Goal: Task Accomplishment & Management: Use online tool/utility

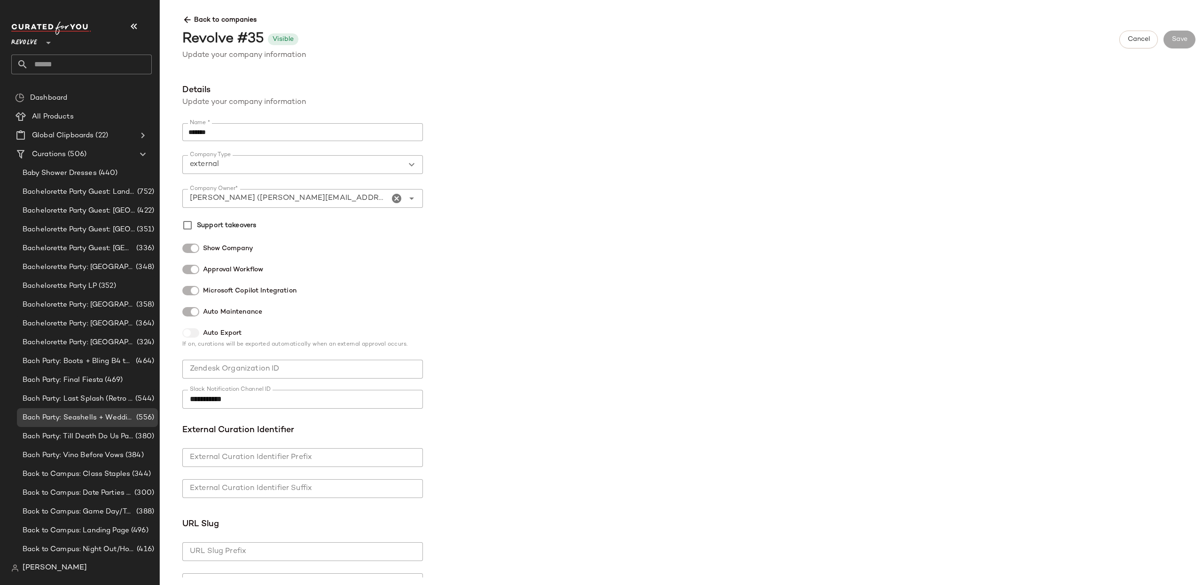
scroll to position [308, 0]
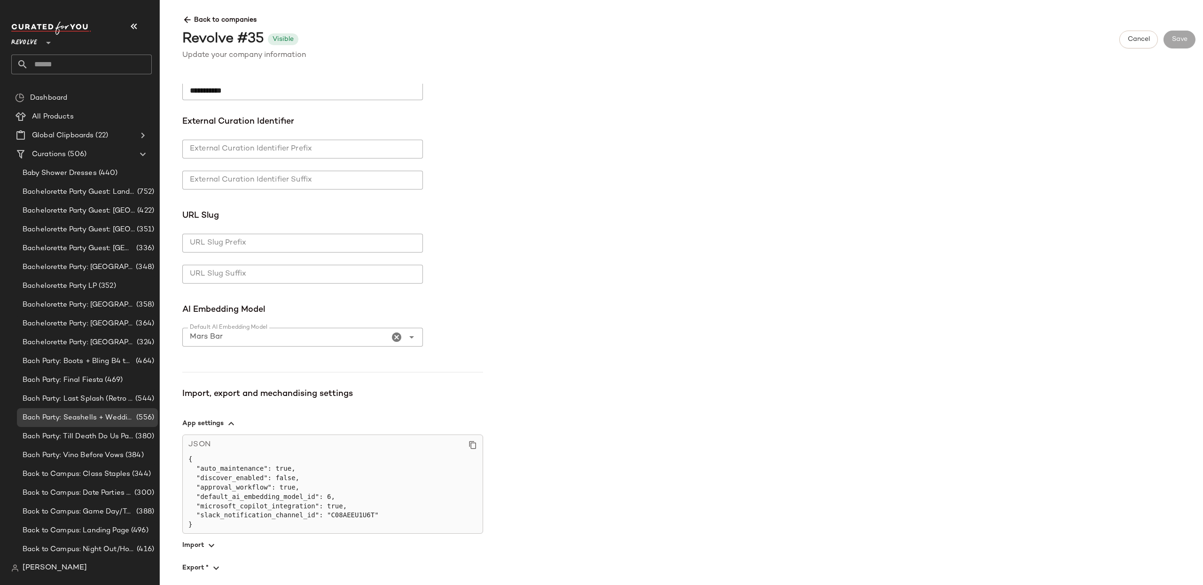
click at [43, 574] on div "[PERSON_NAME]" at bounding box center [85, 567] width 148 height 19
click at [46, 570] on span "[PERSON_NAME]" at bounding box center [55, 567] width 64 height 11
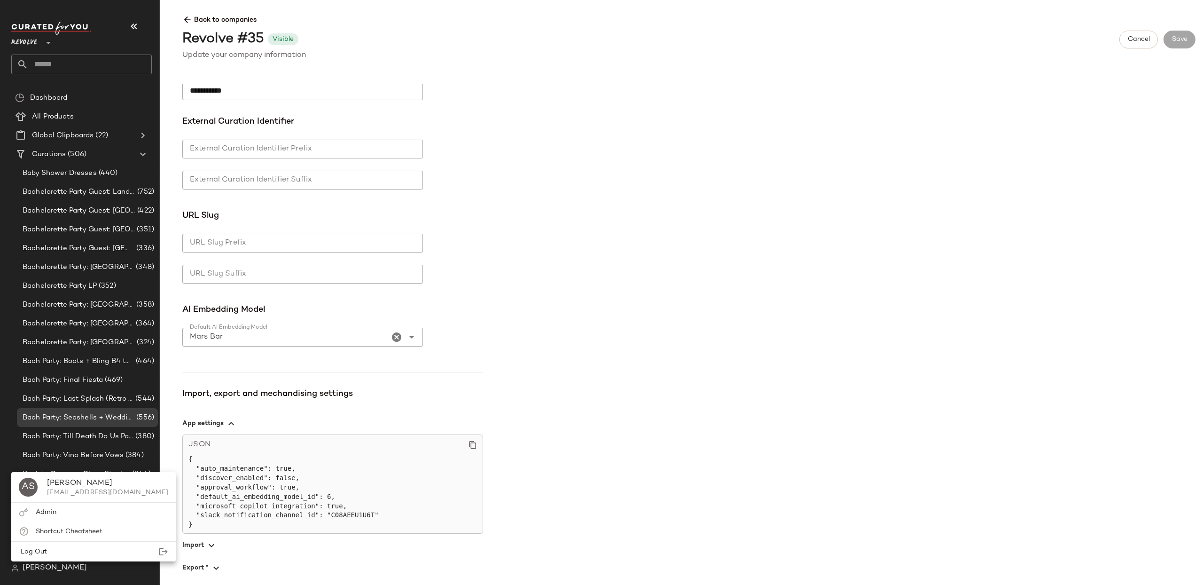
click at [62, 516] on div "Admin" at bounding box center [93, 512] width 165 height 19
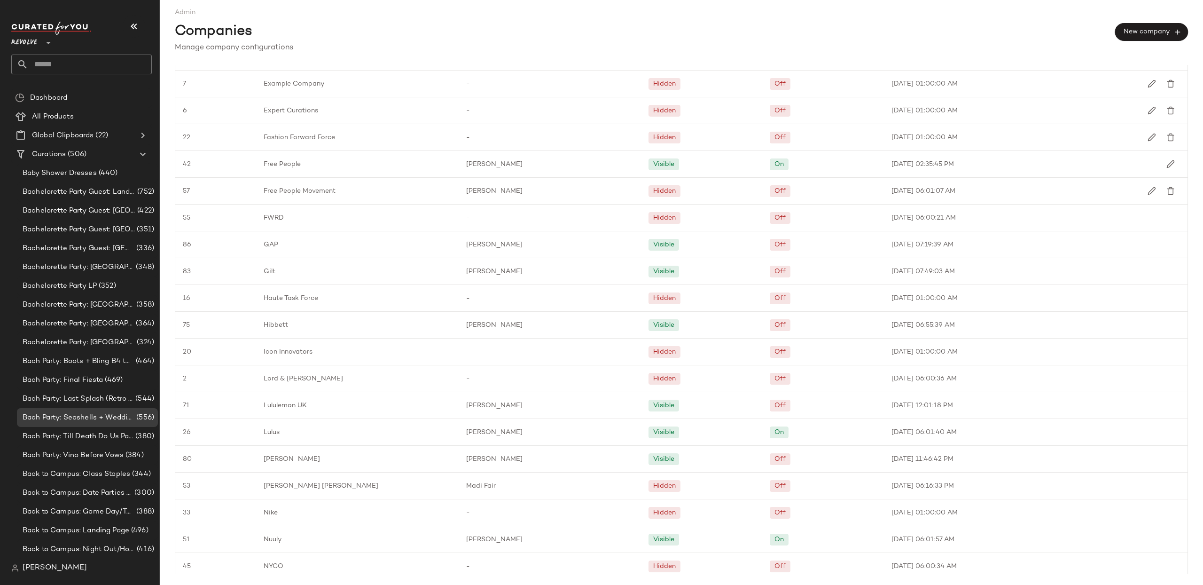
scroll to position [892, 0]
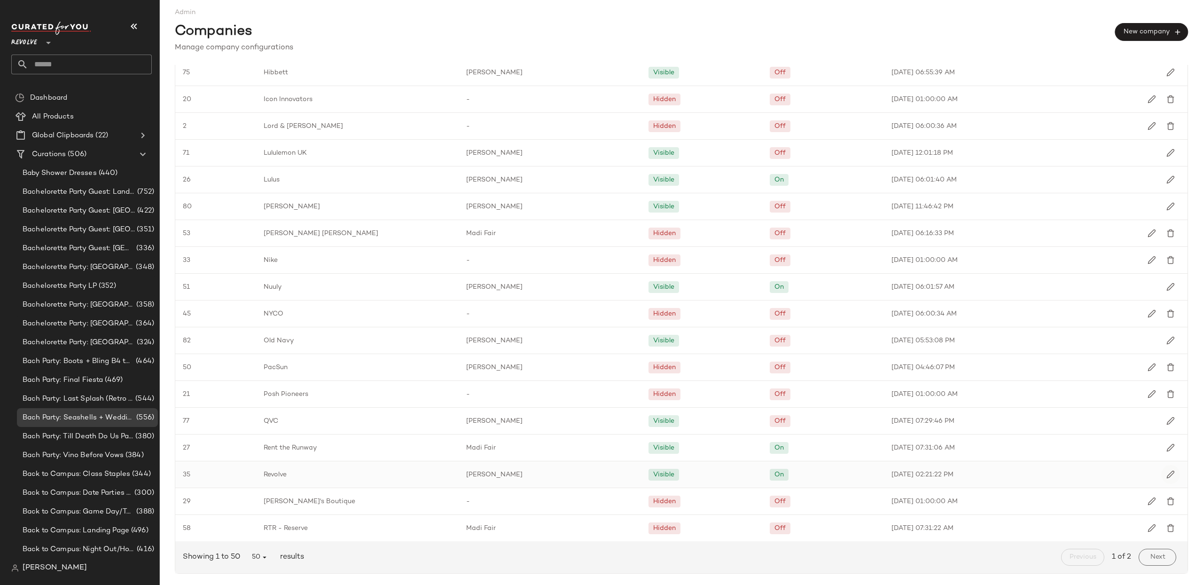
click at [1167, 477] on img "button" at bounding box center [1171, 474] width 8 height 8
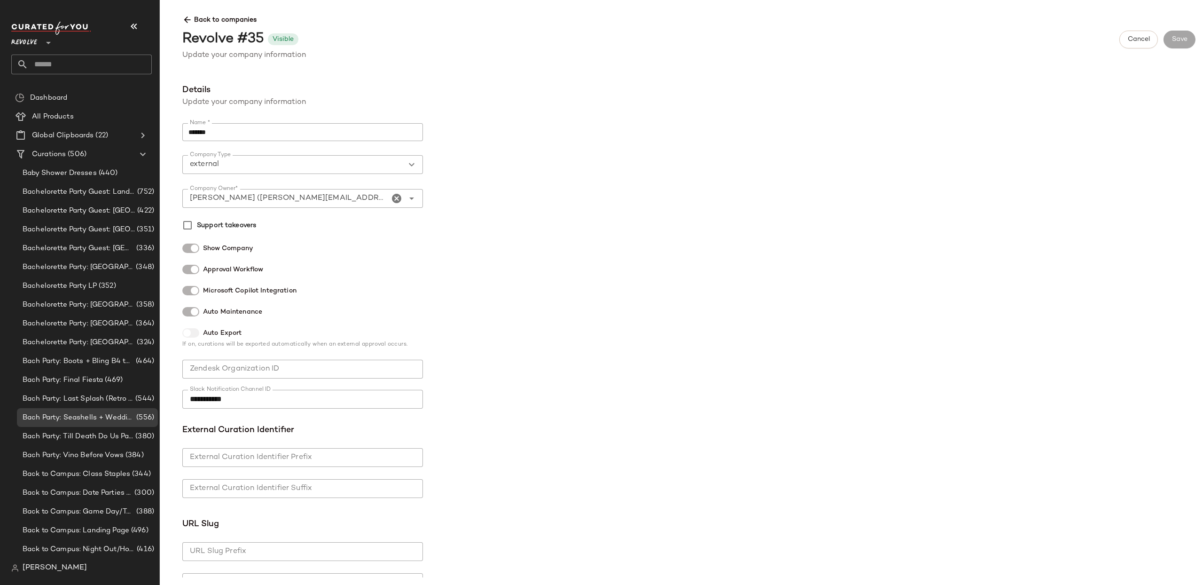
scroll to position [333, 0]
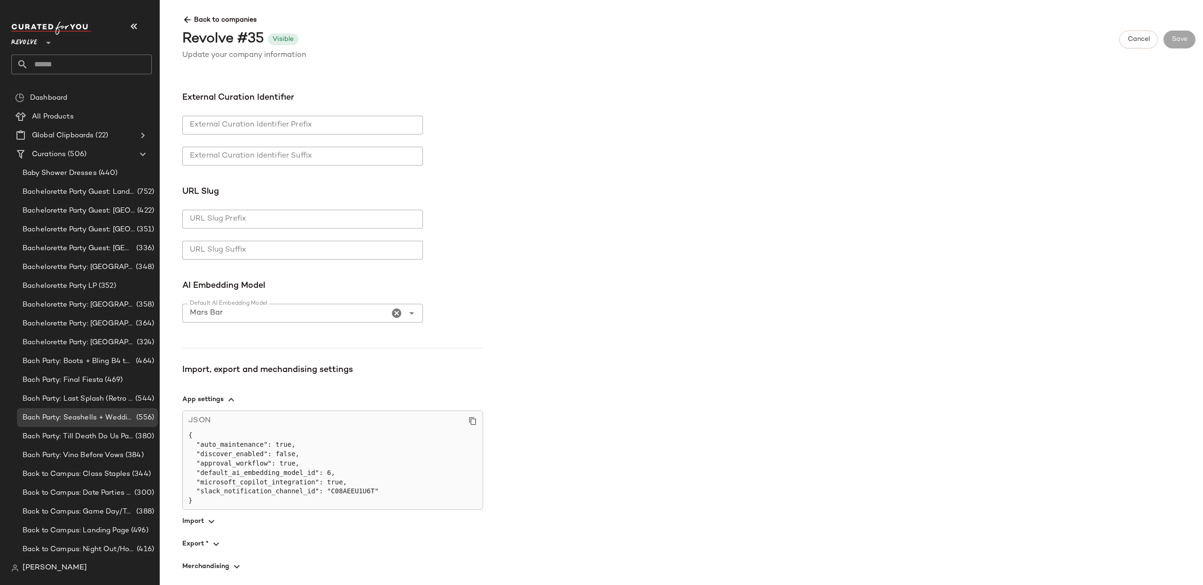
drag, startPoint x: 239, startPoint y: 563, endPoint x: 389, endPoint y: 527, distance: 154.7
click at [239, 562] on icon "button" at bounding box center [236, 566] width 11 height 11
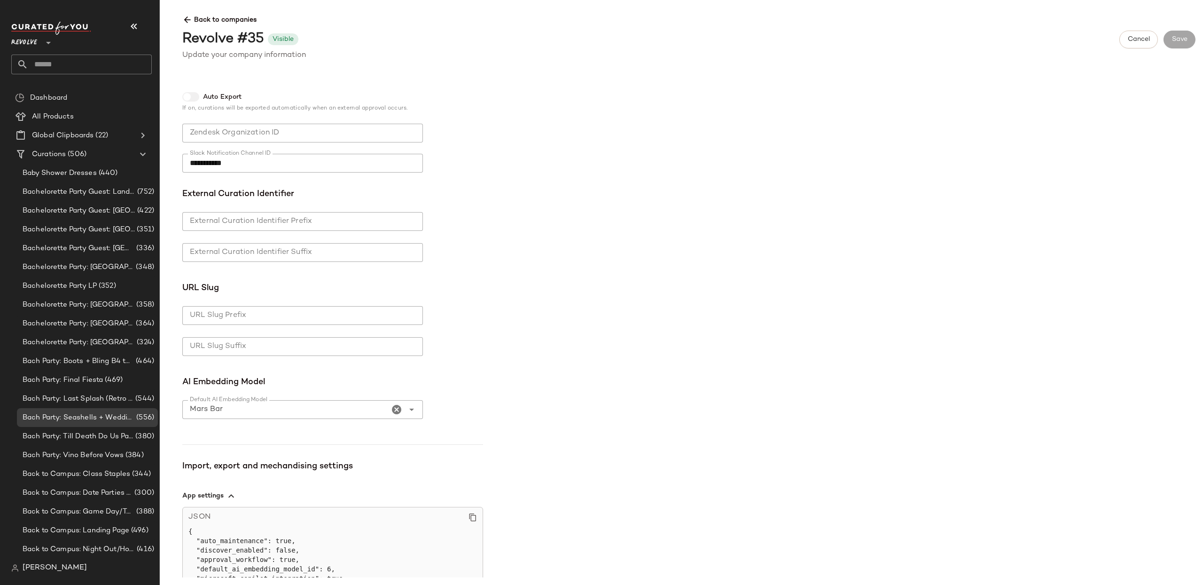
scroll to position [0, 0]
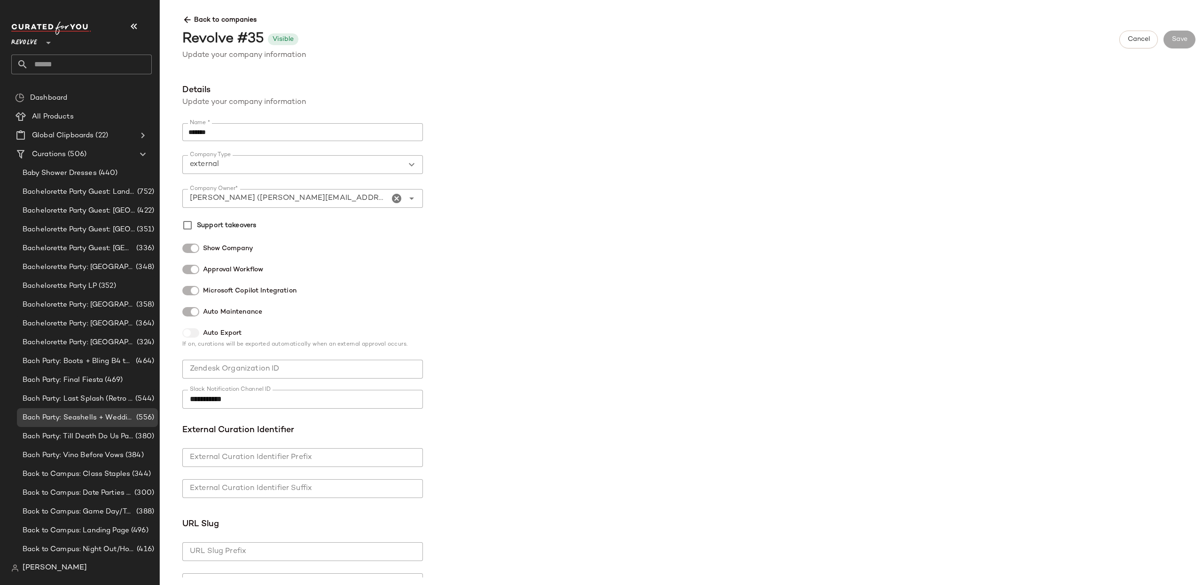
click at [193, 16] on span "Back to companies" at bounding box center [689, 16] width 1014 height 17
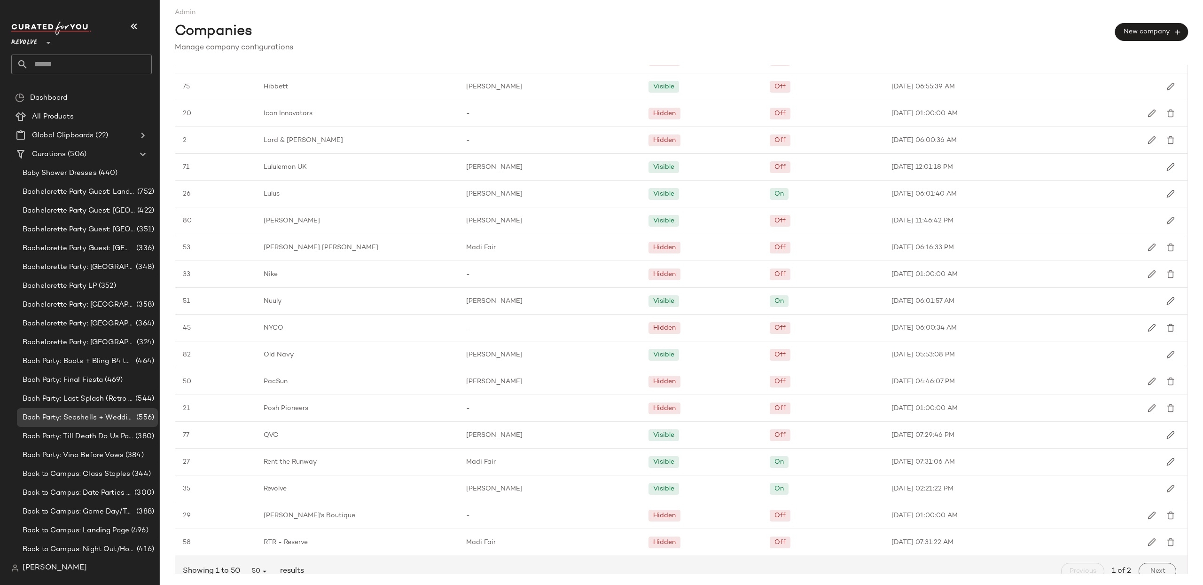
scroll to position [875, 0]
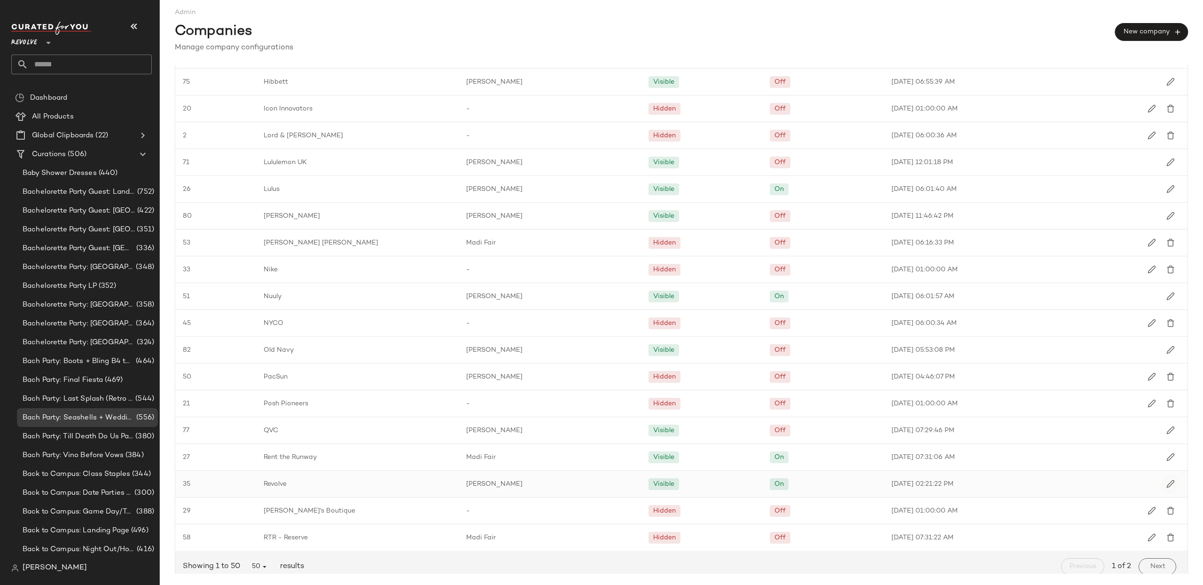
click at [1167, 487] on img "button" at bounding box center [1171, 484] width 8 height 8
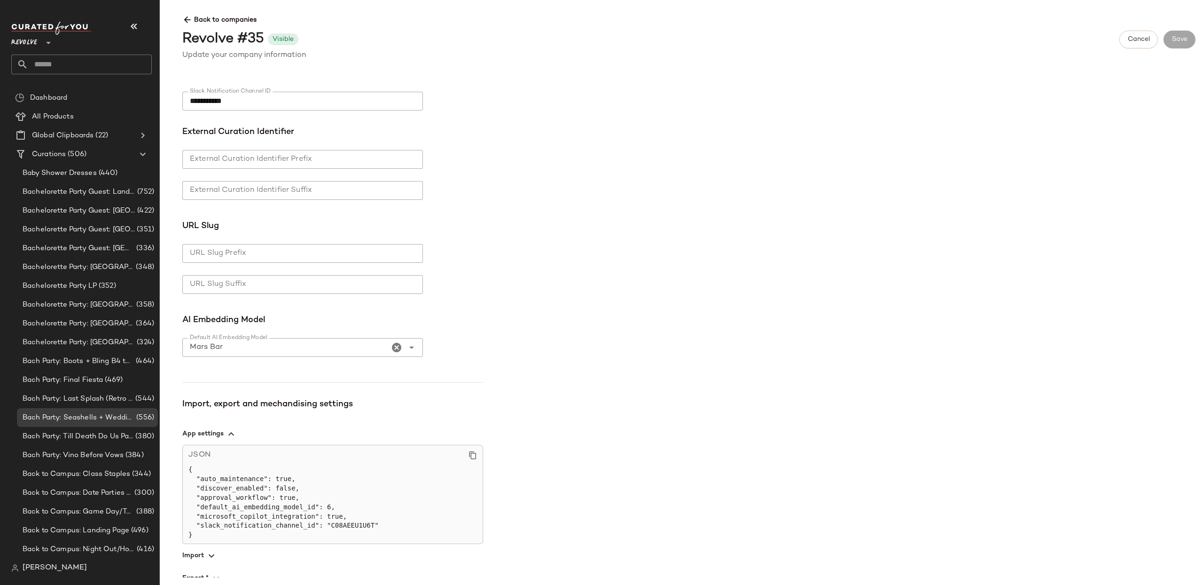
scroll to position [333, 0]
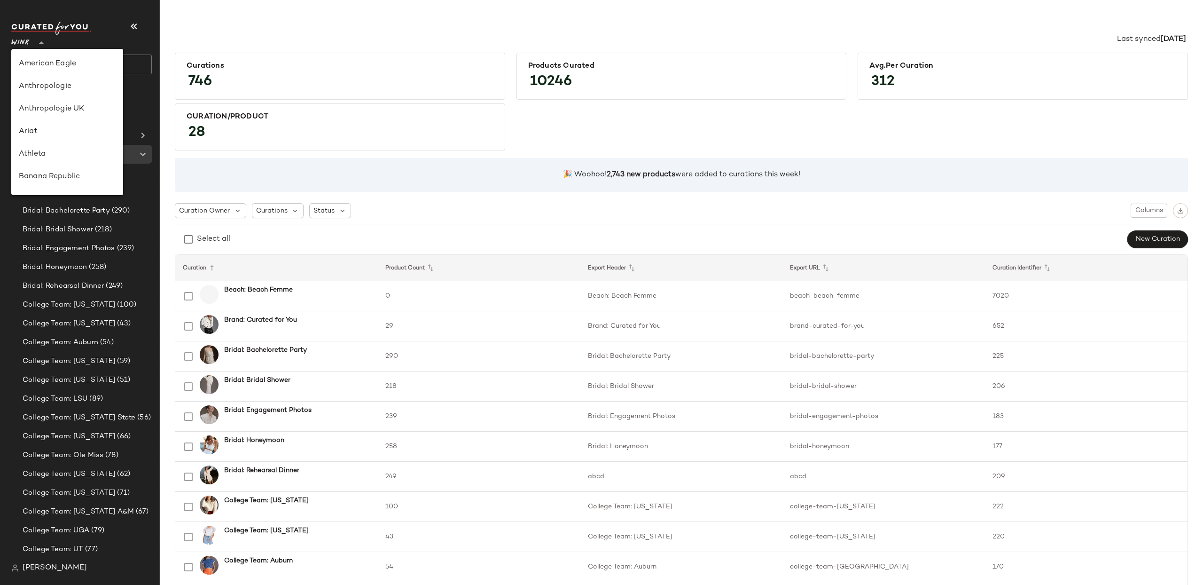
click at [26, 42] on span "Wink" at bounding box center [20, 40] width 19 height 17
click at [42, 61] on div "Revolve" at bounding box center [67, 61] width 97 height 11
type input "**"
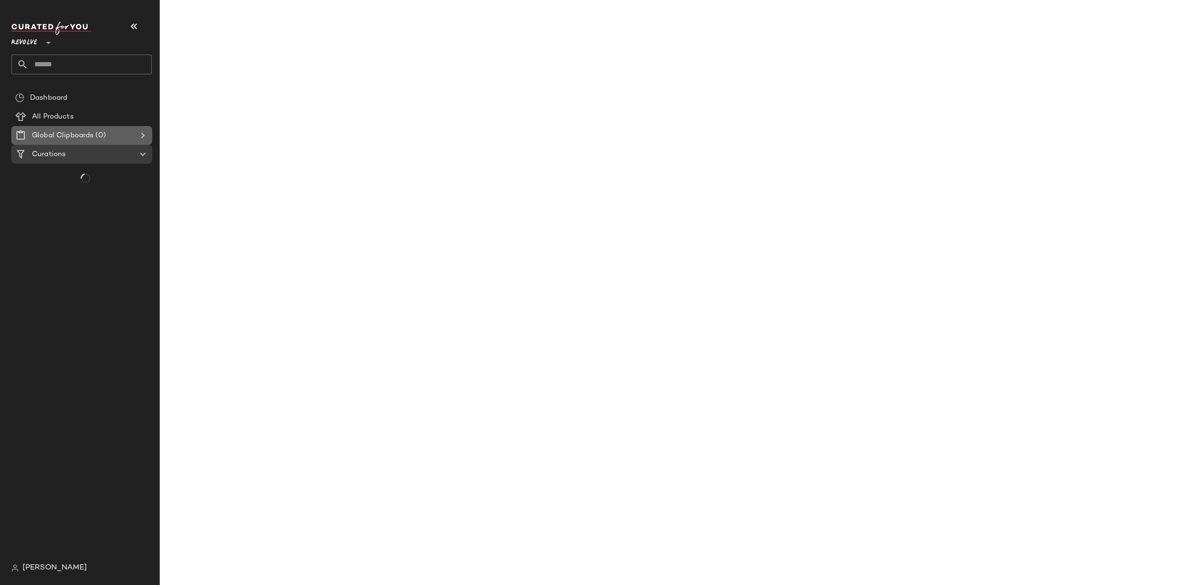
click at [49, 126] on Clipboards "Global Clipboards (0)" at bounding box center [81, 135] width 141 height 19
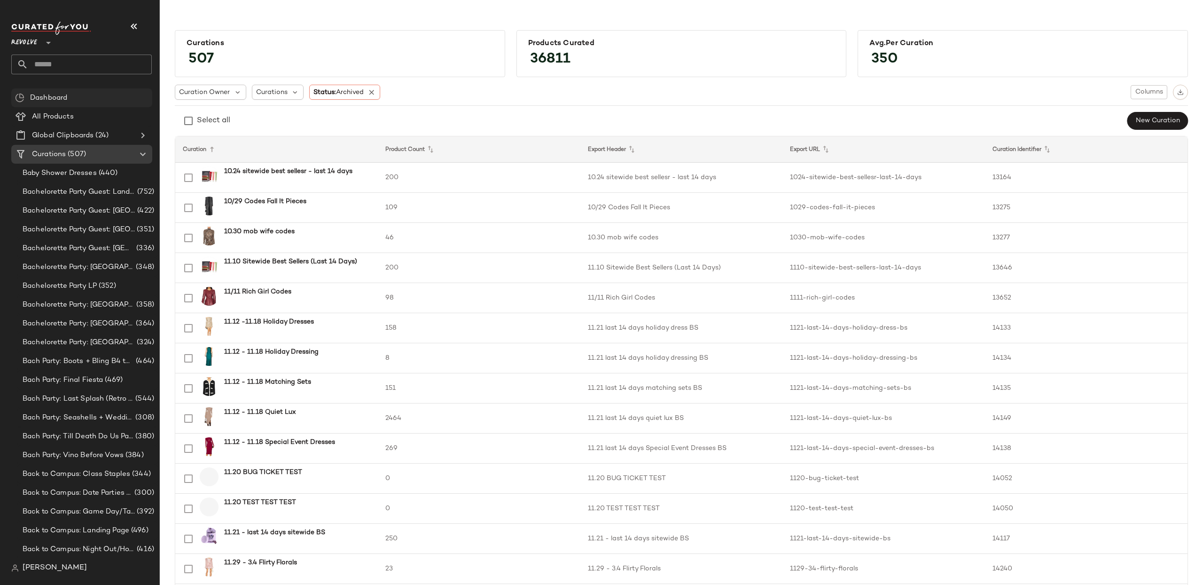
click at [55, 100] on span "Dashboard" at bounding box center [48, 98] width 37 height 11
click at [55, 115] on span "All Products" at bounding box center [53, 116] width 42 height 11
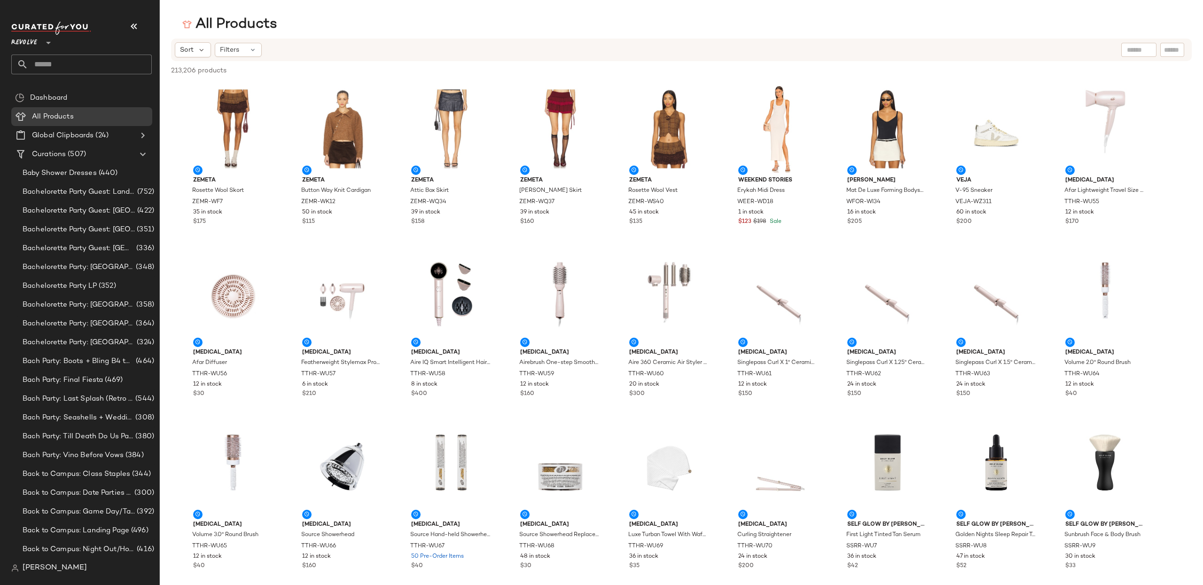
click at [1124, 55] on div at bounding box center [1139, 50] width 35 height 14
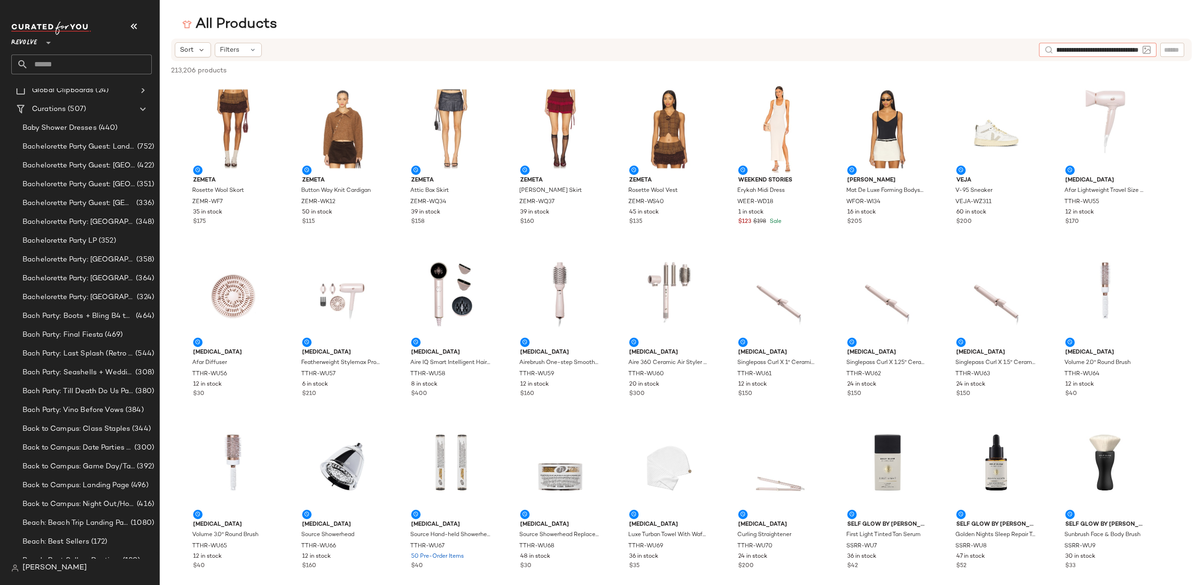
scroll to position [0, 83]
type input "**********"
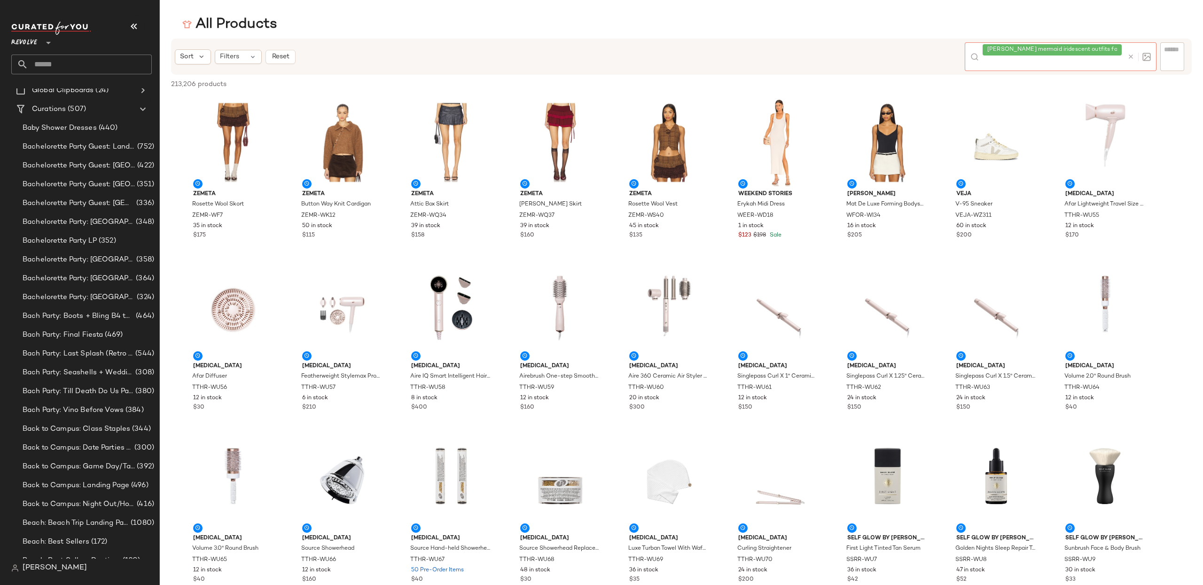
scroll to position [0, 0]
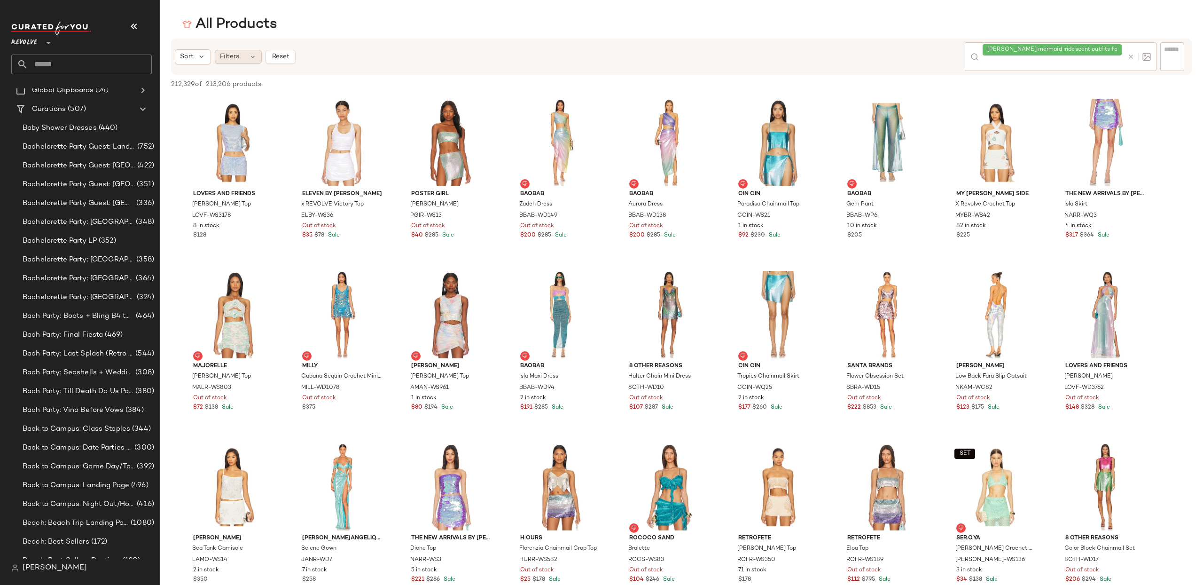
click at [232, 53] on span "Filters" at bounding box center [229, 57] width 19 height 10
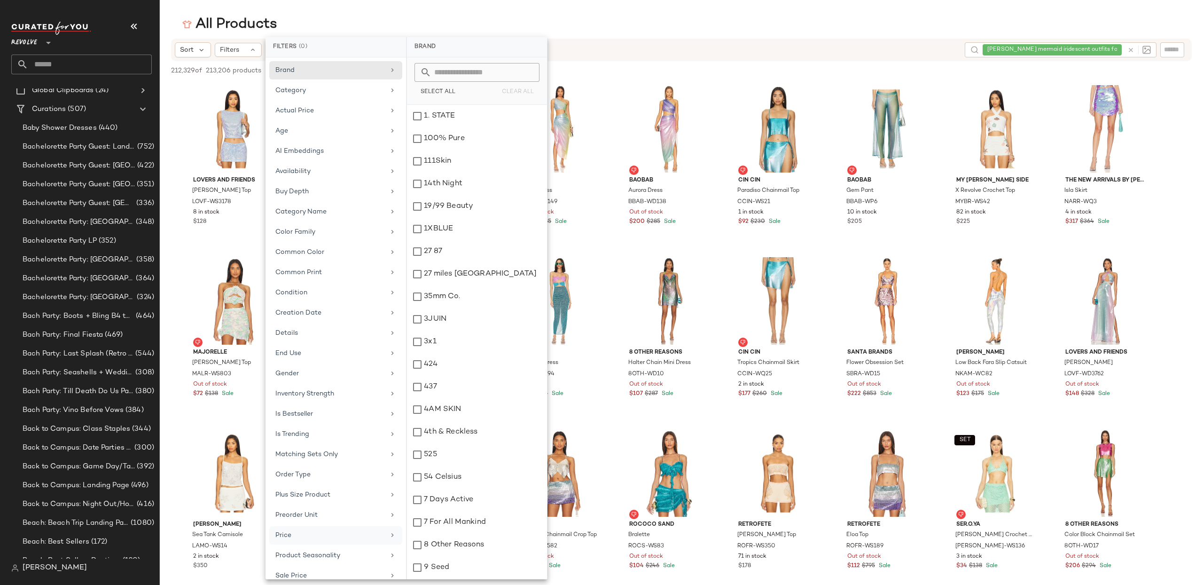
scroll to position [163, 0]
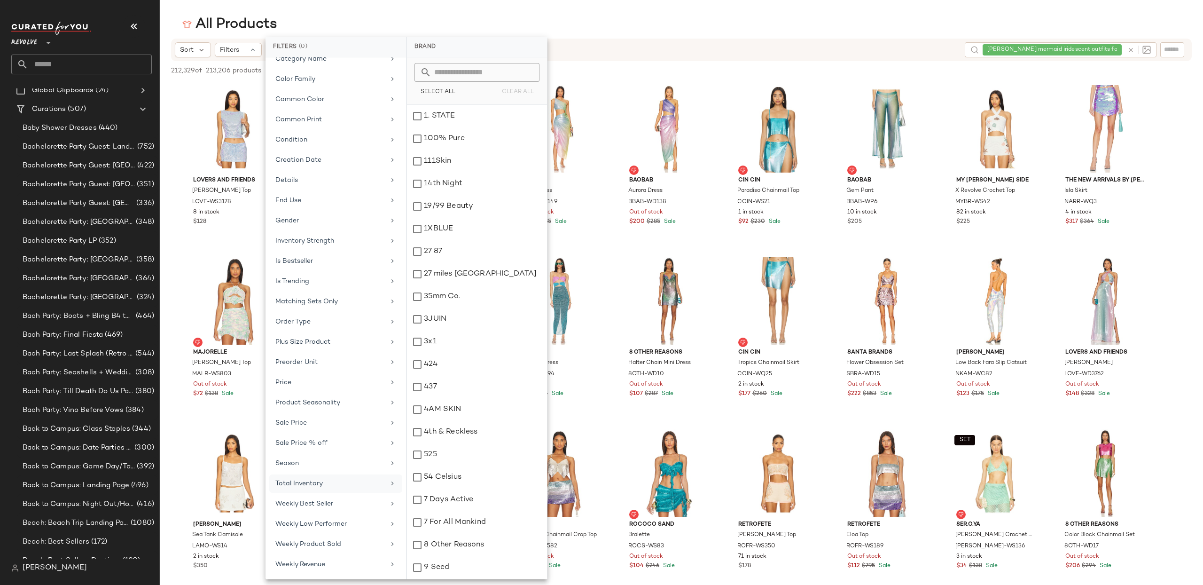
click at [335, 486] on div "Total Inventory" at bounding box center [330, 484] width 110 height 10
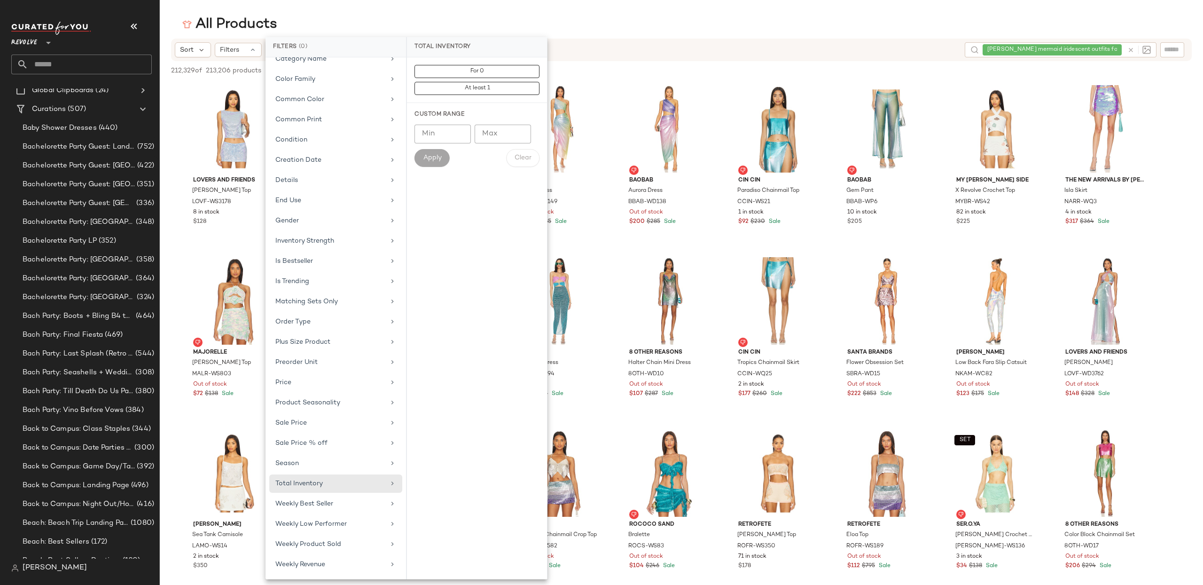
click at [444, 137] on input "Min" at bounding box center [443, 134] width 56 height 19
type input "**"
click at [447, 161] on button "Apply" at bounding box center [432, 158] width 35 height 18
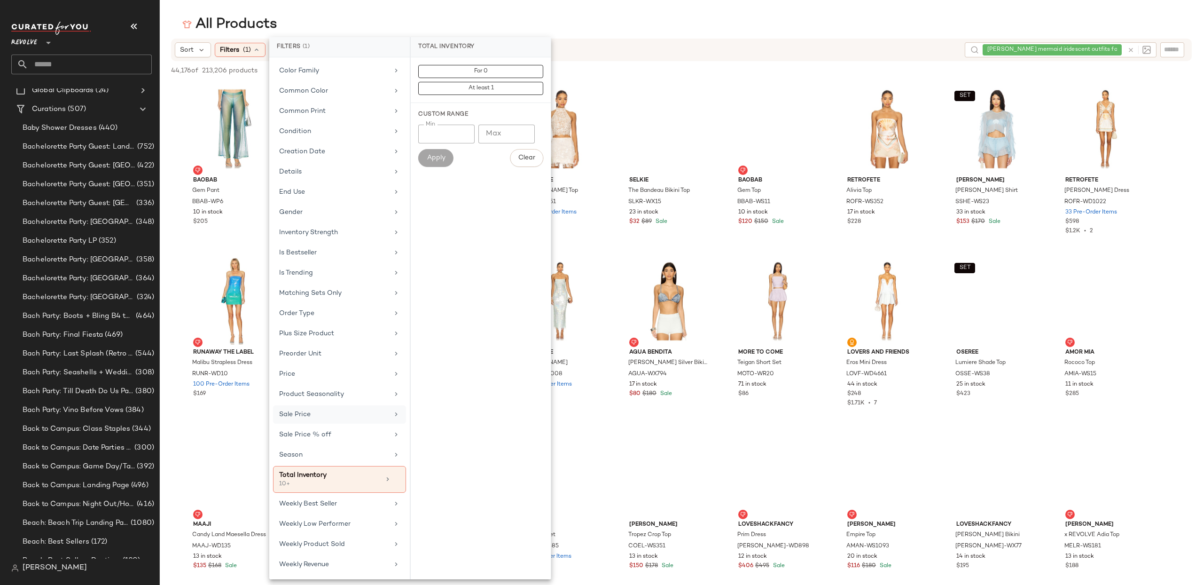
click at [325, 424] on div "Sale Price" at bounding box center [339, 414] width 133 height 18
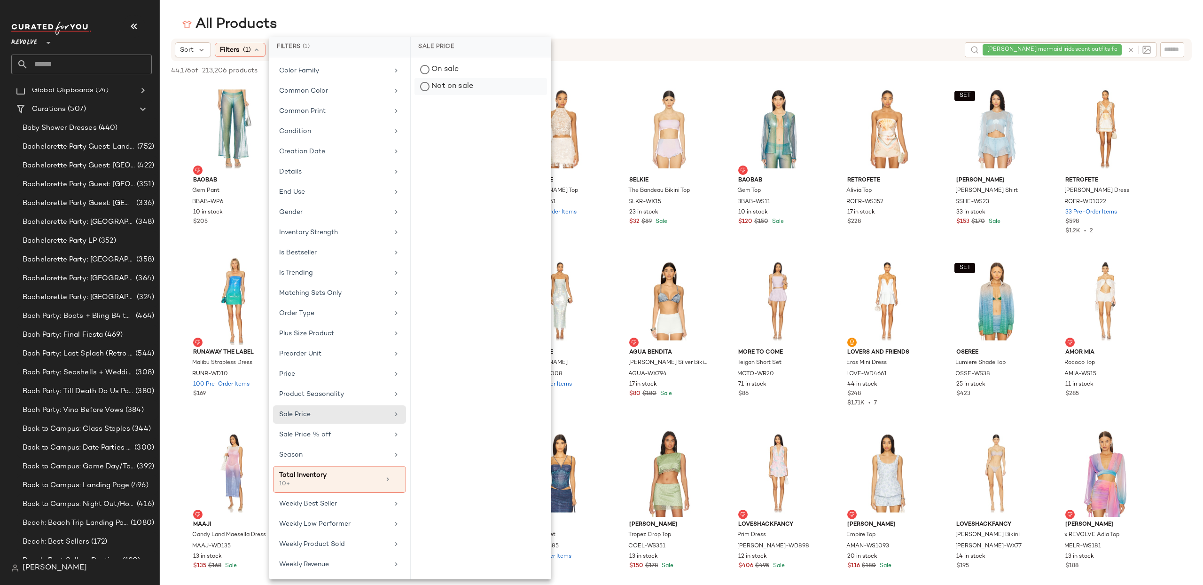
click at [448, 84] on div "Not on sale" at bounding box center [481, 86] width 133 height 17
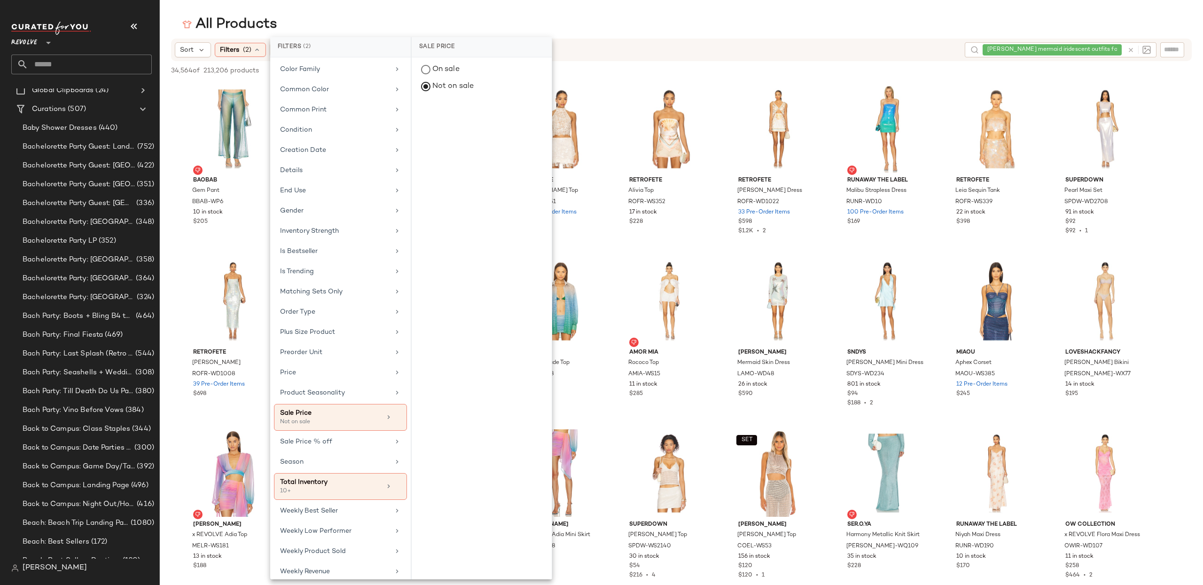
click at [769, 34] on div "All Products Sort Filters (2) Reset beachy mermaid iridescent outfits for a bac…" at bounding box center [601, 300] width 1203 height 570
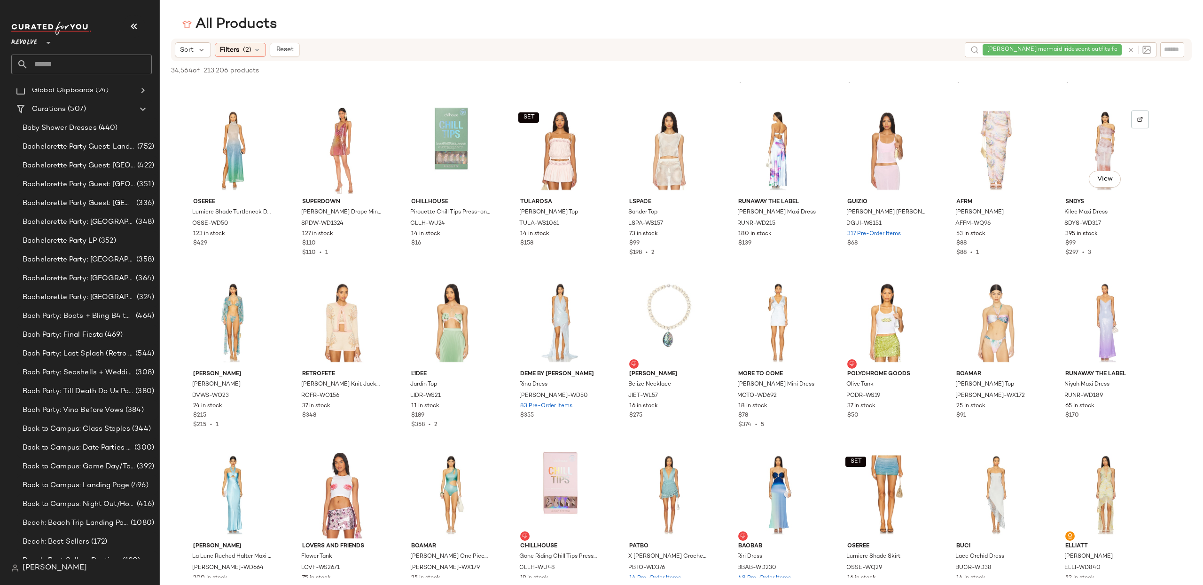
scroll to position [839, 0]
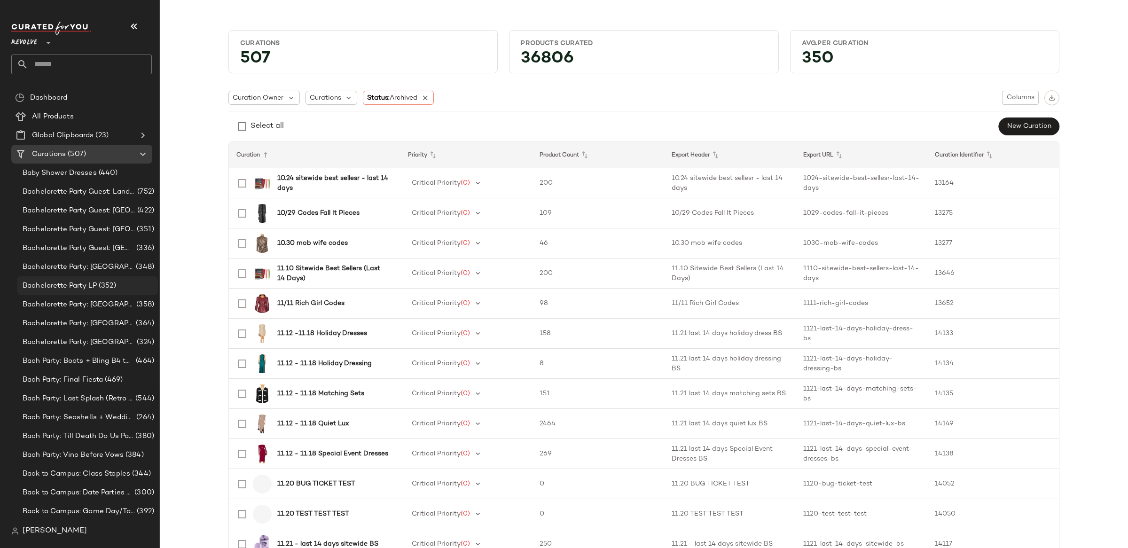
click at [87, 283] on span "Bachelorette Party LP" at bounding box center [60, 286] width 74 height 11
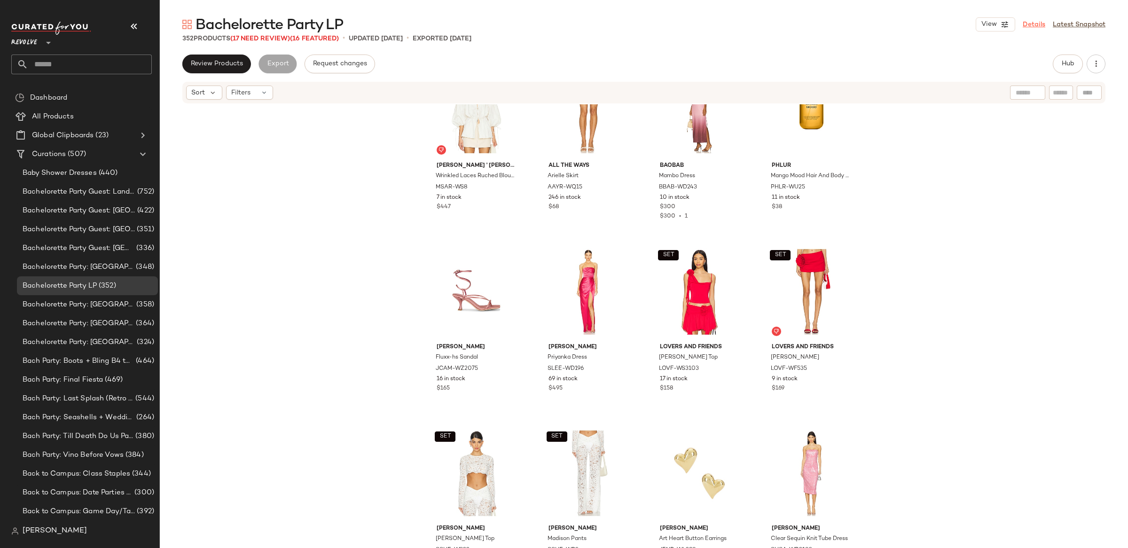
scroll to position [2231, 0]
click at [995, 24] on span "View" at bounding box center [989, 25] width 16 height 8
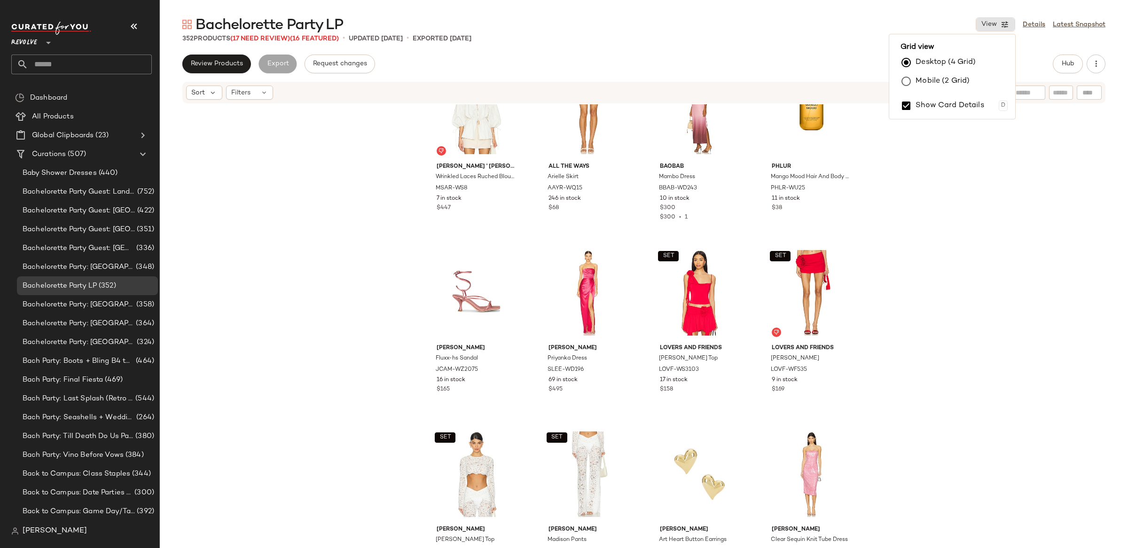
click at [958, 80] on label "Mobile (2 Grid)" at bounding box center [943, 81] width 54 height 19
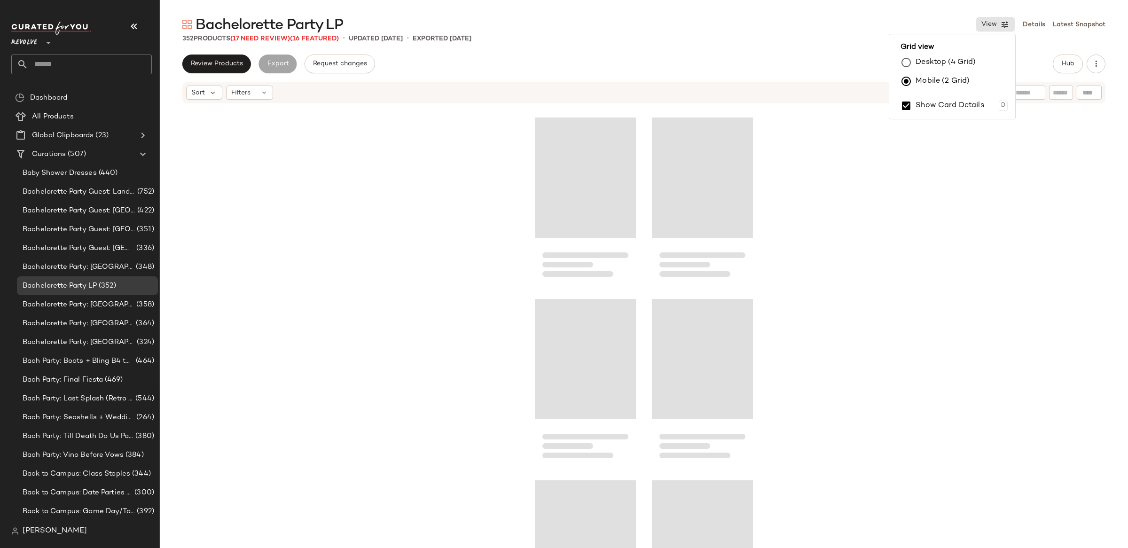
scroll to position [1996, 0]
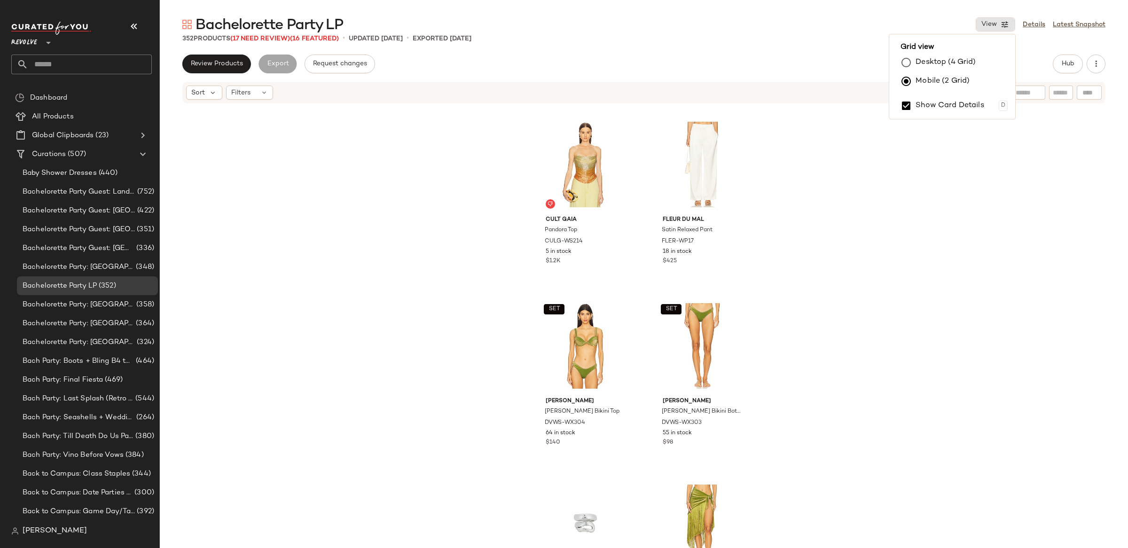
click at [958, 80] on label "Mobile (2 Grid)" at bounding box center [943, 81] width 54 height 19
click at [962, 57] on label "Desktop (4 Grid)" at bounding box center [946, 62] width 60 height 19
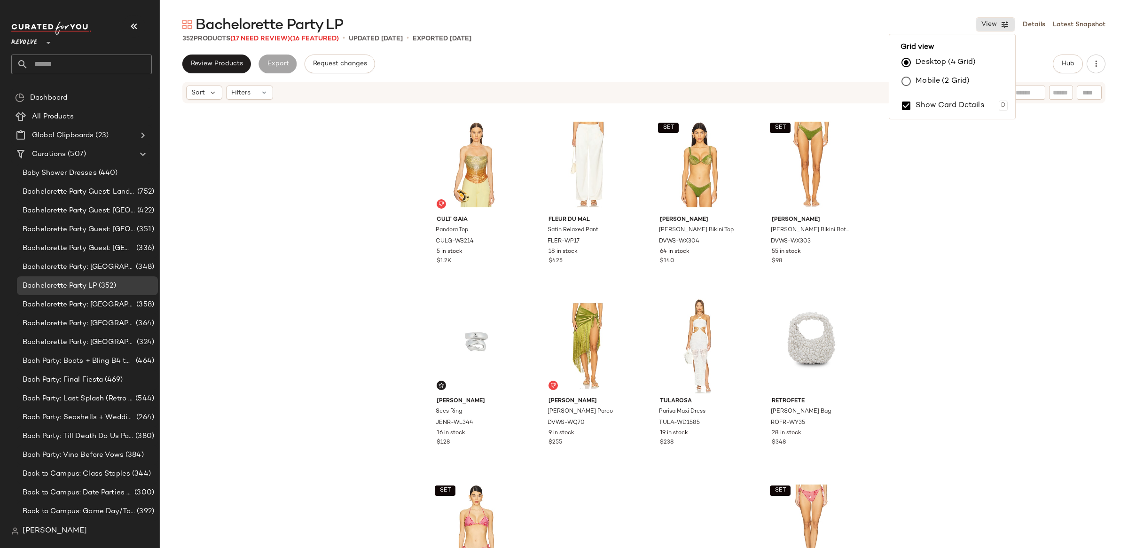
scroll to position [725, 0]
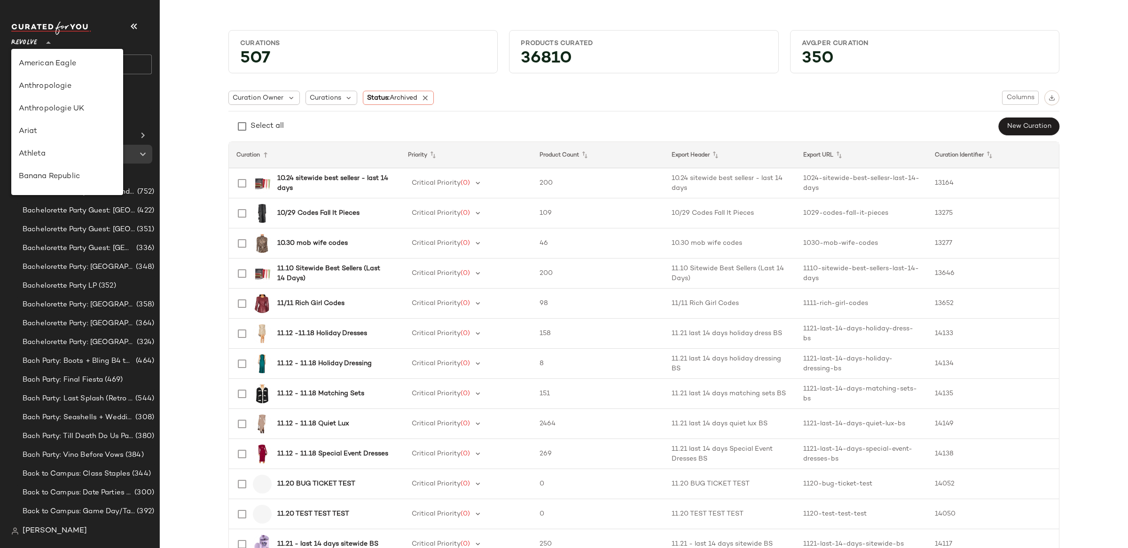
click at [29, 44] on span "Revolve" at bounding box center [24, 40] width 26 height 17
click at [51, 83] on div "Lulus" at bounding box center [67, 82] width 97 height 11
type input "**"
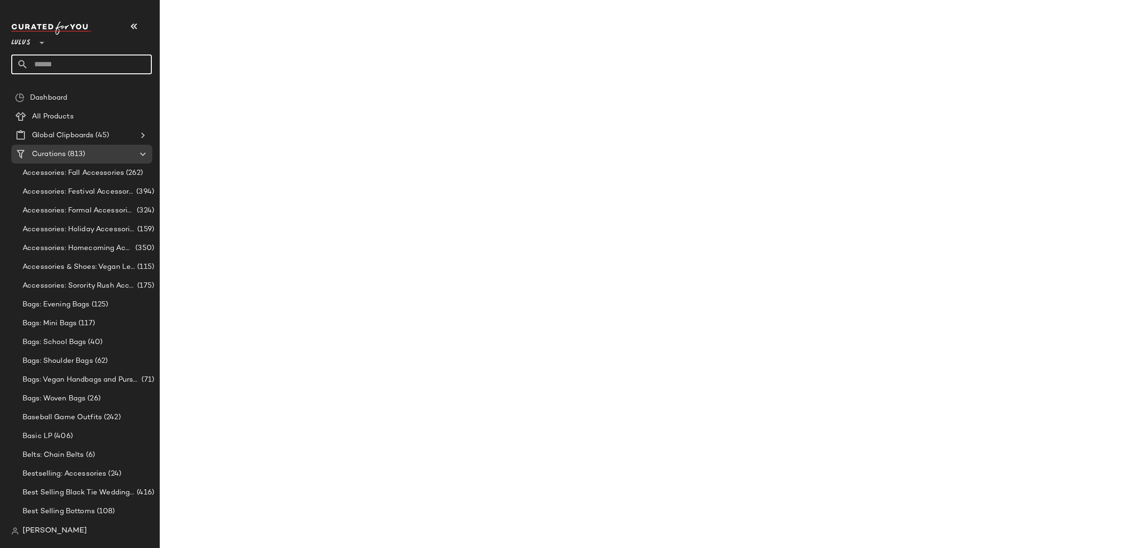
click at [51, 60] on input "text" at bounding box center [90, 65] width 124 height 20
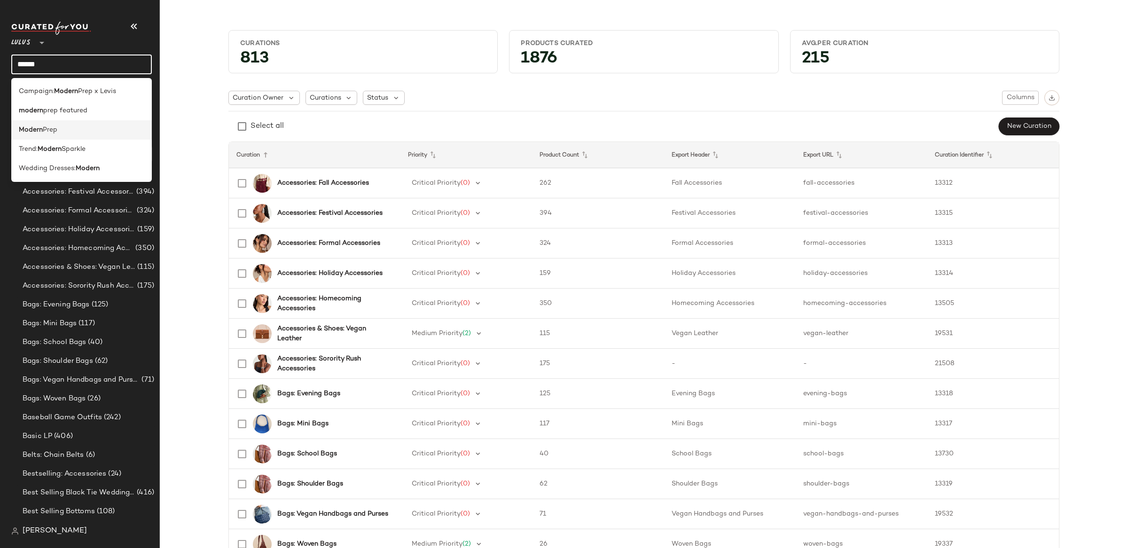
type input "******"
click at [53, 126] on span "Prep" at bounding box center [50, 130] width 15 height 10
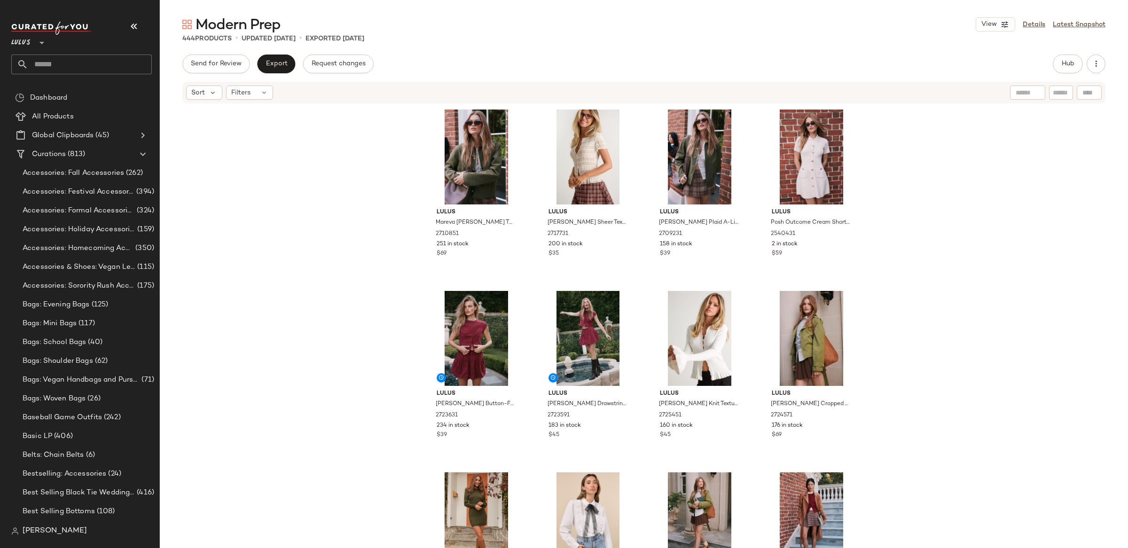
click at [988, 199] on div "Lulus Mareva Olive Green Twill Barn Jacket 2710851 251 in stock $69 Lulus Tatia…" at bounding box center [644, 340] width 968 height 472
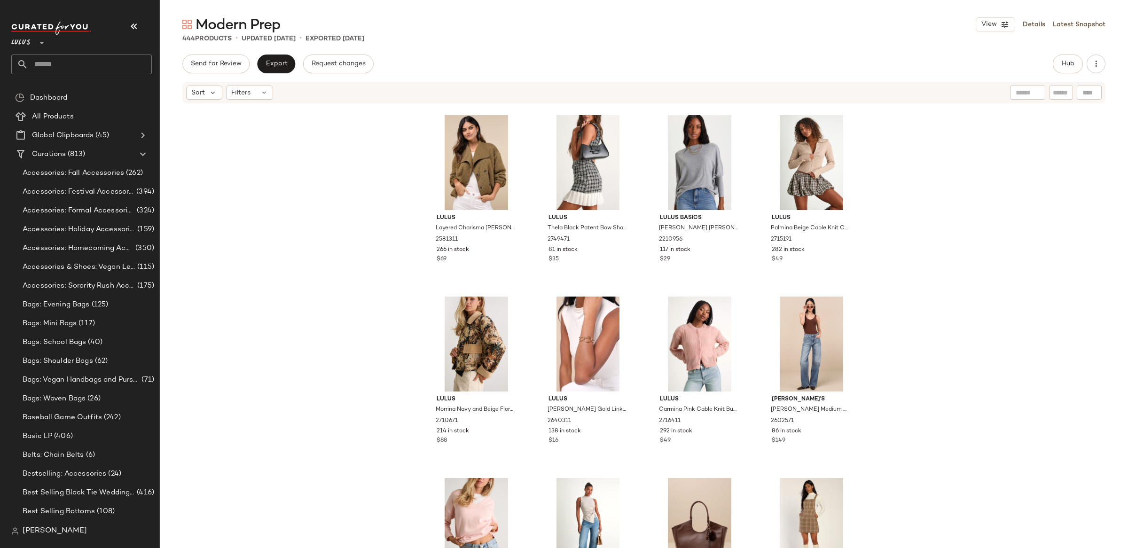
scroll to position [3282, 0]
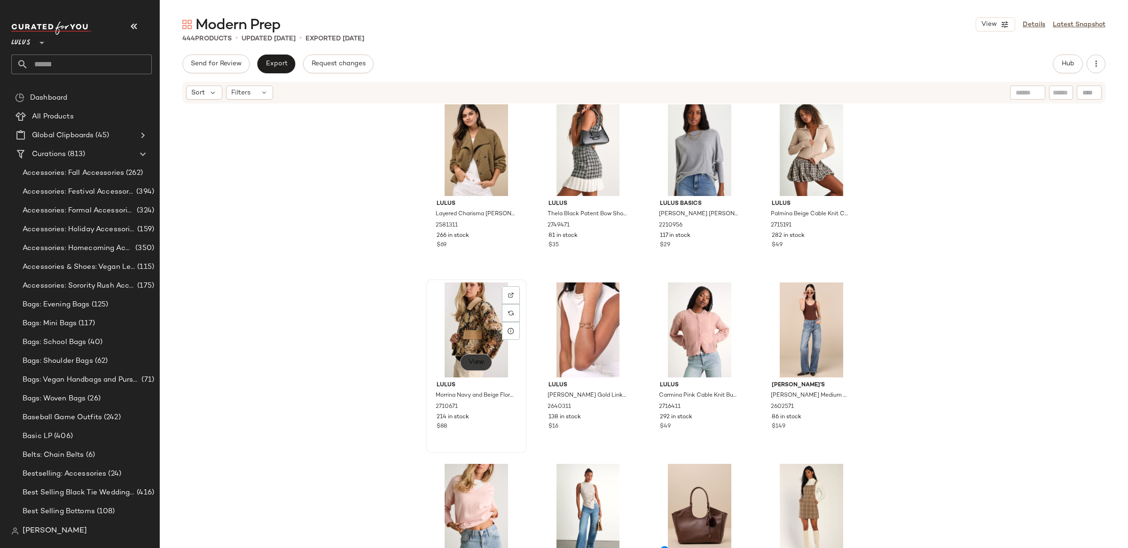
click at [471, 365] on span "View" at bounding box center [476, 363] width 16 height 8
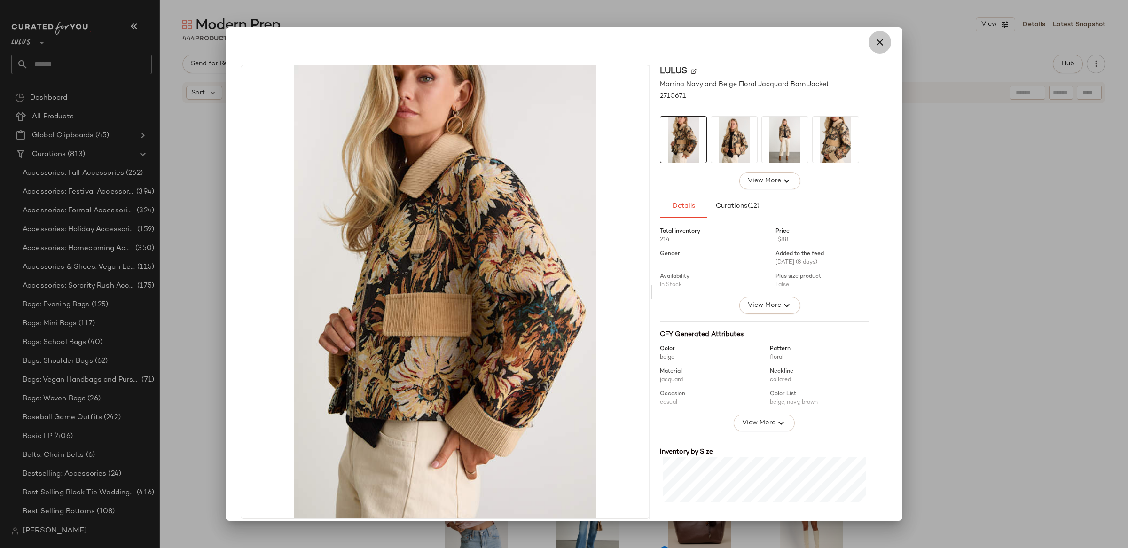
drag, startPoint x: 874, startPoint y: 45, endPoint x: 881, endPoint y: 72, distance: 28.5
click at [874, 45] on icon "button" at bounding box center [879, 42] width 11 height 11
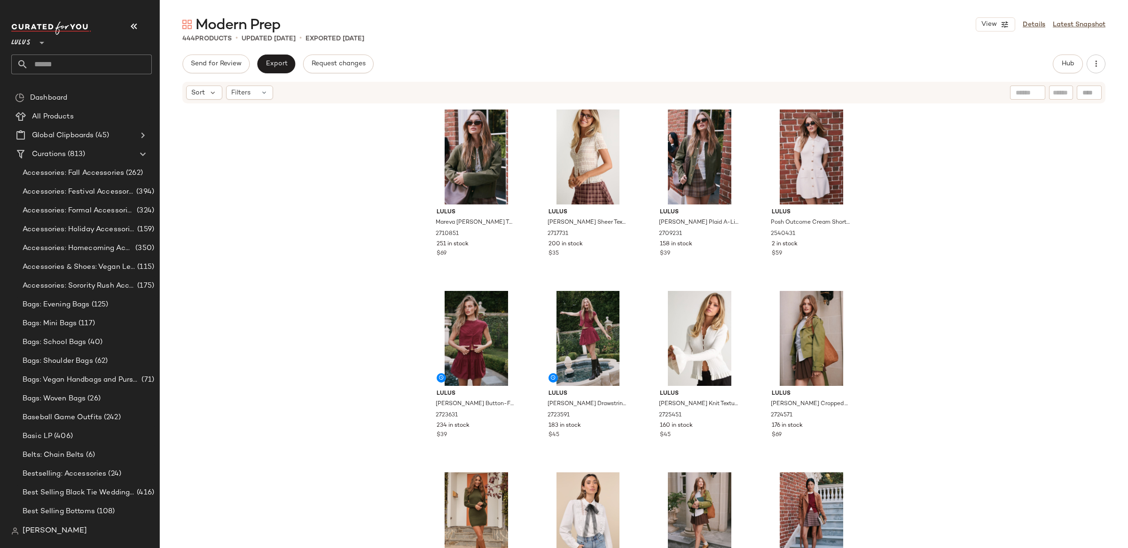
drag, startPoint x: 1041, startPoint y: 186, endPoint x: 1031, endPoint y: 202, distance: 18.8
click at [1041, 186] on div "Lulus Mareva Olive Green Twill Barn Jacket 2710851 251 in stock $69 Lulus Tatia…" at bounding box center [644, 340] width 968 height 472
click at [1102, 66] on button "button" at bounding box center [1096, 64] width 19 height 19
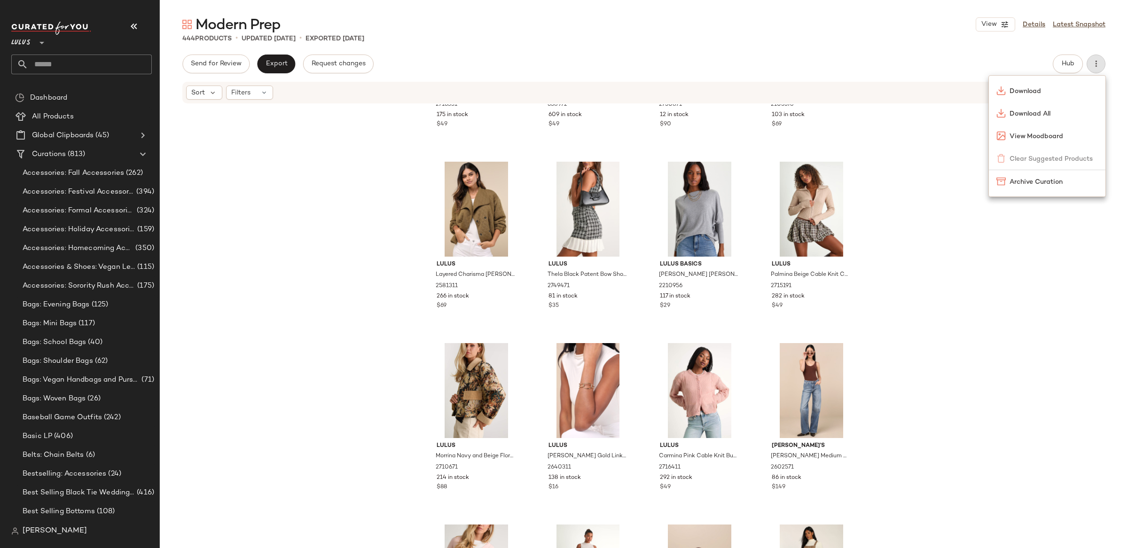
scroll to position [3273, 0]
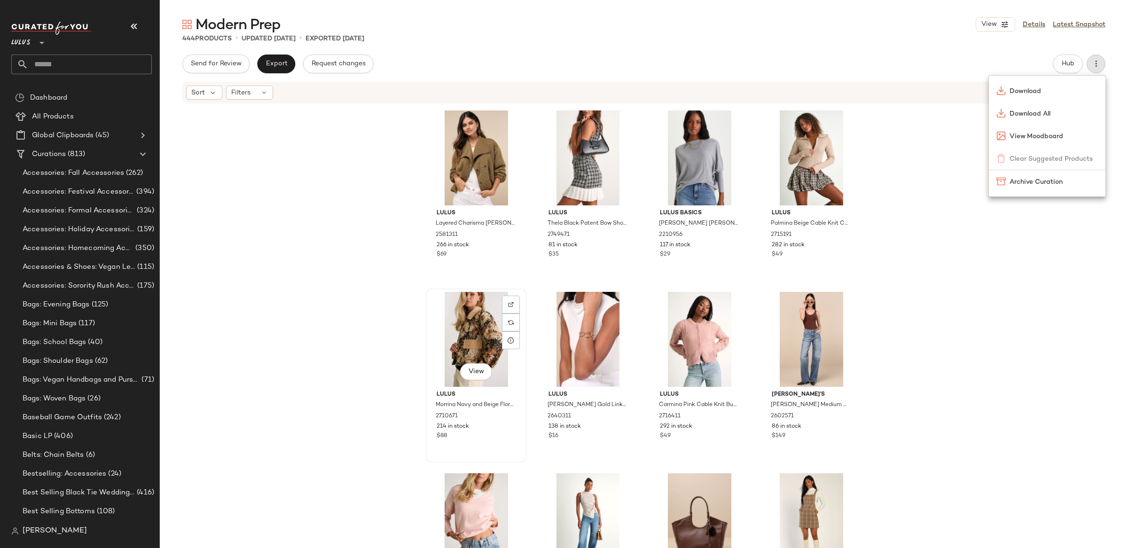
click at [456, 305] on div "View" at bounding box center [476, 339] width 94 height 95
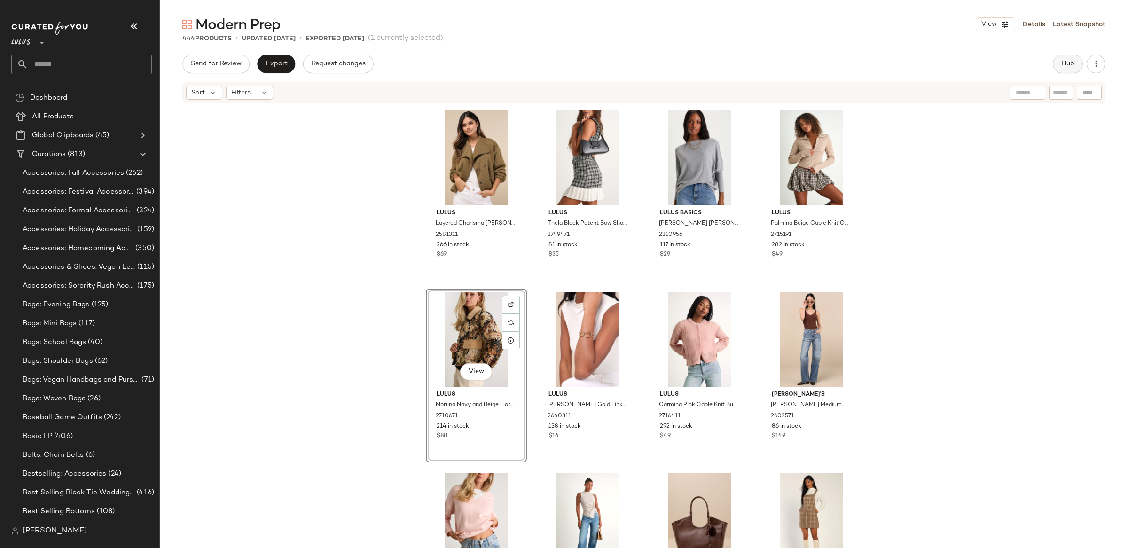
click at [1064, 63] on span "Hub" at bounding box center [1068, 64] width 13 height 8
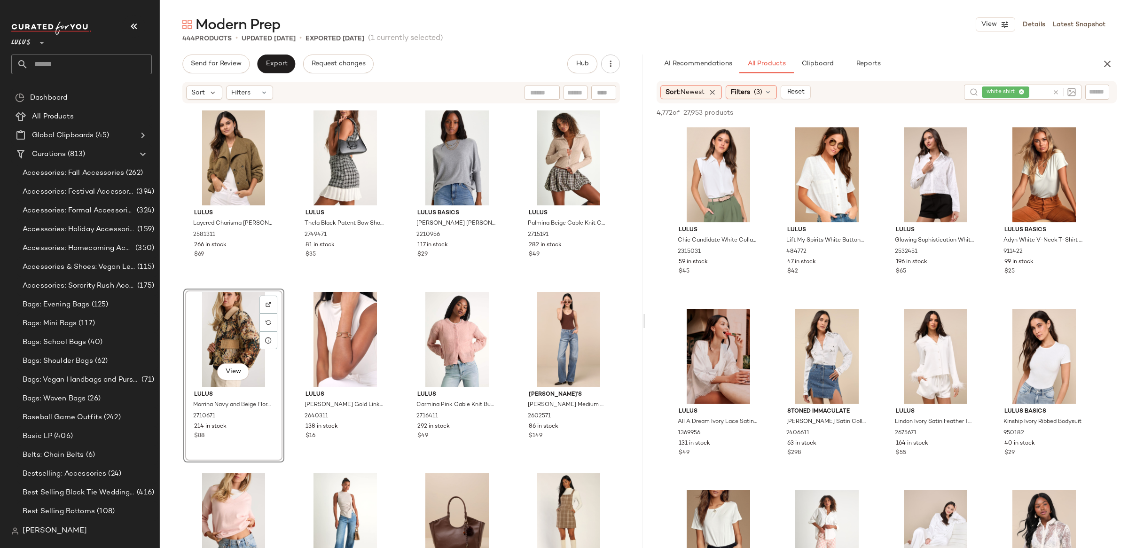
click at [1059, 92] on icon at bounding box center [1056, 92] width 7 height 7
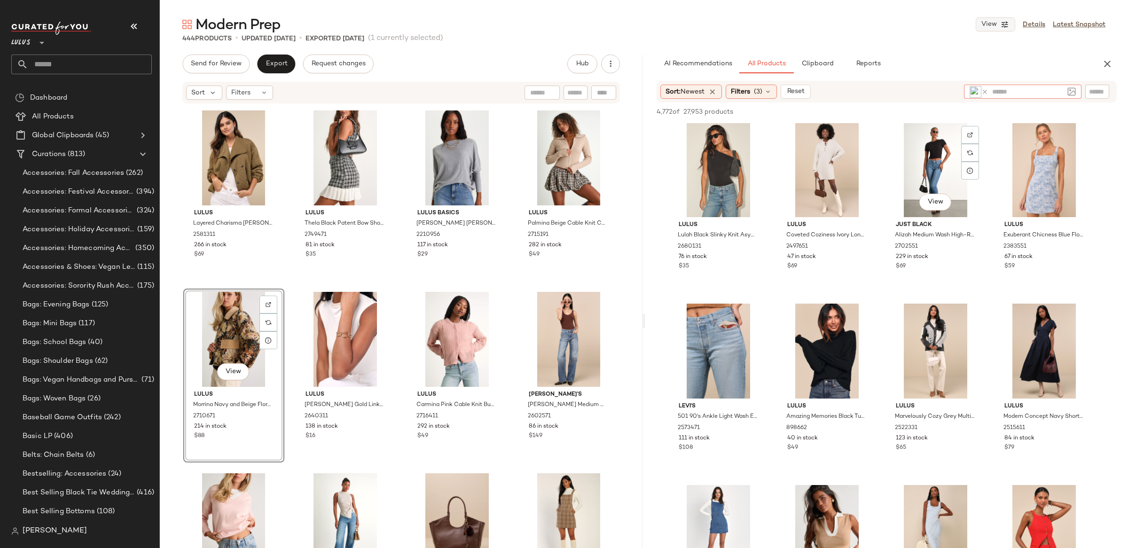
scroll to position [1999, 0]
click at [975, 92] on img at bounding box center [976, 92] width 12 height 12
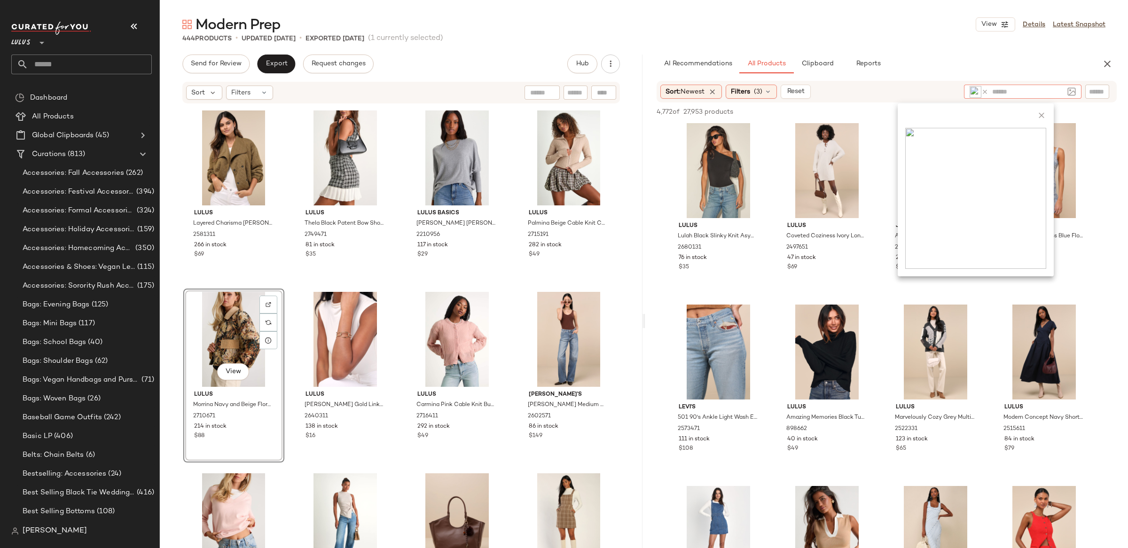
click at [1018, 93] on input "text" at bounding box center [1027, 92] width 71 height 10
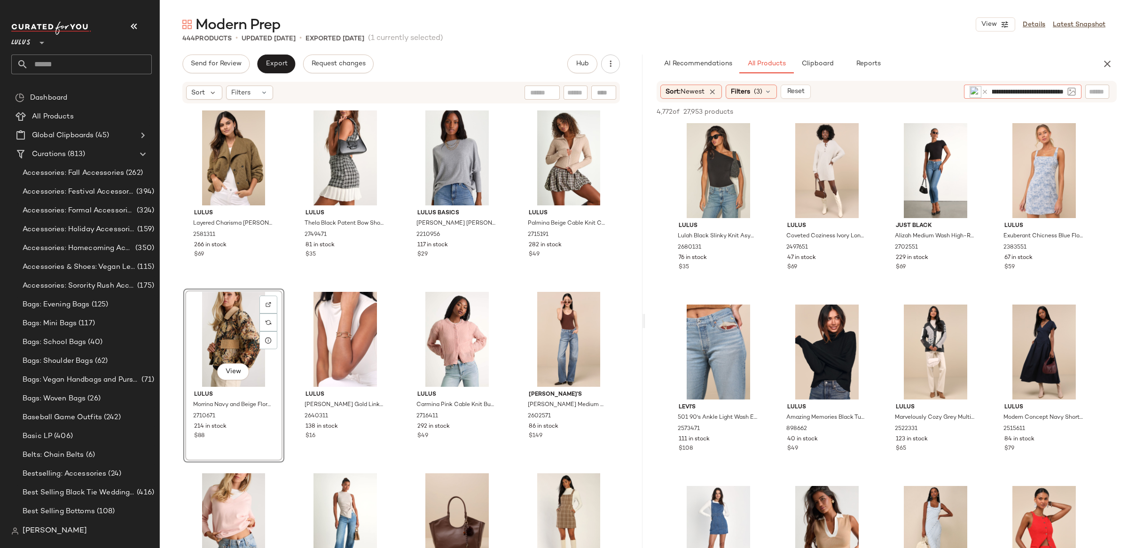
scroll to position [0, 80]
type input "**********"
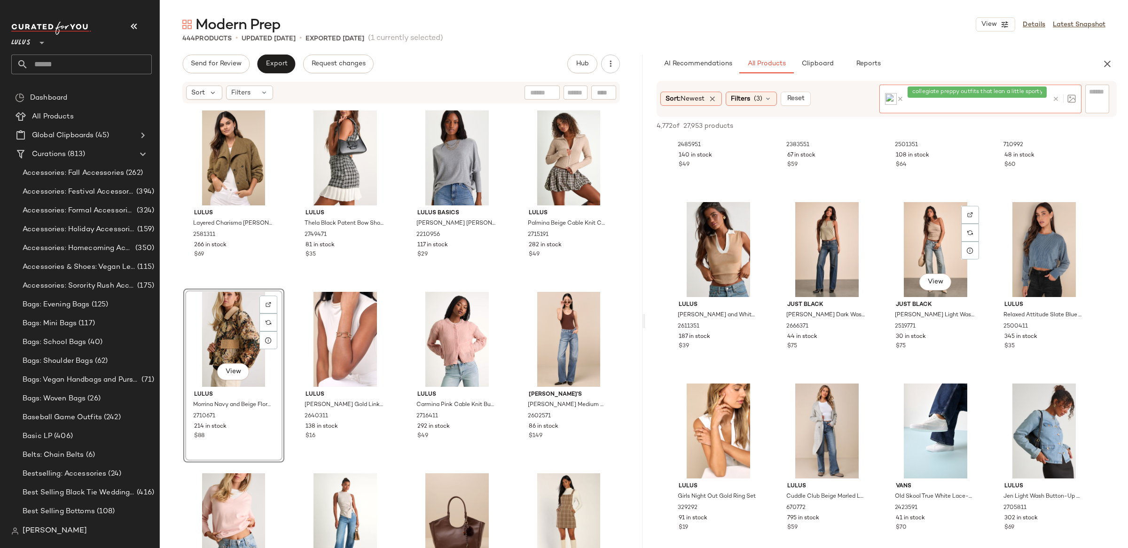
scroll to position [1232, 0]
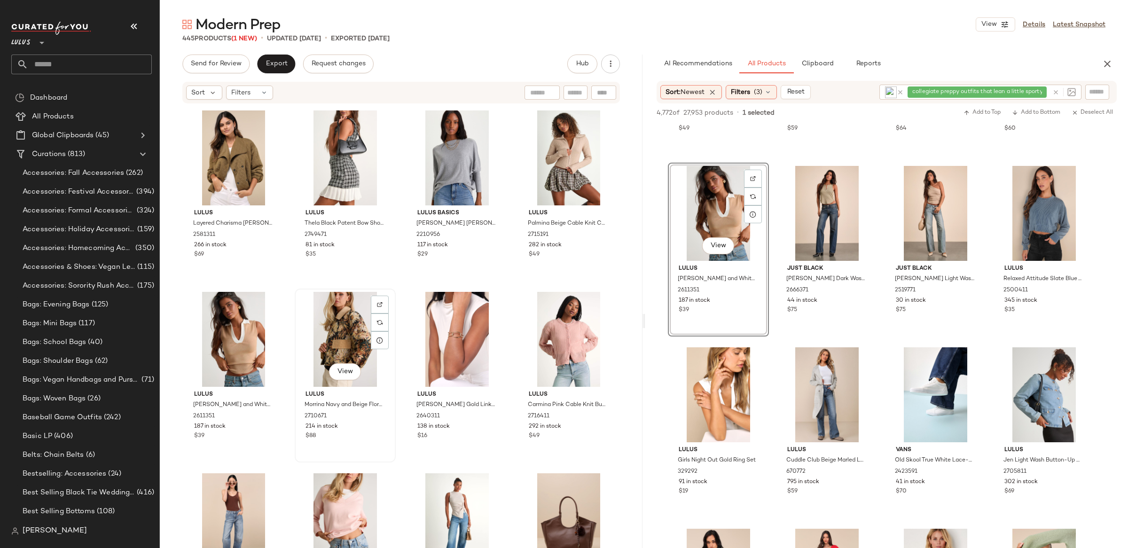
click at [340, 318] on div "View" at bounding box center [345, 339] width 94 height 95
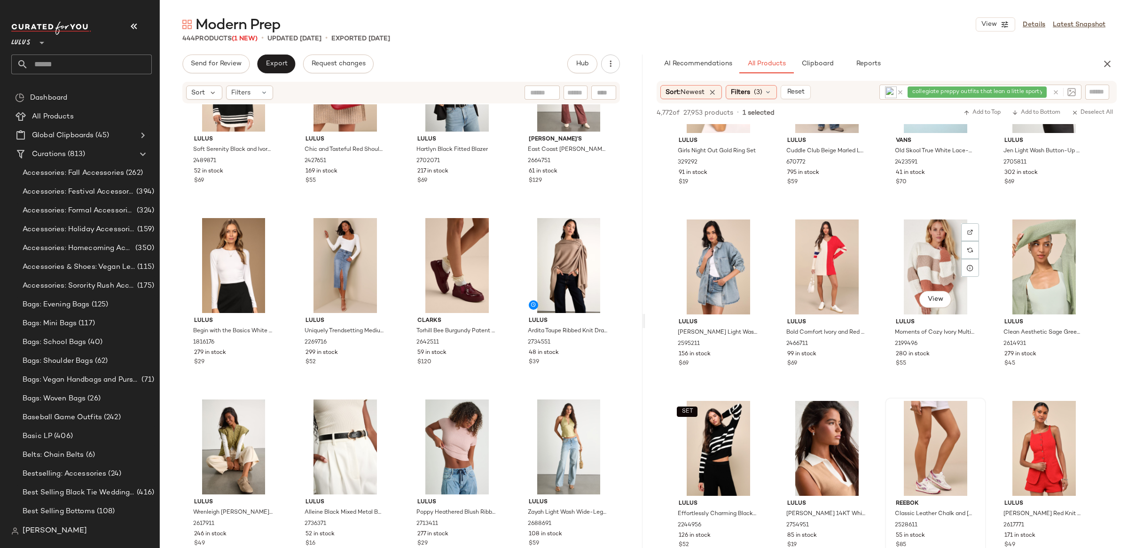
scroll to position [1533, 0]
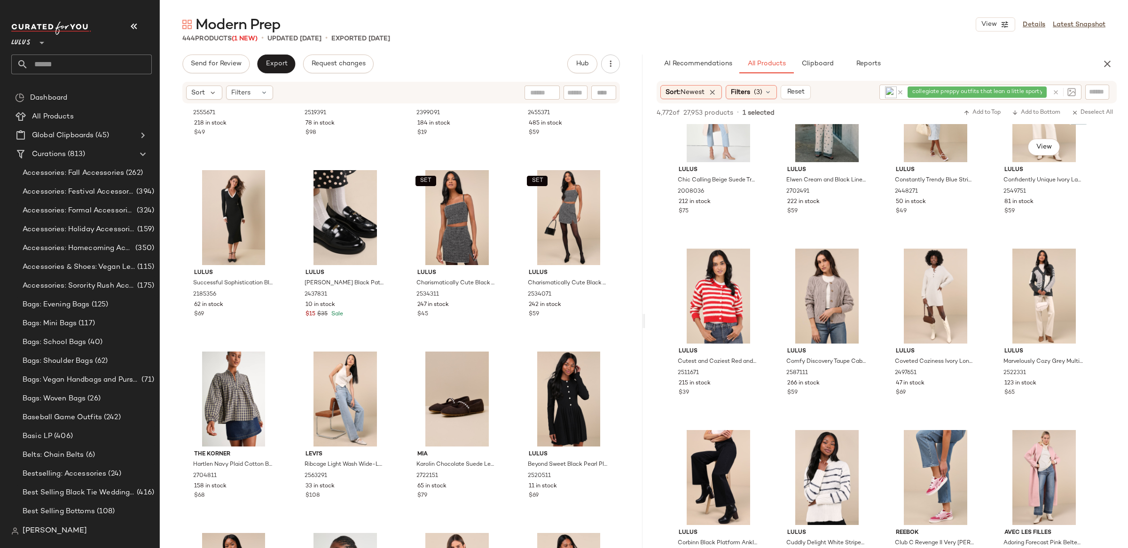
scroll to position [2422, 0]
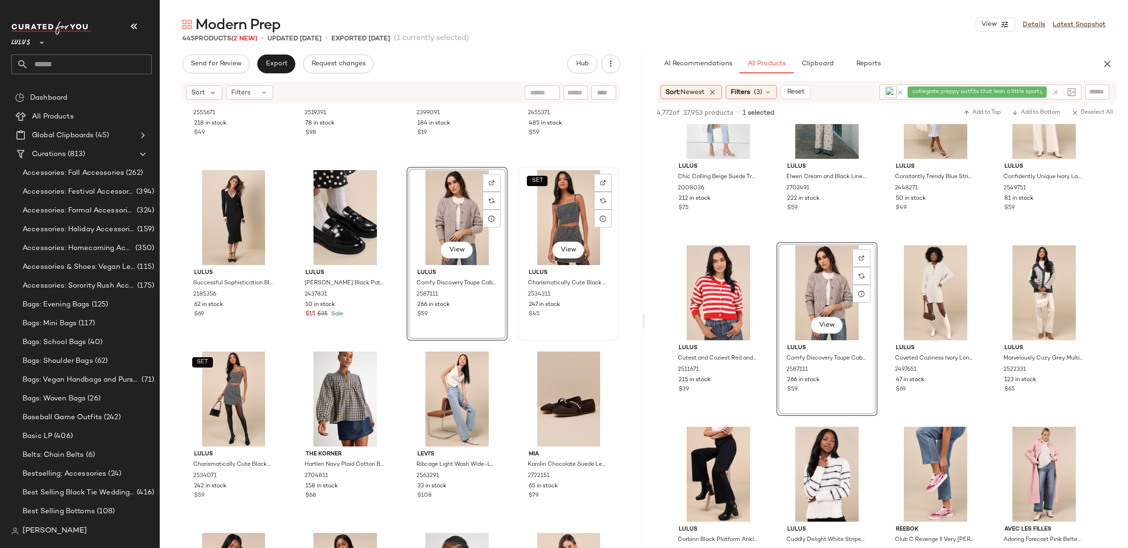
click at [557, 221] on div "SET View" at bounding box center [568, 217] width 94 height 95
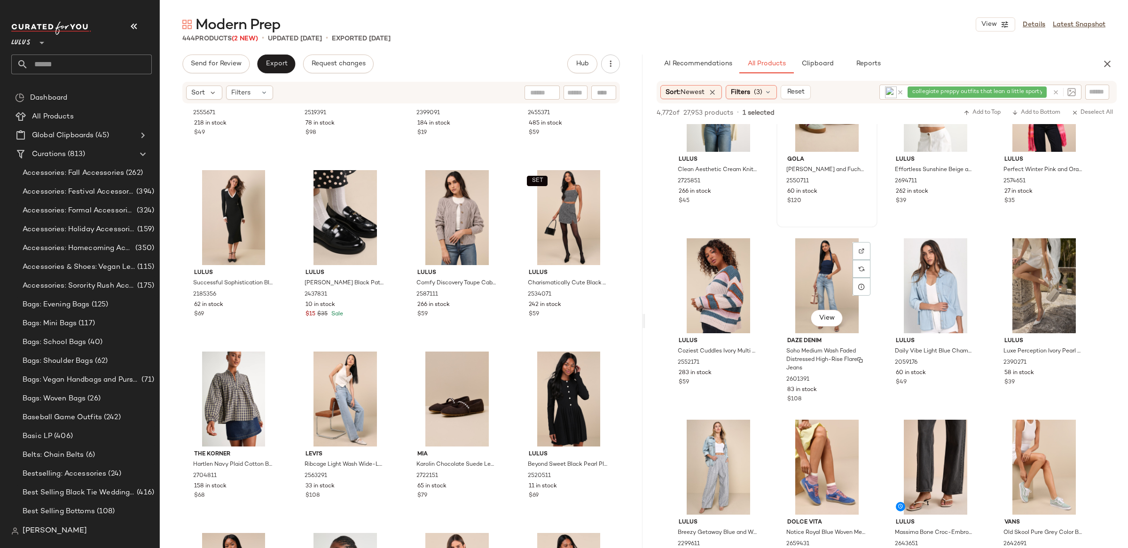
scroll to position [2975, 0]
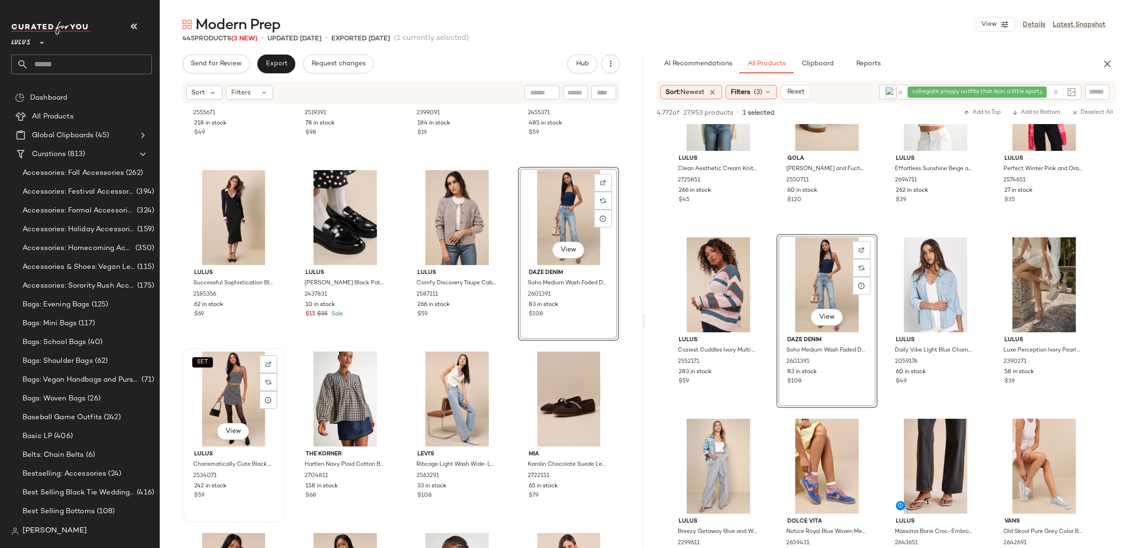
click at [220, 377] on div "SET View" at bounding box center [234, 399] width 94 height 95
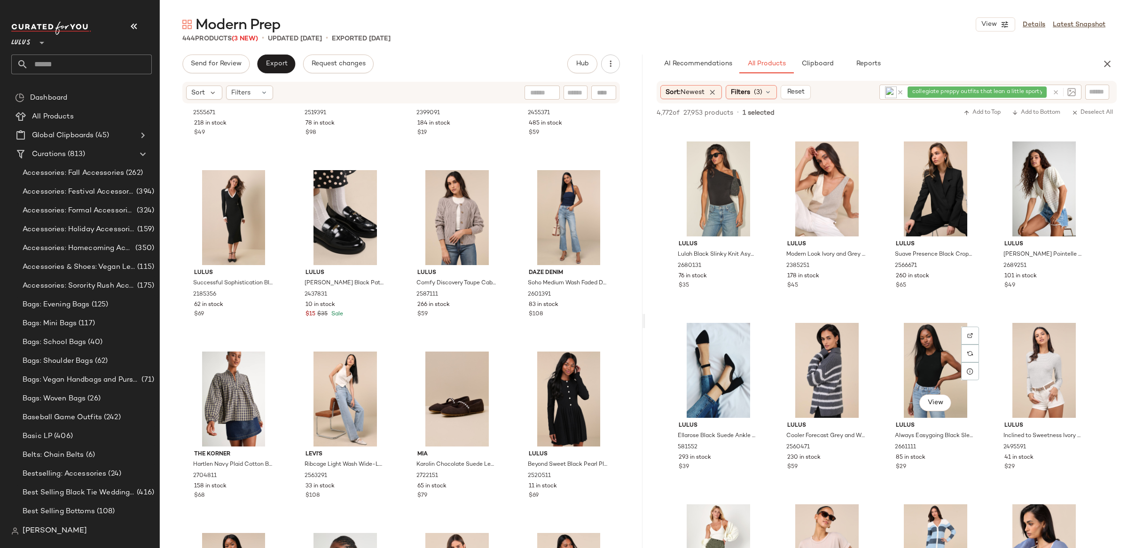
scroll to position [4523, 0]
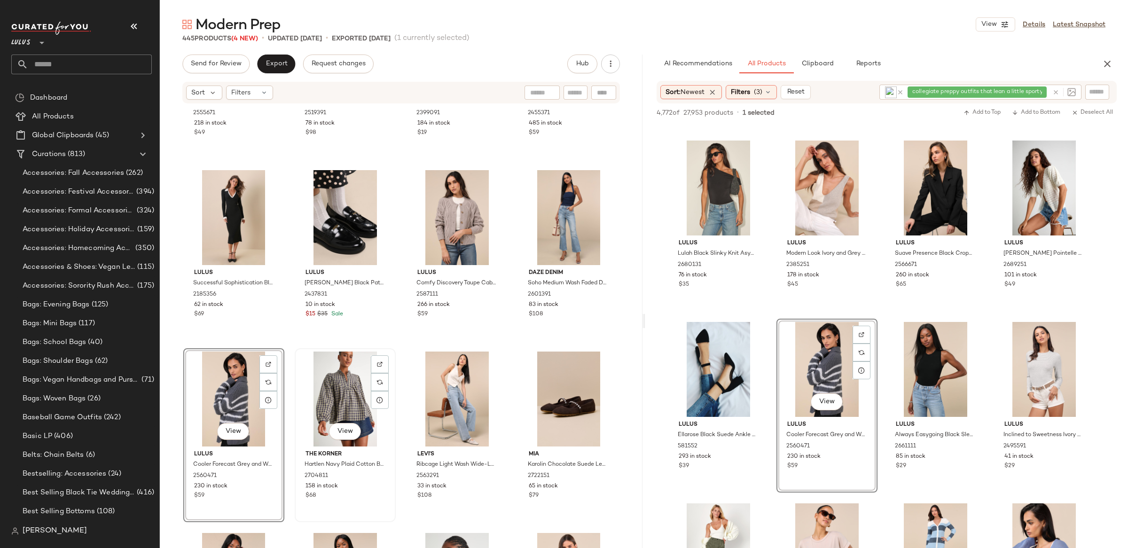
click at [330, 384] on div "View" at bounding box center [345, 399] width 94 height 95
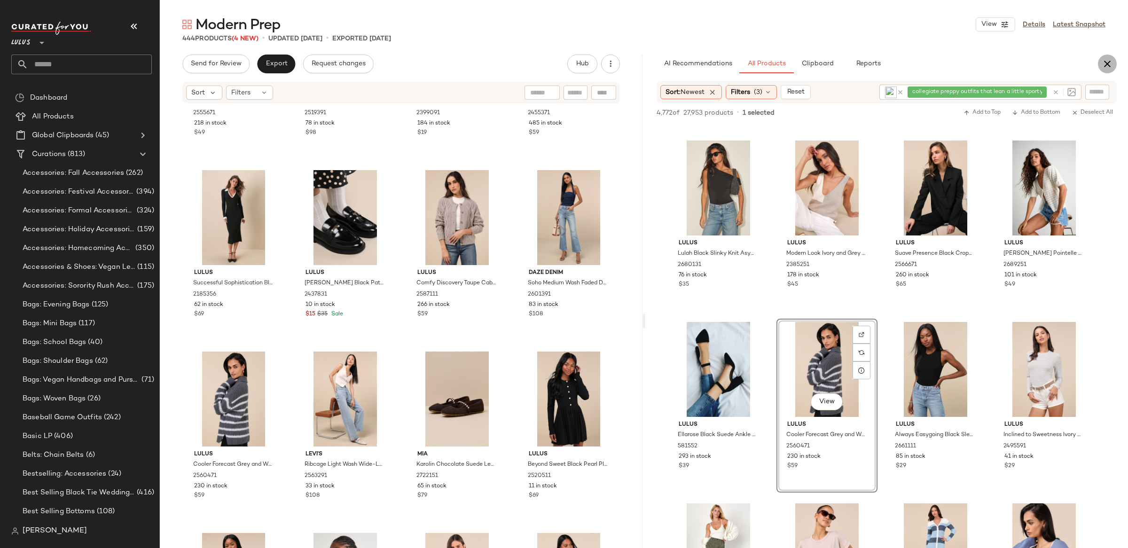
click at [1107, 69] on icon "button" at bounding box center [1107, 63] width 11 height 11
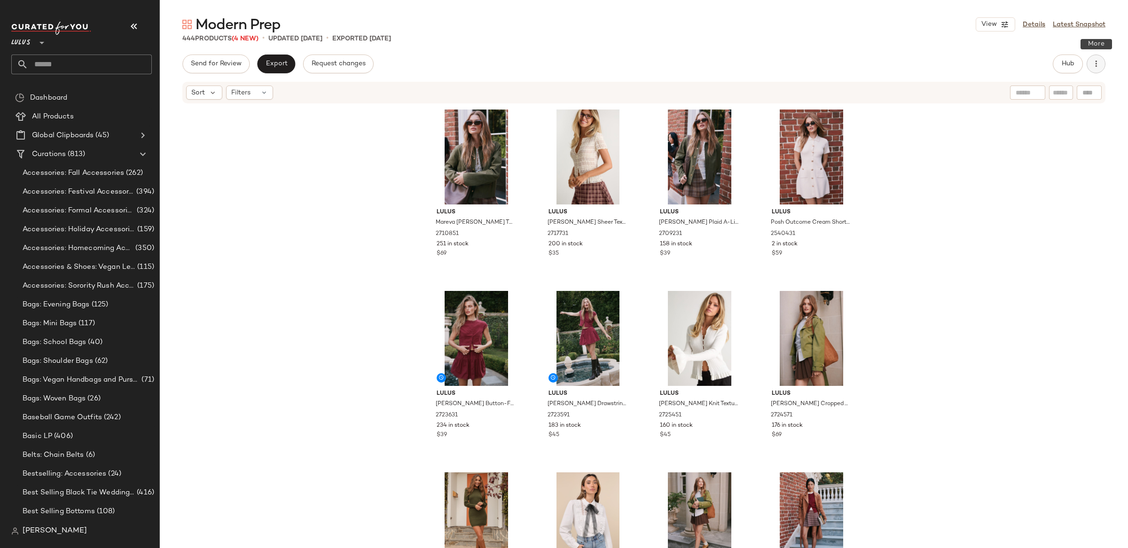
click at [1101, 63] on icon "button" at bounding box center [1096, 63] width 9 height 9
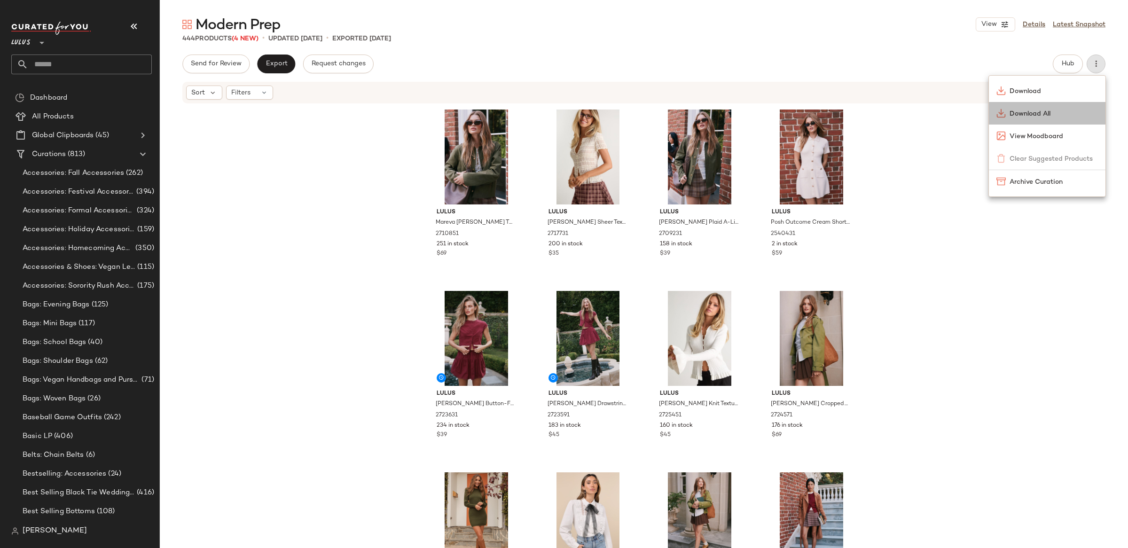
click at [1060, 109] on span "Download All" at bounding box center [1054, 114] width 88 height 10
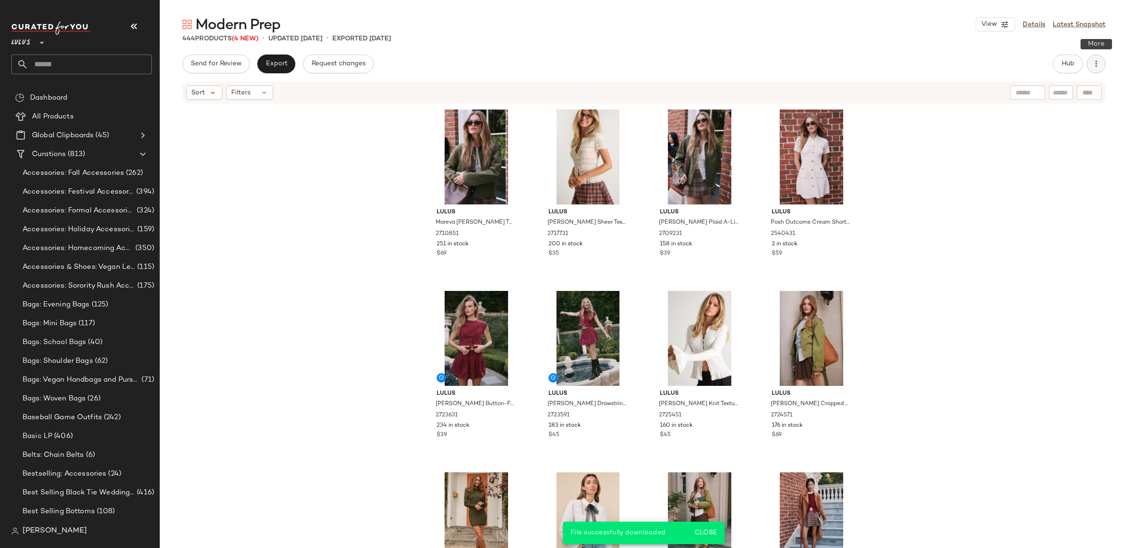
click at [1102, 68] on button "button" at bounding box center [1096, 64] width 19 height 19
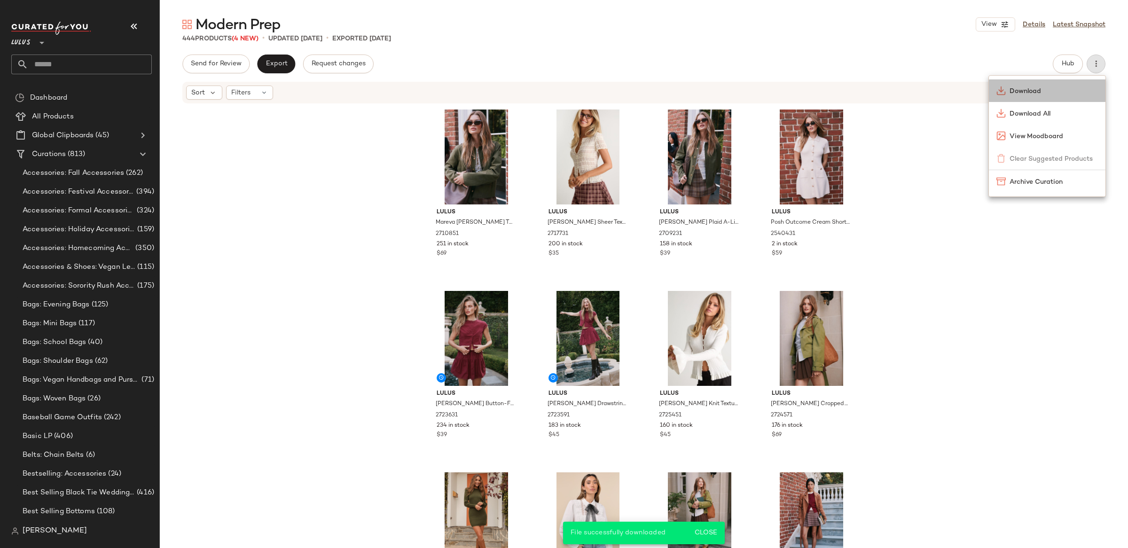
click at [1032, 95] on span "Download" at bounding box center [1054, 92] width 88 height 10
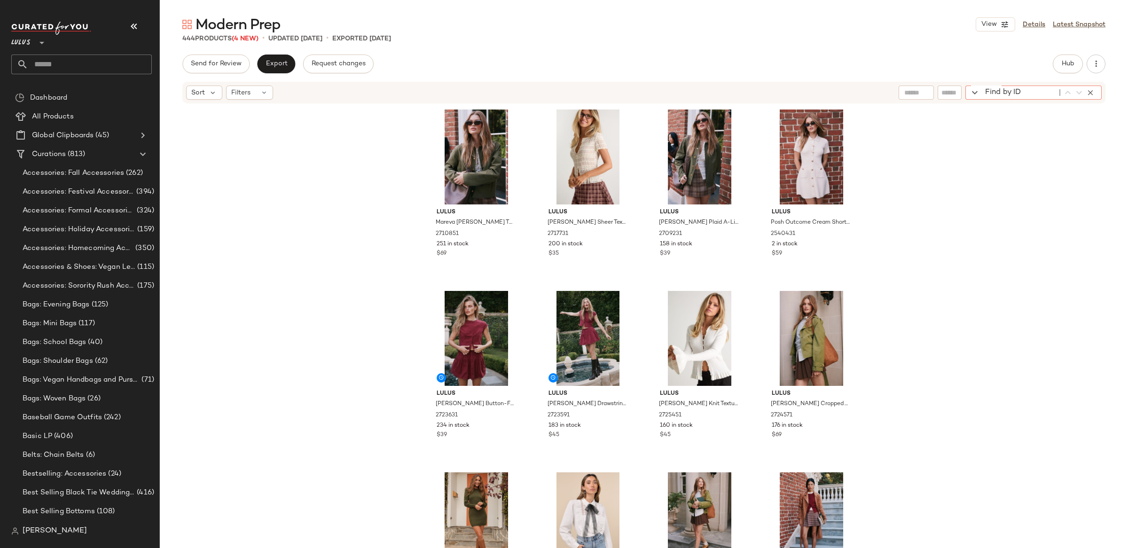
click at [1083, 93] on div "Find by ID Find by ID" at bounding box center [1034, 93] width 136 height 14
paste input "**********"
type input "**********"
click at [1093, 92] on icon "button" at bounding box center [1090, 92] width 8 height 8
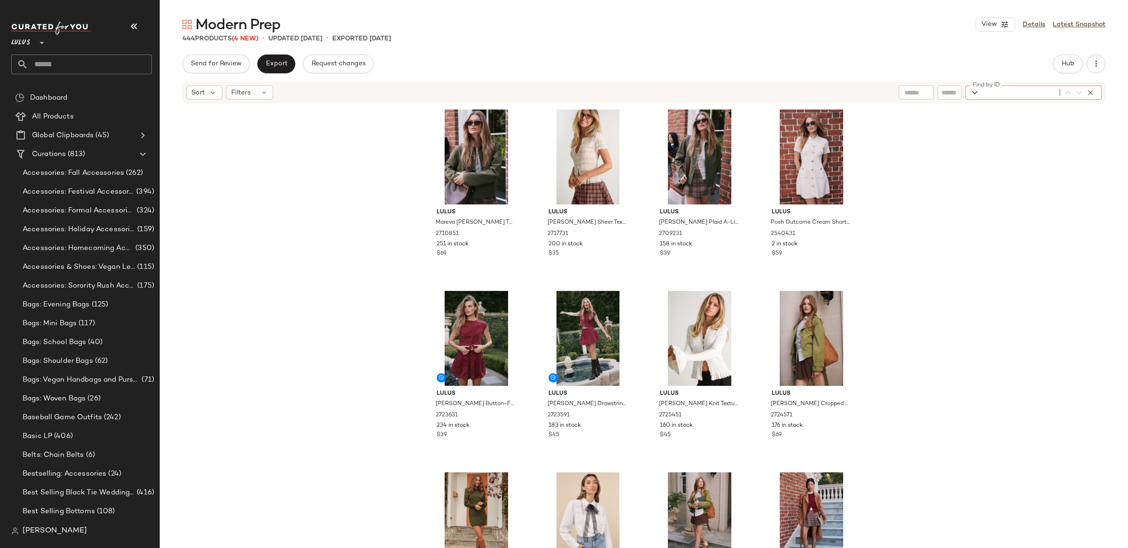
drag, startPoint x: 937, startPoint y: 95, endPoint x: 944, endPoint y: 94, distance: 6.1
click at [937, 95] on div "Sort Filters Find by ID Find by ID" at bounding box center [643, 93] width 923 height 22
paste input "**********"
type input "**********"
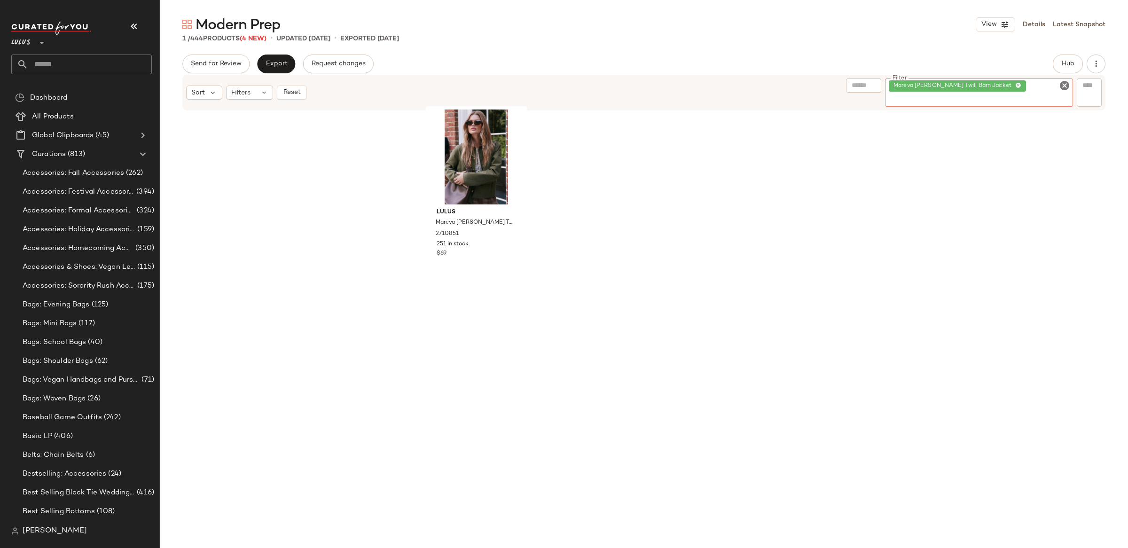
click at [1063, 84] on icon "Clear Filter" at bounding box center [1064, 85] width 11 height 11
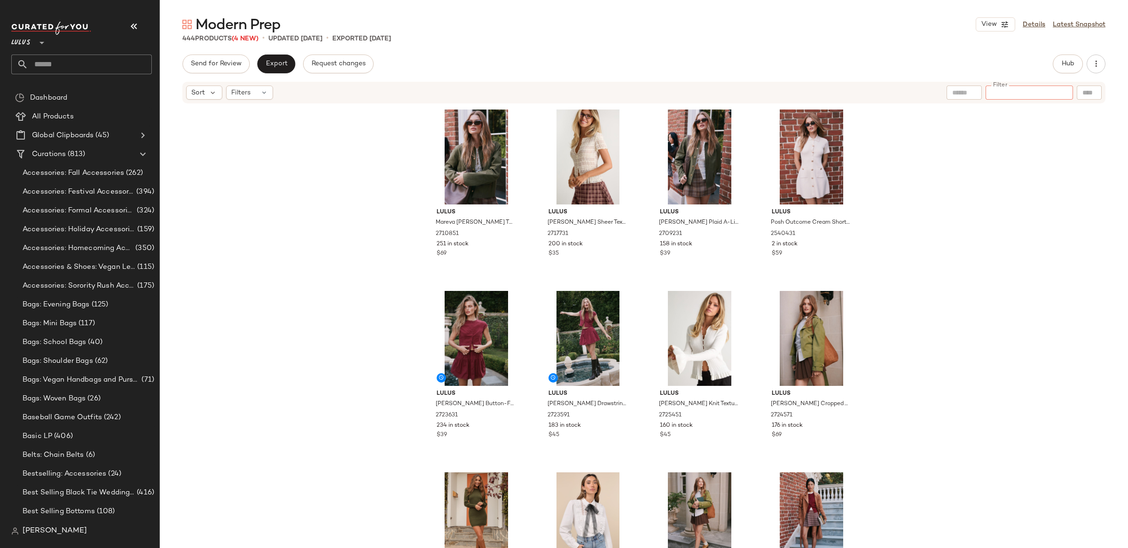
click at [1092, 99] on div at bounding box center [1089, 93] width 25 height 14
click at [976, 93] on icon "button" at bounding box center [974, 92] width 11 height 11
paste input "**********"
type input "**********"
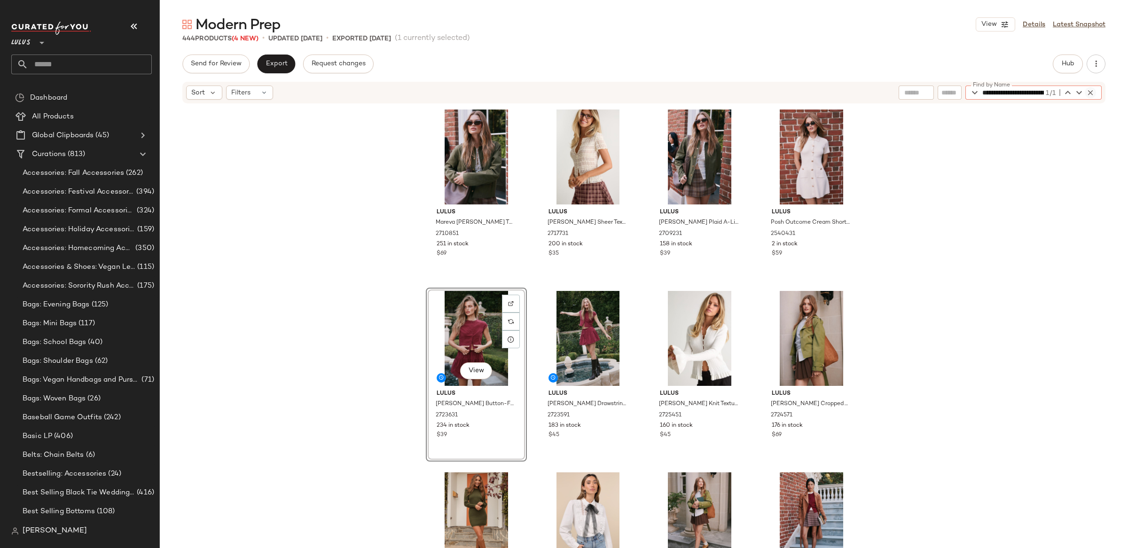
click at [1088, 91] on icon "button" at bounding box center [1090, 92] width 8 height 8
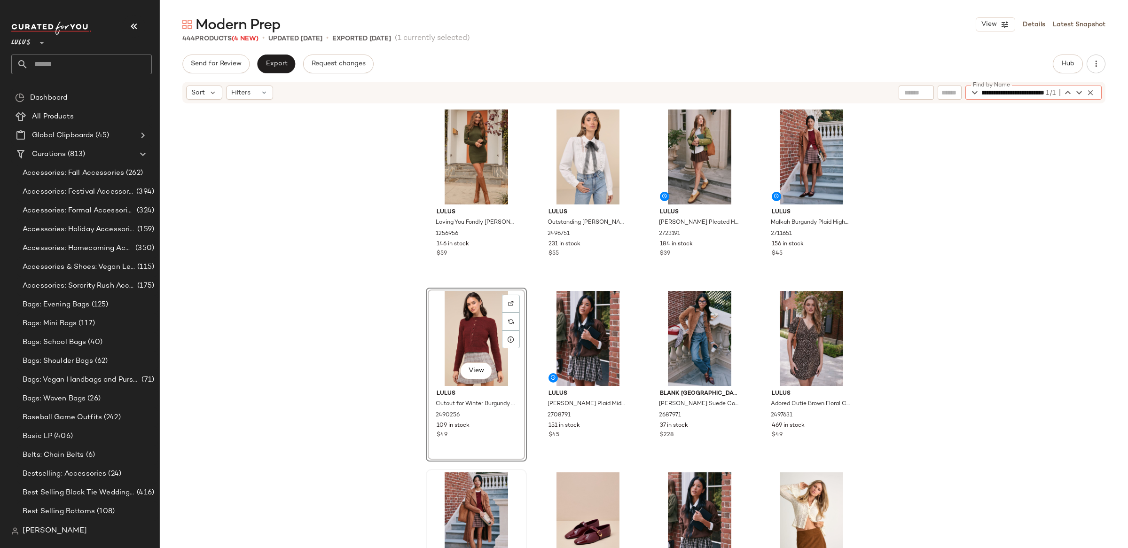
type input "**********"
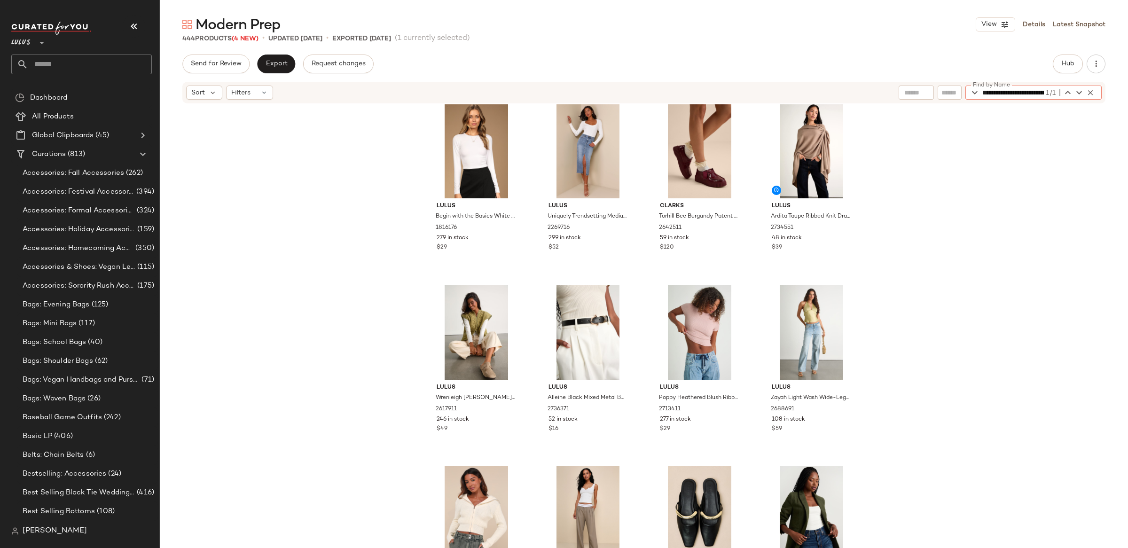
scroll to position [4730, 0]
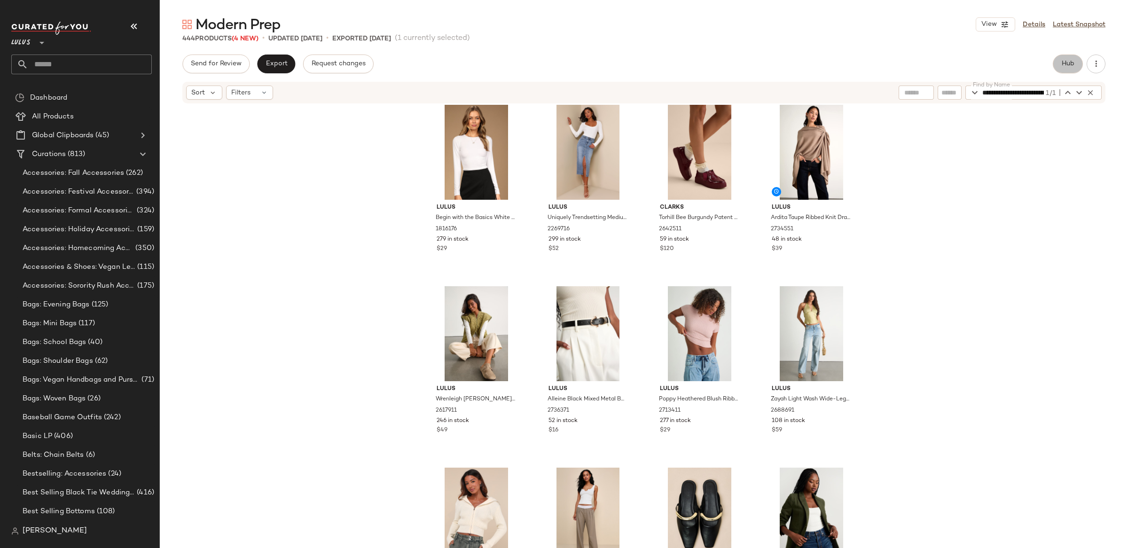
click at [1077, 67] on button "Hub" at bounding box center [1068, 64] width 30 height 19
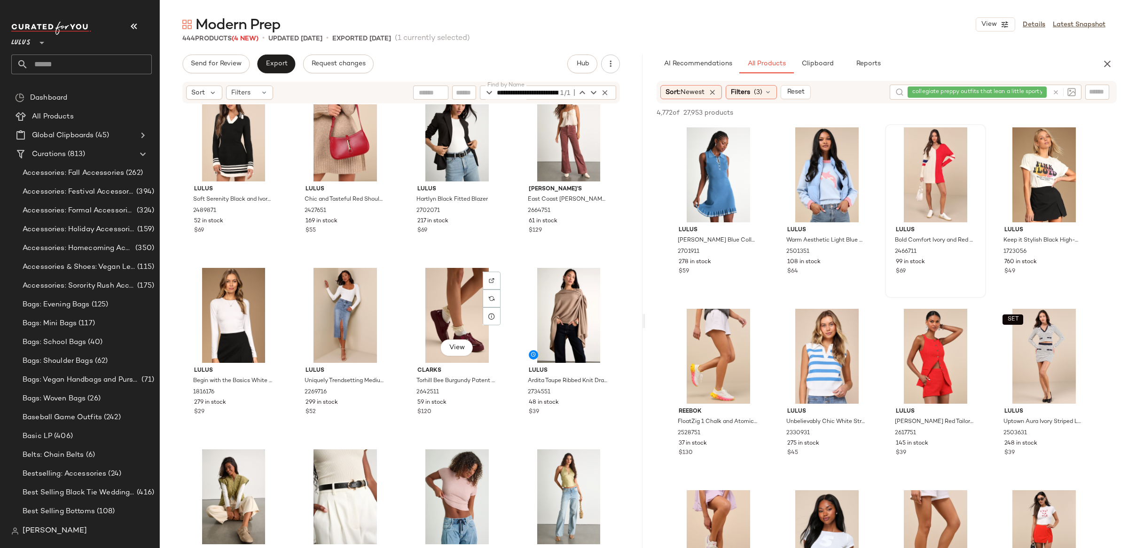
scroll to position [4570, 0]
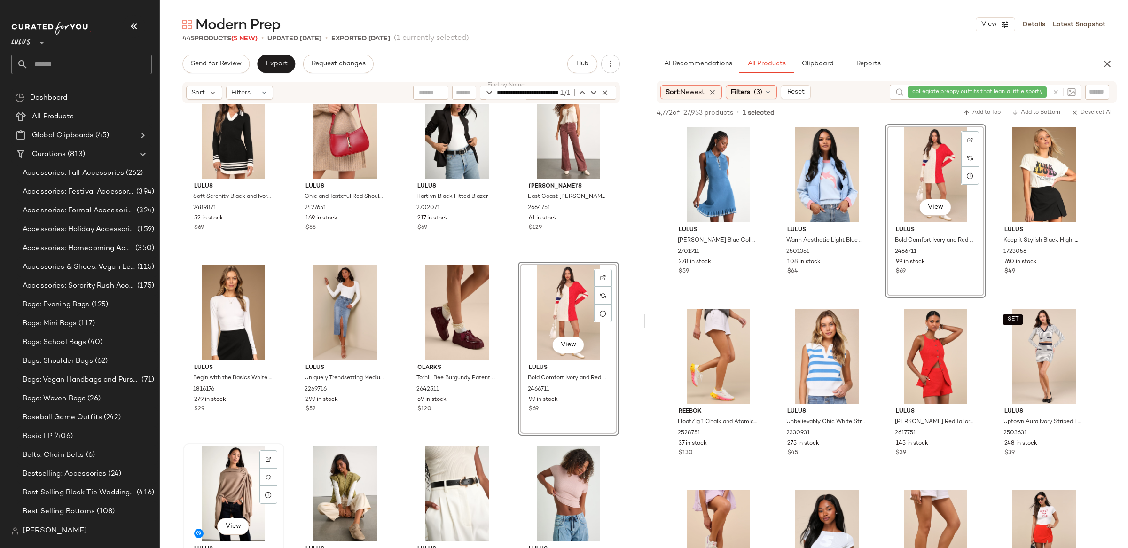
click at [214, 466] on div "View" at bounding box center [234, 494] width 94 height 95
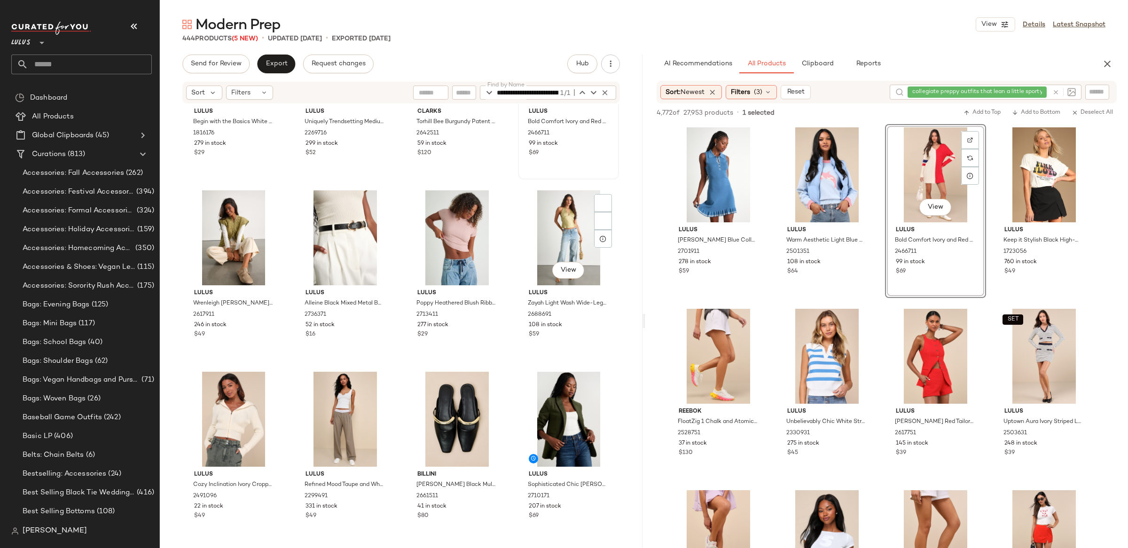
scroll to position [4827, 0]
click at [227, 267] on span "View" at bounding box center [233, 270] width 16 height 8
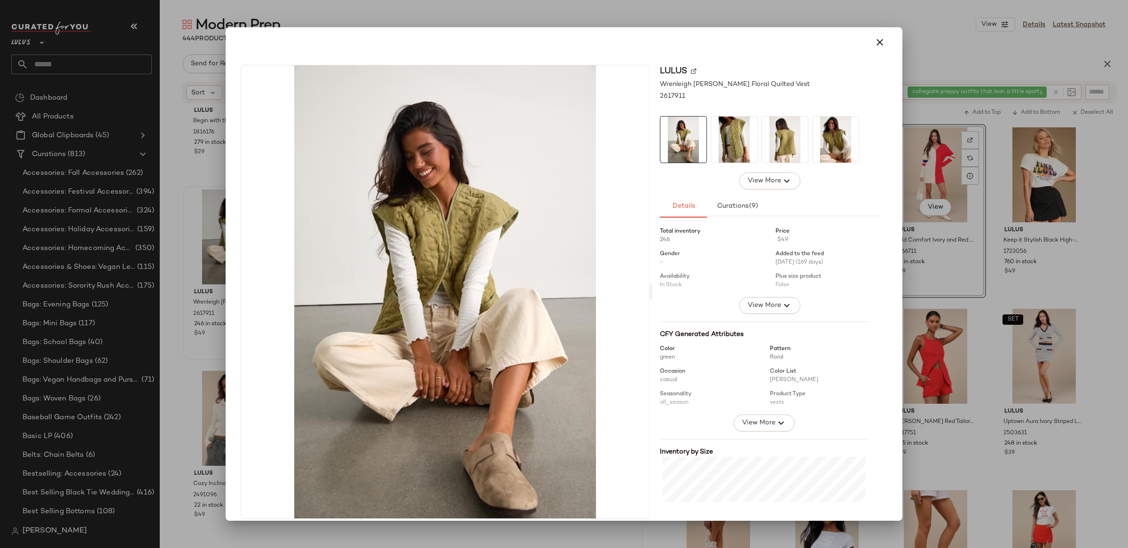
click at [878, 40] on icon "button" at bounding box center [879, 42] width 11 height 11
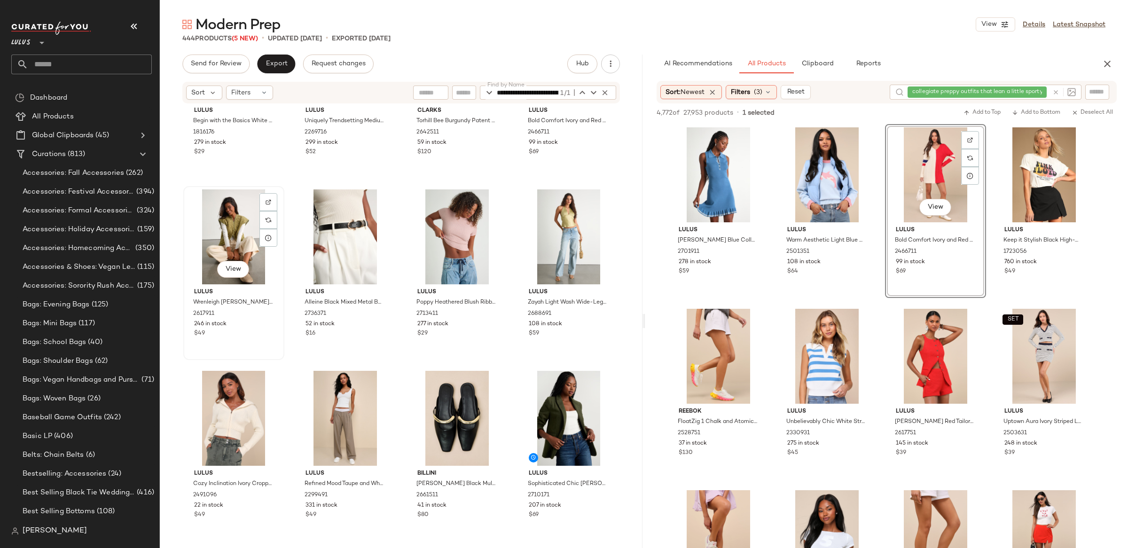
click at [253, 222] on div "View" at bounding box center [234, 236] width 94 height 95
click at [558, 253] on div "View" at bounding box center [568, 236] width 94 height 95
click at [207, 236] on div "View" at bounding box center [234, 236] width 94 height 95
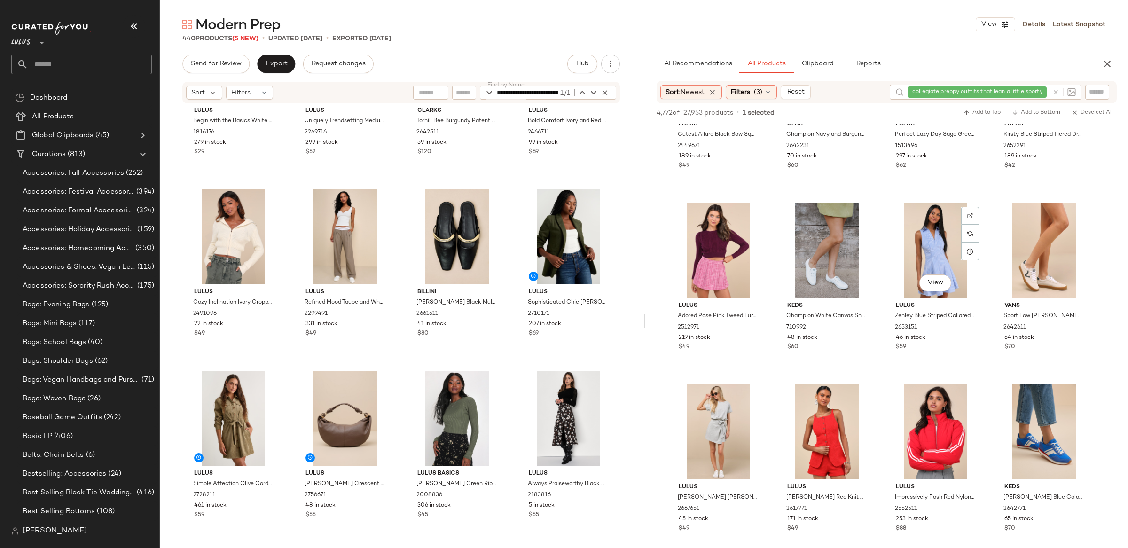
scroll to position [652, 0]
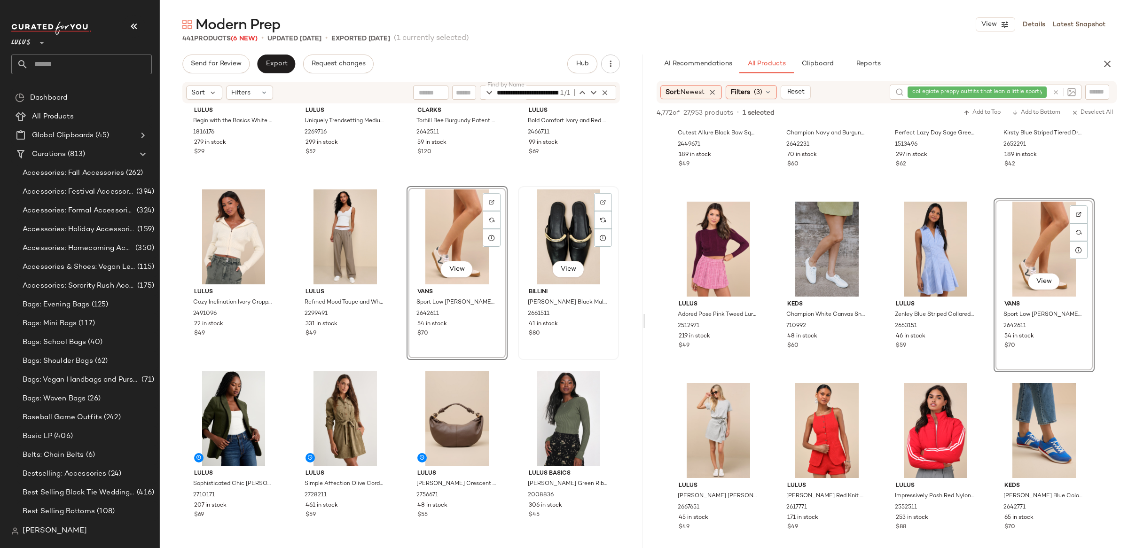
click at [580, 242] on div "View" at bounding box center [568, 236] width 94 height 95
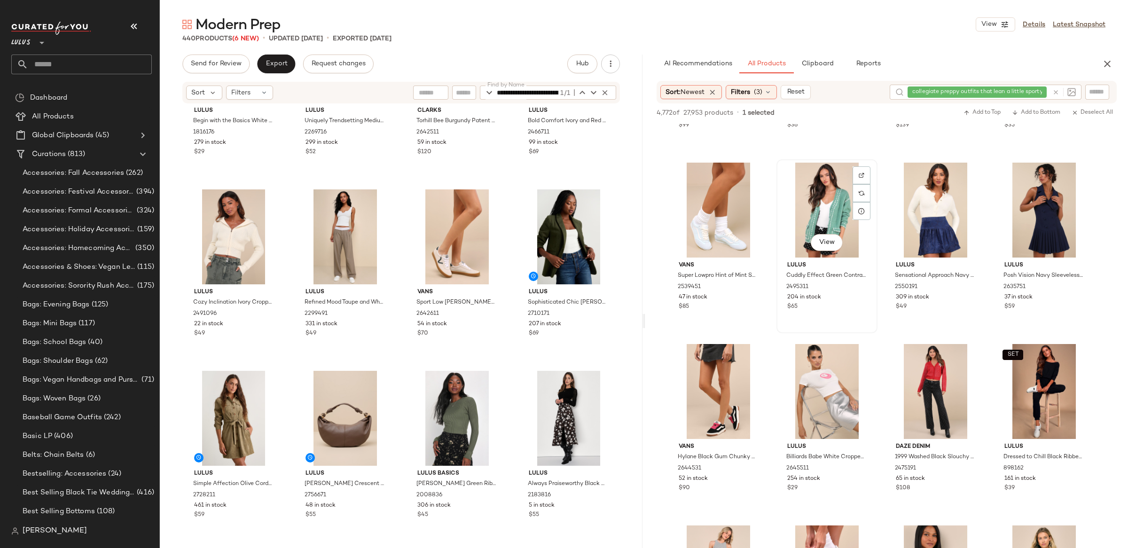
scroll to position [1235, 0]
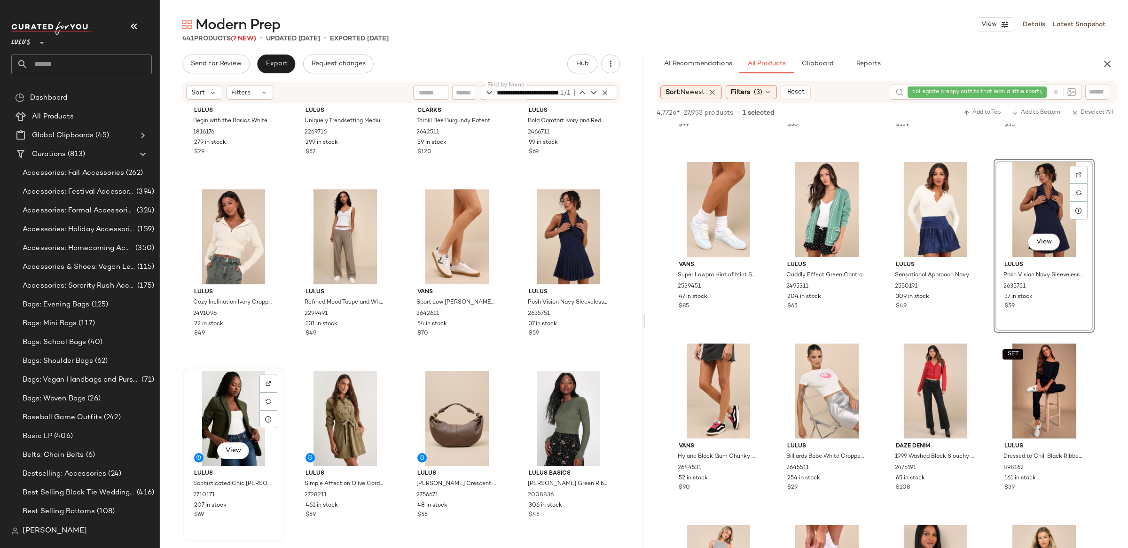
click at [220, 404] on div "View" at bounding box center [234, 418] width 94 height 95
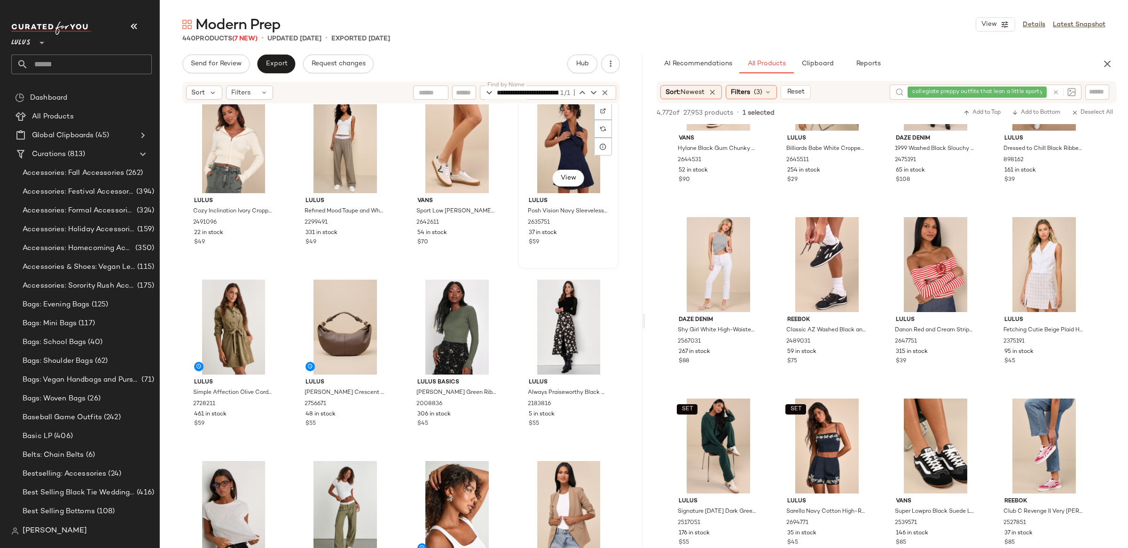
scroll to position [4927, 0]
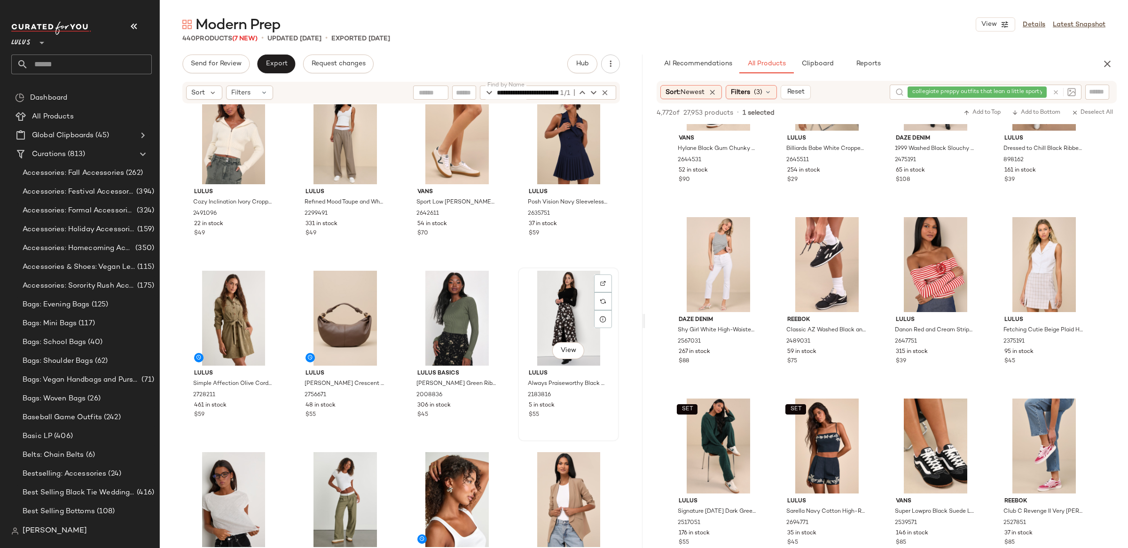
click at [550, 297] on div "View" at bounding box center [568, 318] width 94 height 95
click at [255, 311] on div "View" at bounding box center [234, 318] width 94 height 95
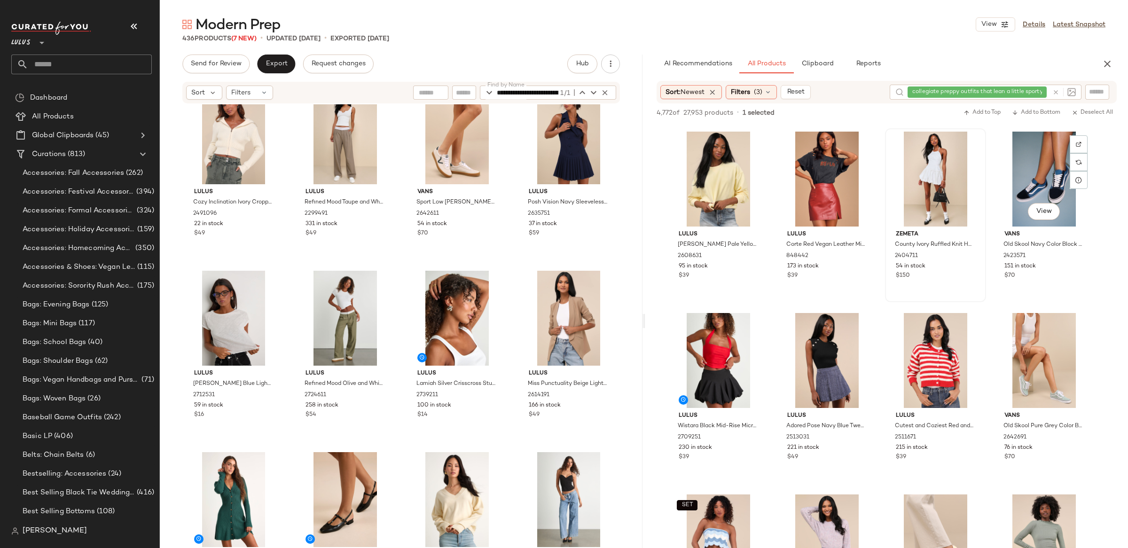
scroll to position [2168, 0]
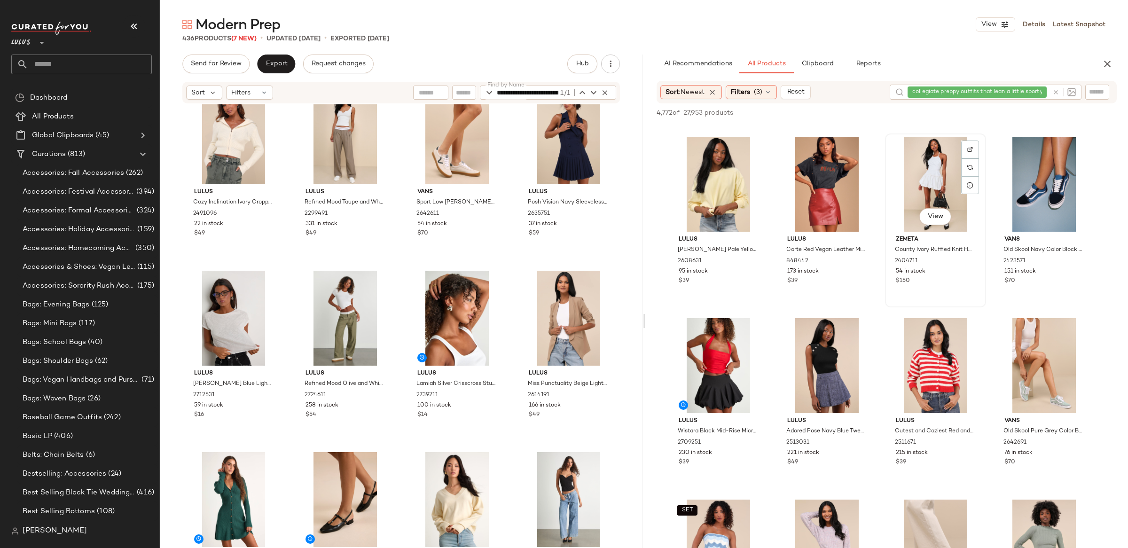
click at [910, 152] on div "View" at bounding box center [936, 184] width 94 height 95
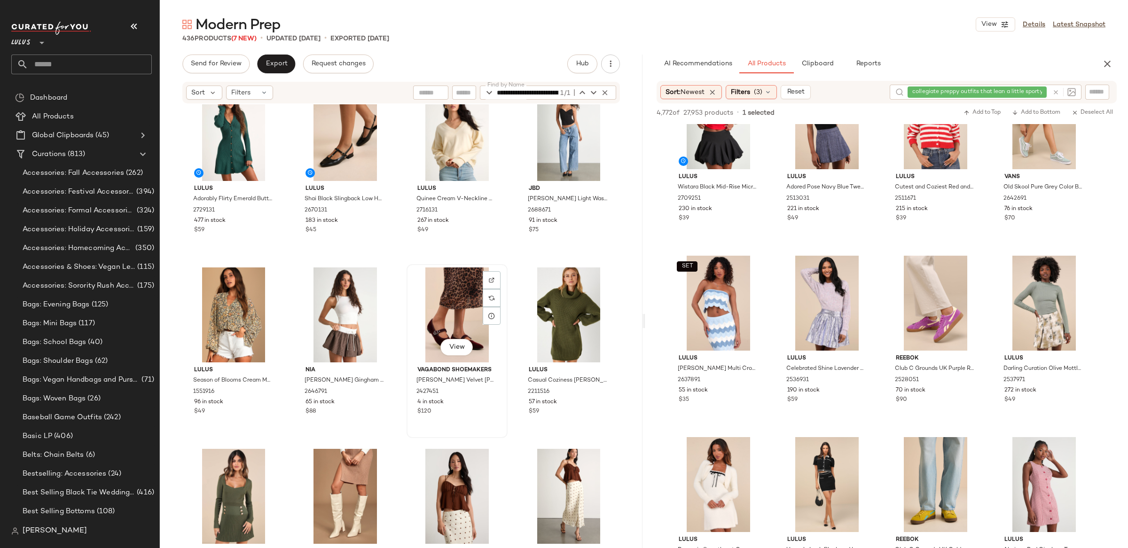
scroll to position [5323, 0]
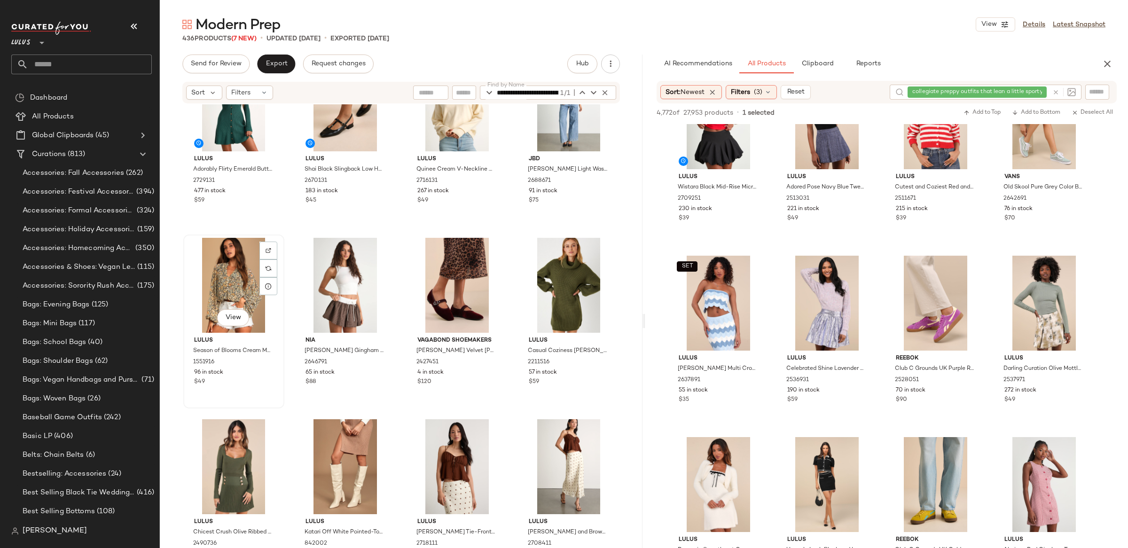
click at [228, 292] on div "View" at bounding box center [234, 285] width 94 height 95
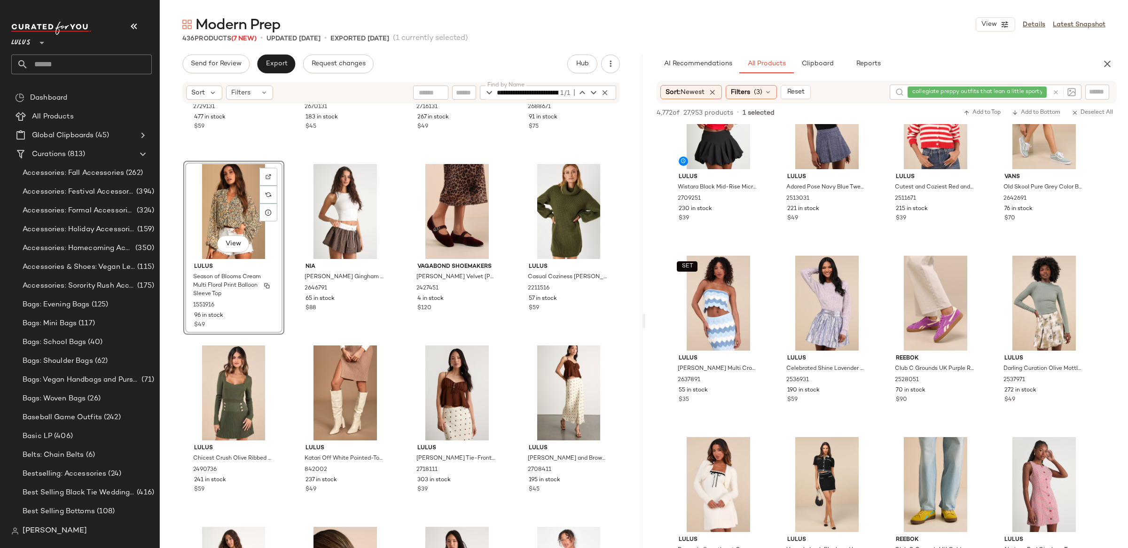
scroll to position [5400, 0]
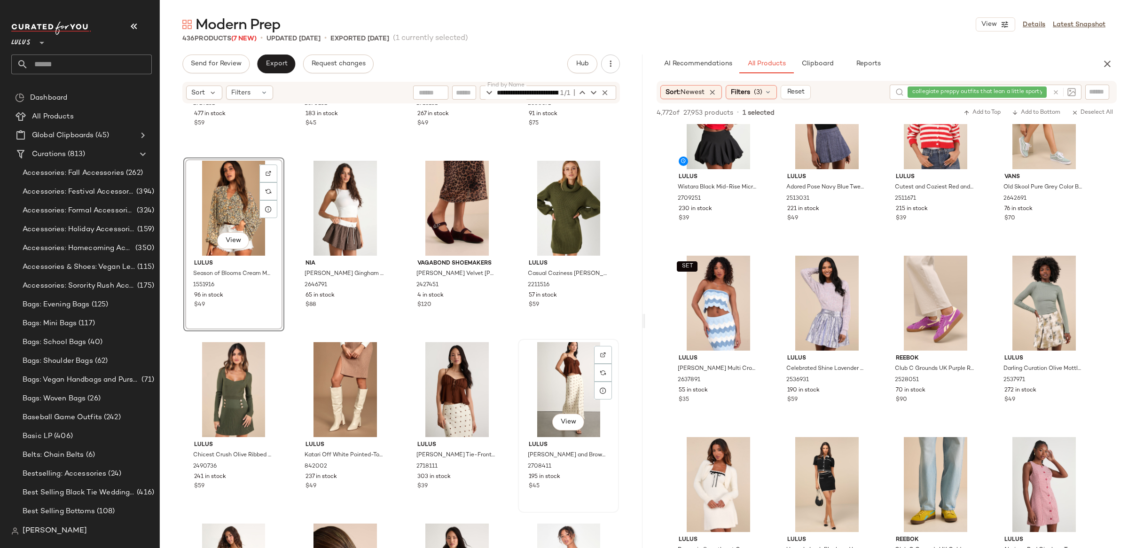
click at [556, 388] on div "View" at bounding box center [568, 389] width 94 height 95
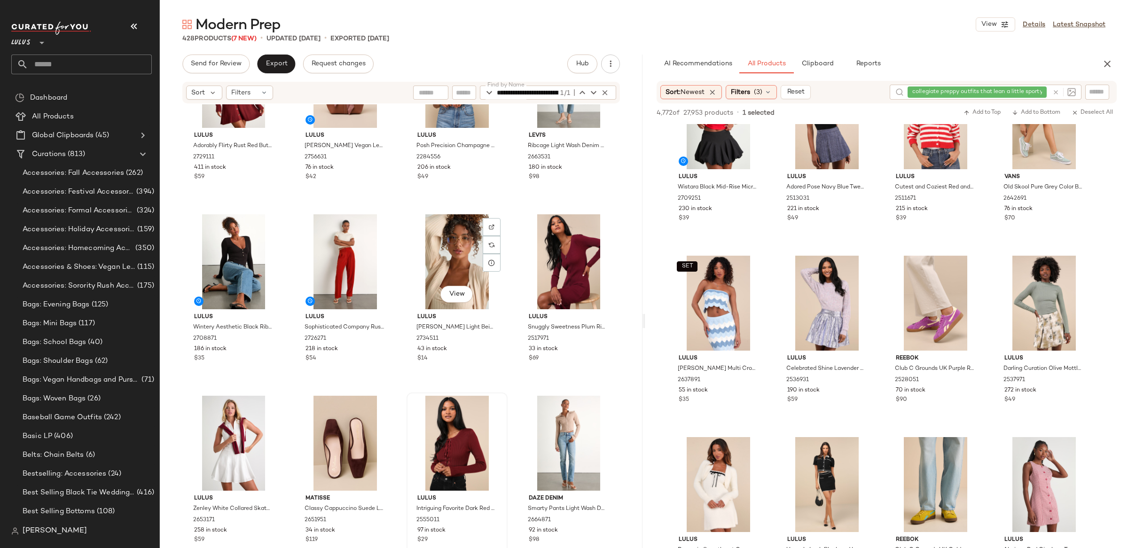
scroll to position [5895, 0]
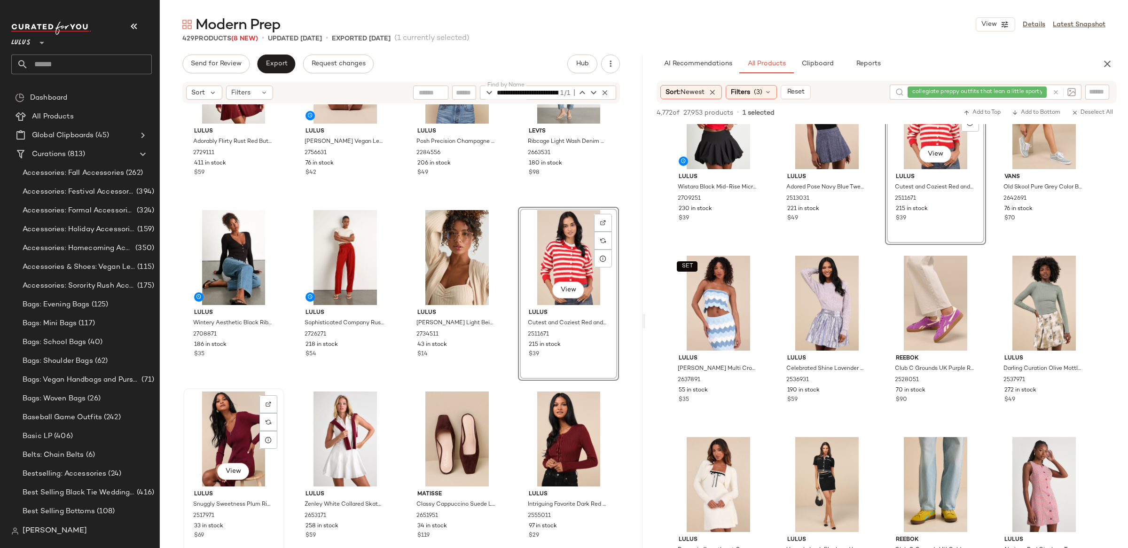
click at [220, 405] on div "View" at bounding box center [234, 439] width 94 height 95
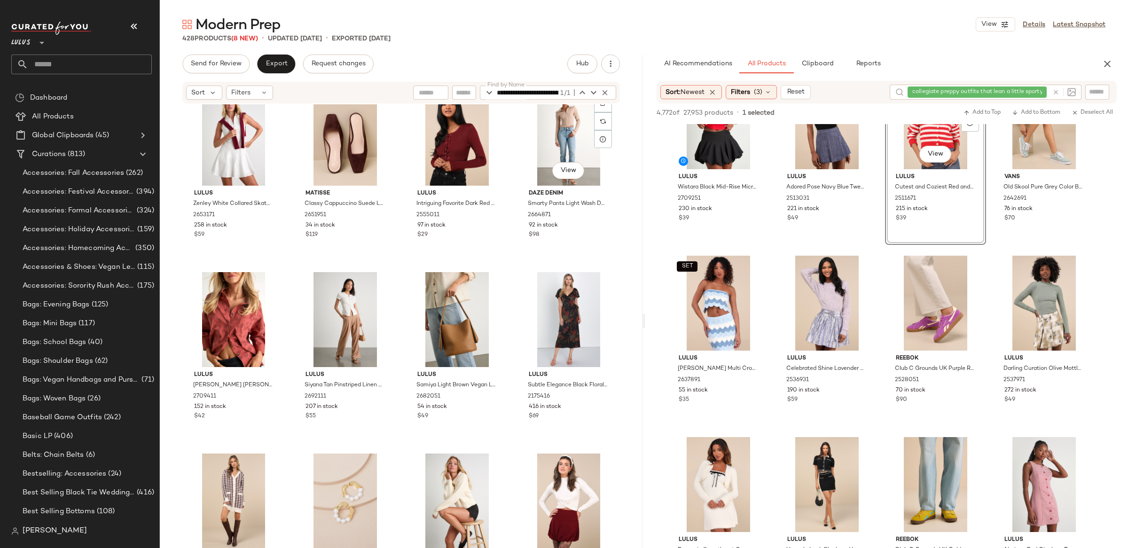
scroll to position [6199, 0]
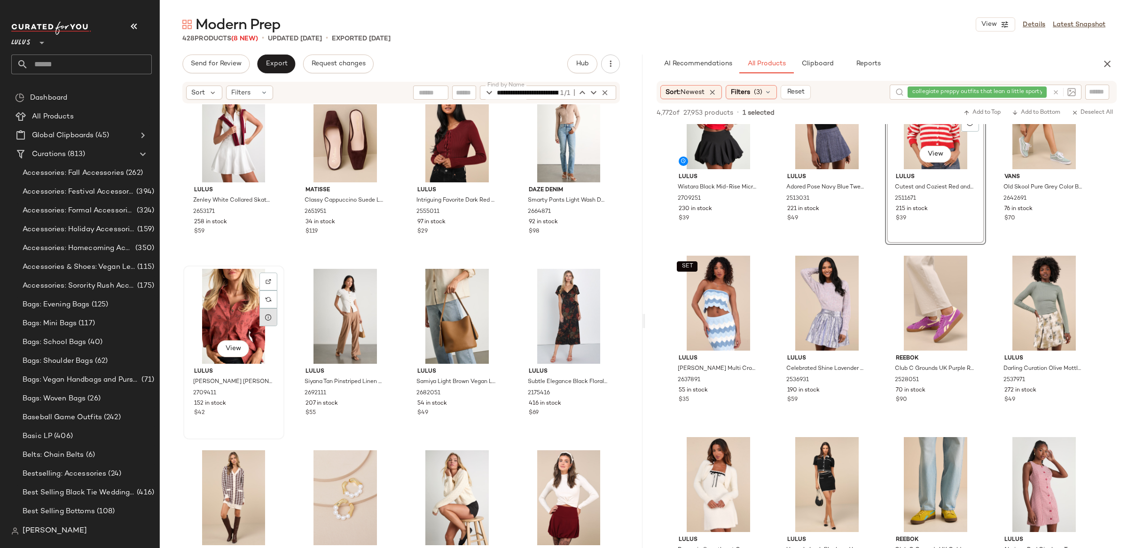
drag, startPoint x: 251, startPoint y: 318, endPoint x: 274, endPoint y: 317, distance: 22.6
click at [251, 318] on div "View" at bounding box center [234, 316] width 94 height 95
click at [571, 350] on span "View" at bounding box center [568, 349] width 16 height 8
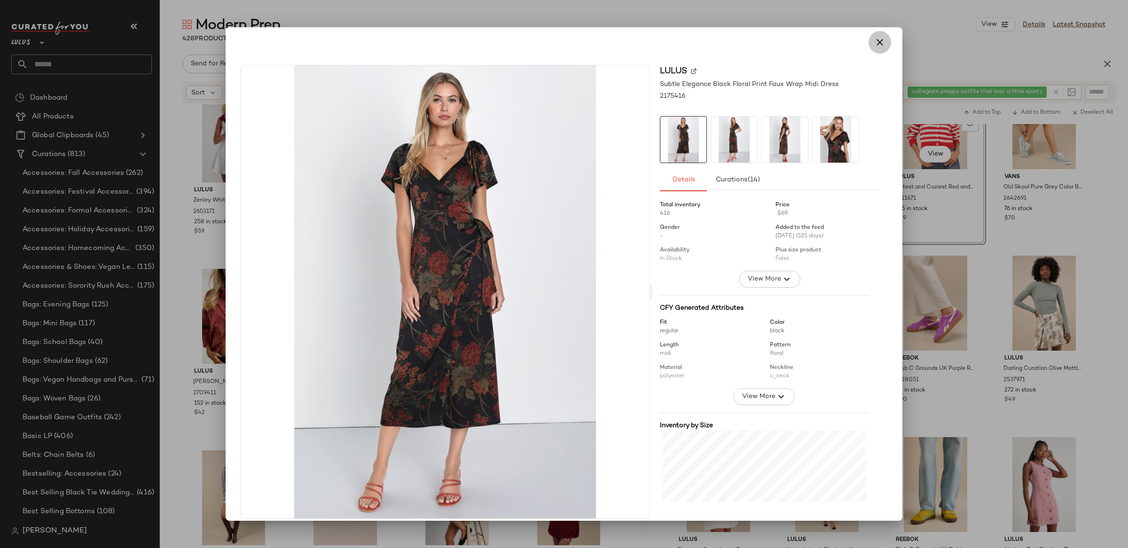
drag, startPoint x: 871, startPoint y: 47, endPoint x: 867, endPoint y: 50, distance: 5.4
click at [874, 47] on icon "button" at bounding box center [879, 42] width 11 height 11
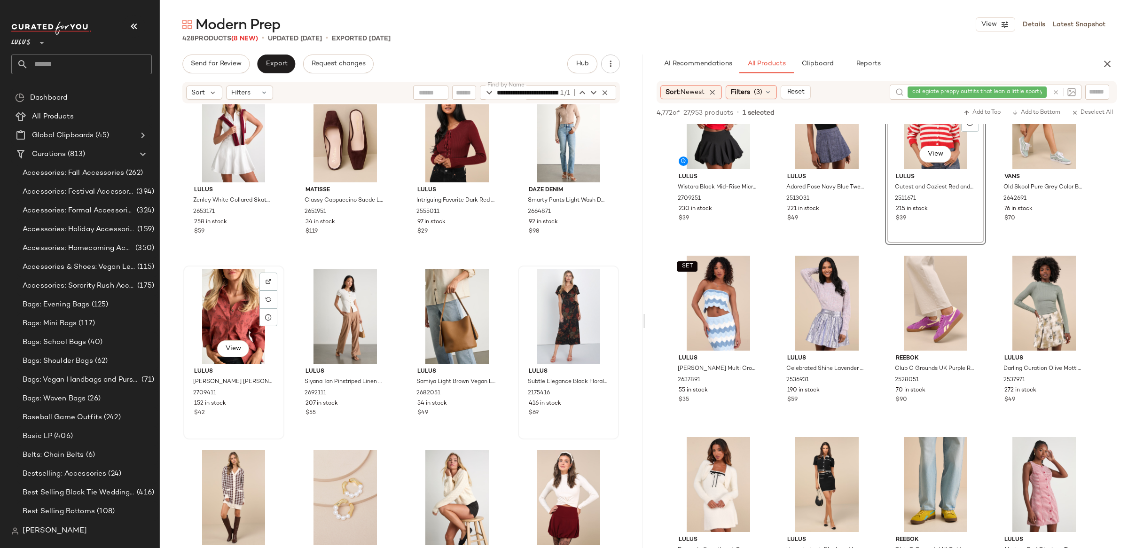
click at [231, 287] on div "View" at bounding box center [234, 316] width 94 height 95
click at [540, 316] on div "View" at bounding box center [568, 316] width 94 height 95
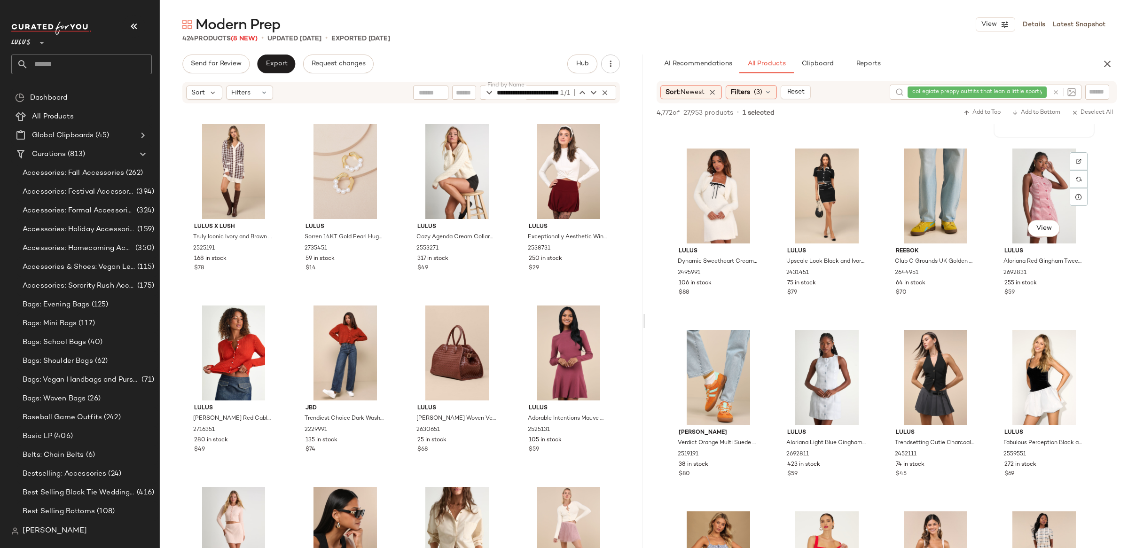
scroll to position [2696, 0]
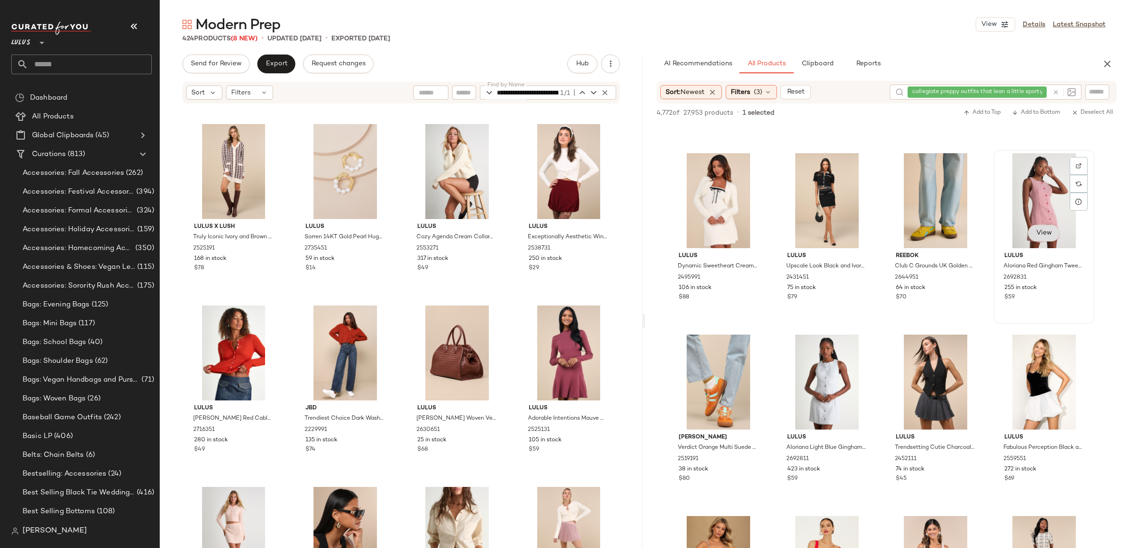
click at [1041, 235] on span "View" at bounding box center [1044, 233] width 16 height 8
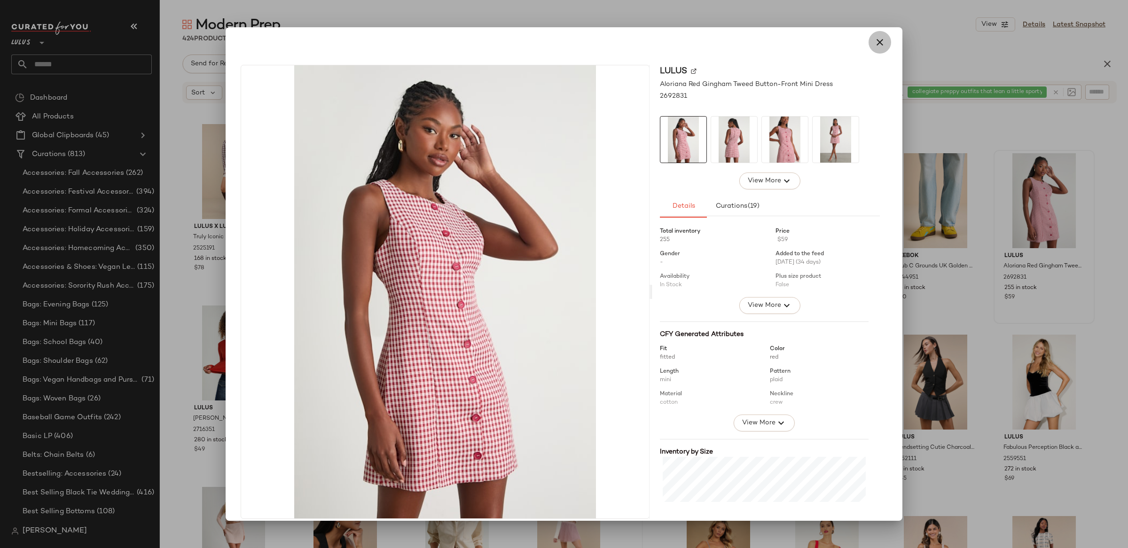
click at [874, 45] on icon "button" at bounding box center [879, 42] width 11 height 11
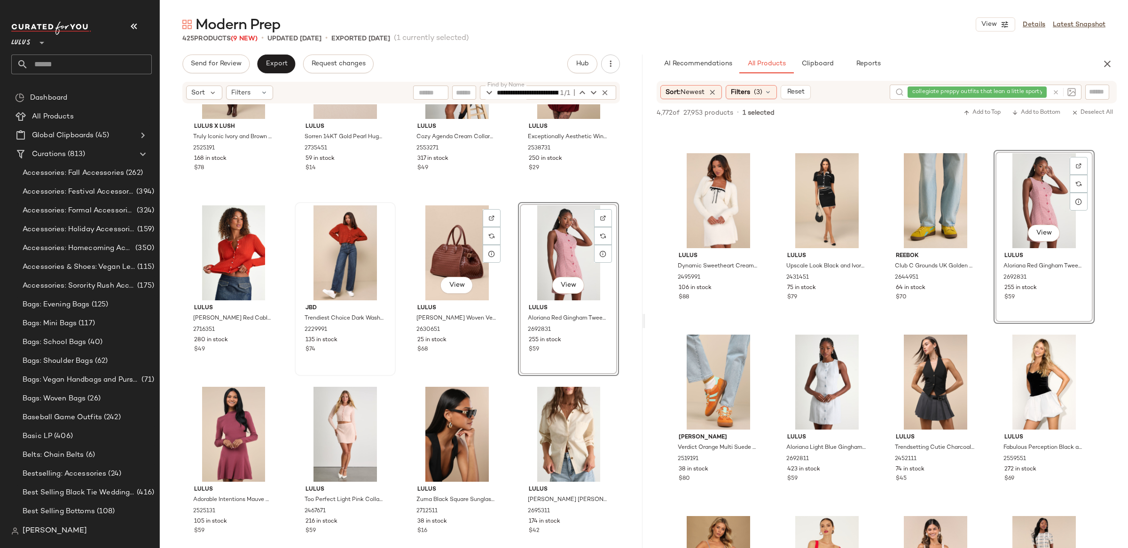
scroll to position [6448, 0]
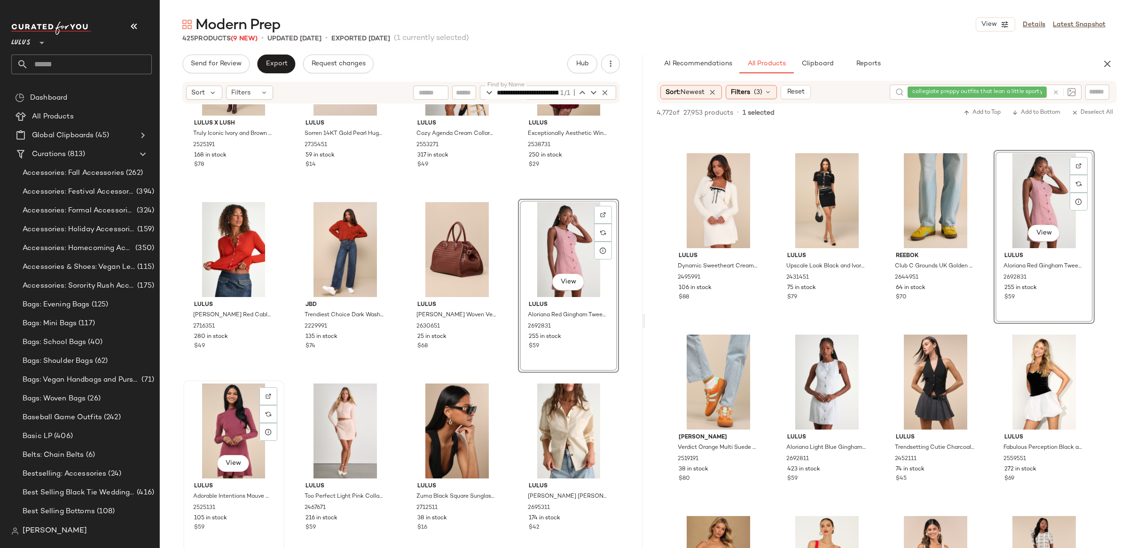
click at [222, 405] on div "View" at bounding box center [234, 431] width 94 height 95
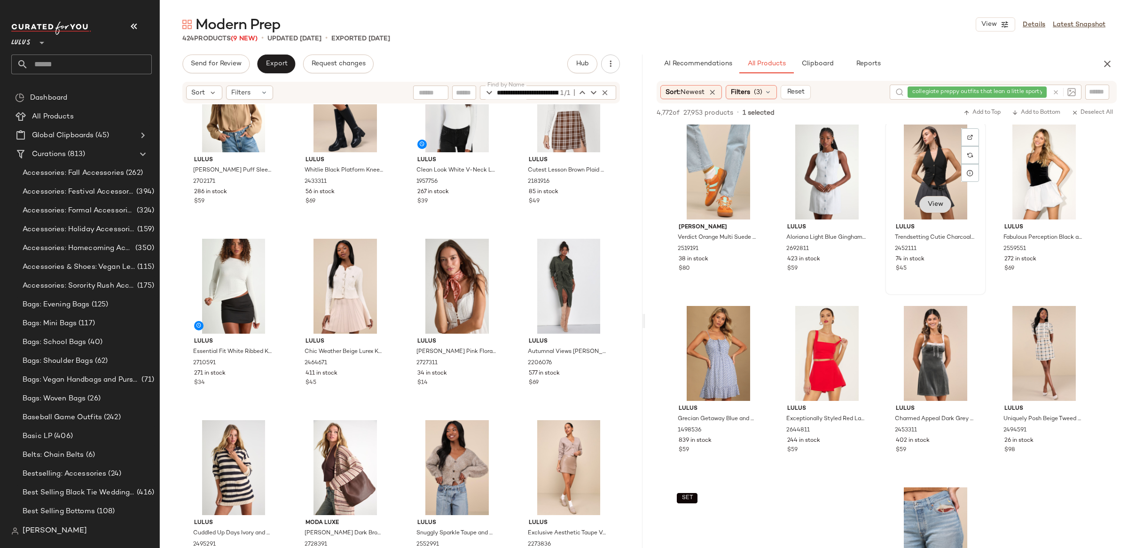
scroll to position [2918, 0]
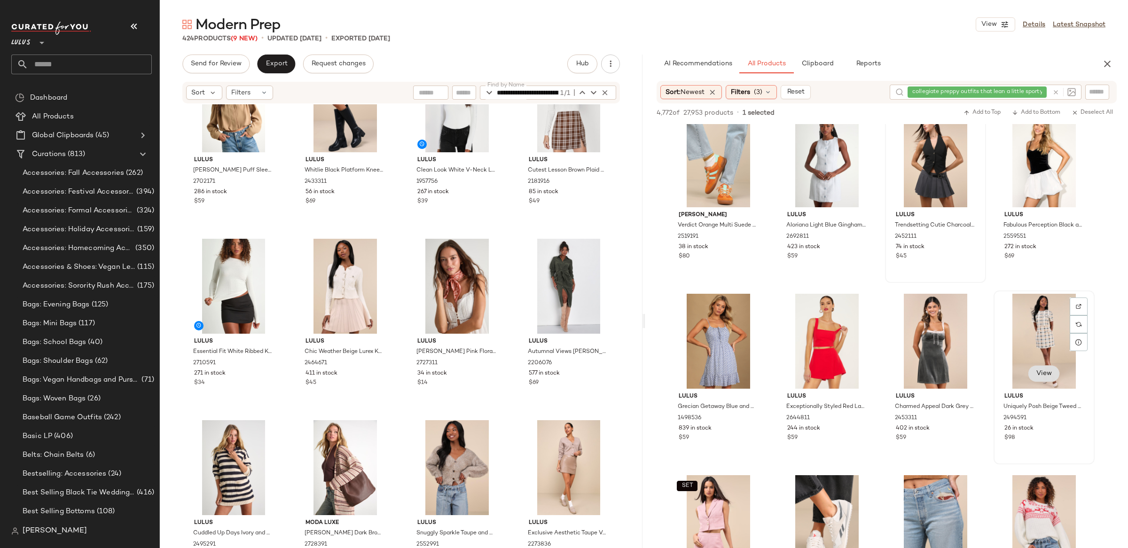
click at [1044, 373] on span "View" at bounding box center [1044, 374] width 16 height 8
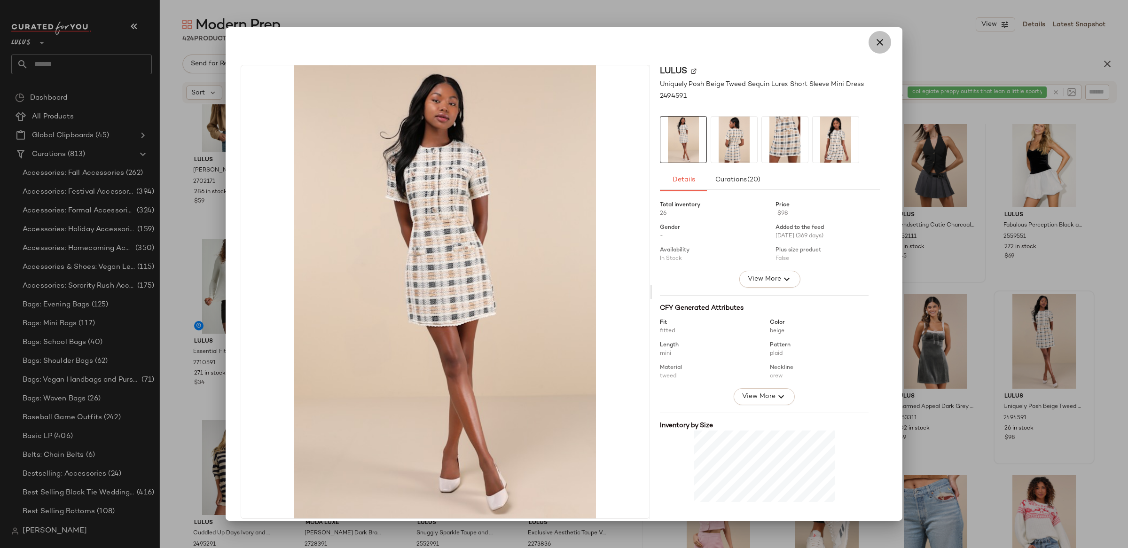
click at [874, 40] on icon "button" at bounding box center [879, 42] width 11 height 11
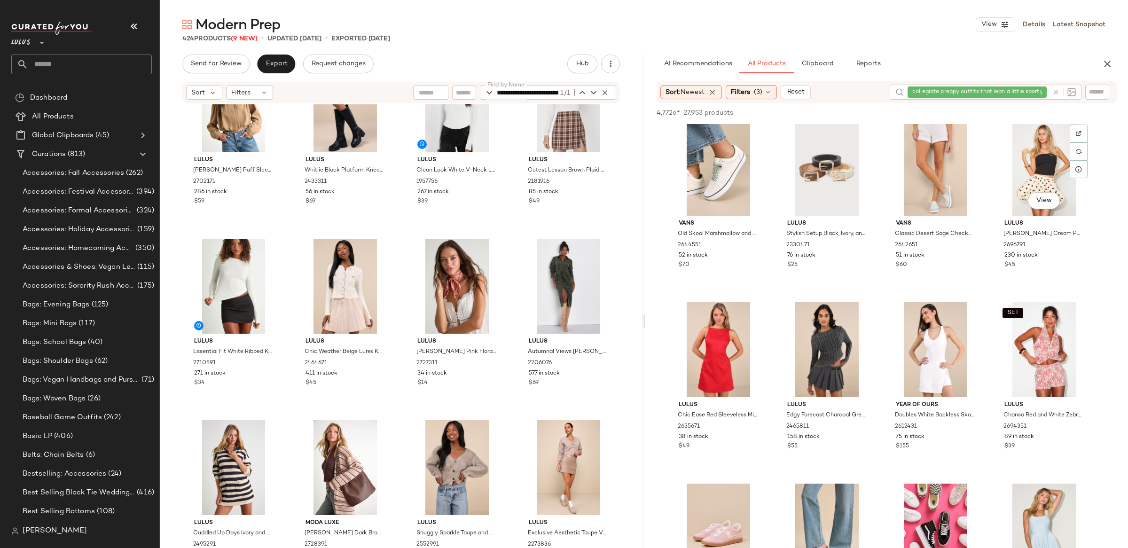
scroll to position [3481, 0]
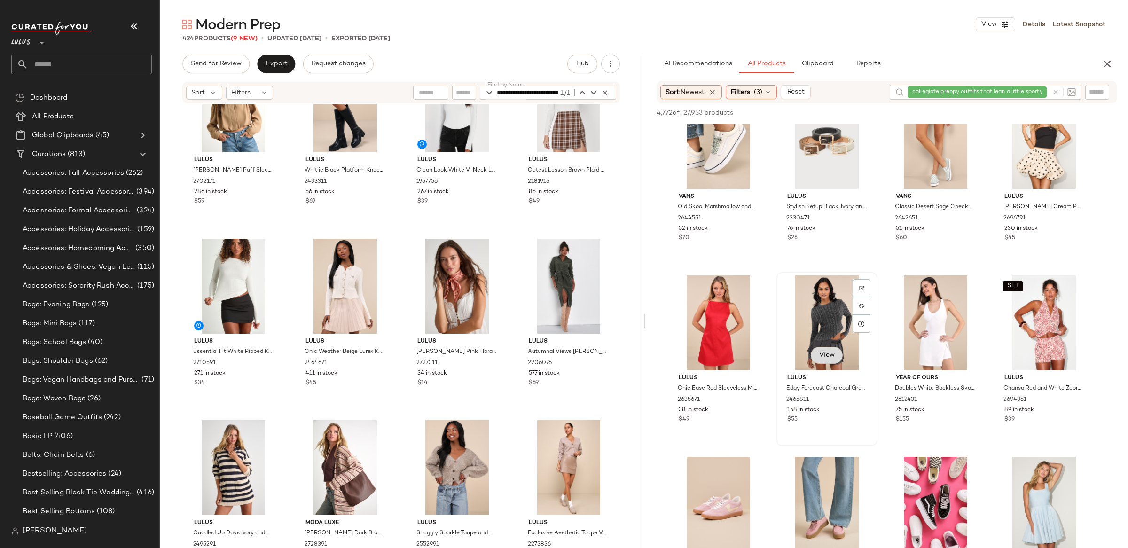
click at [833, 362] on button "View" at bounding box center [827, 355] width 32 height 17
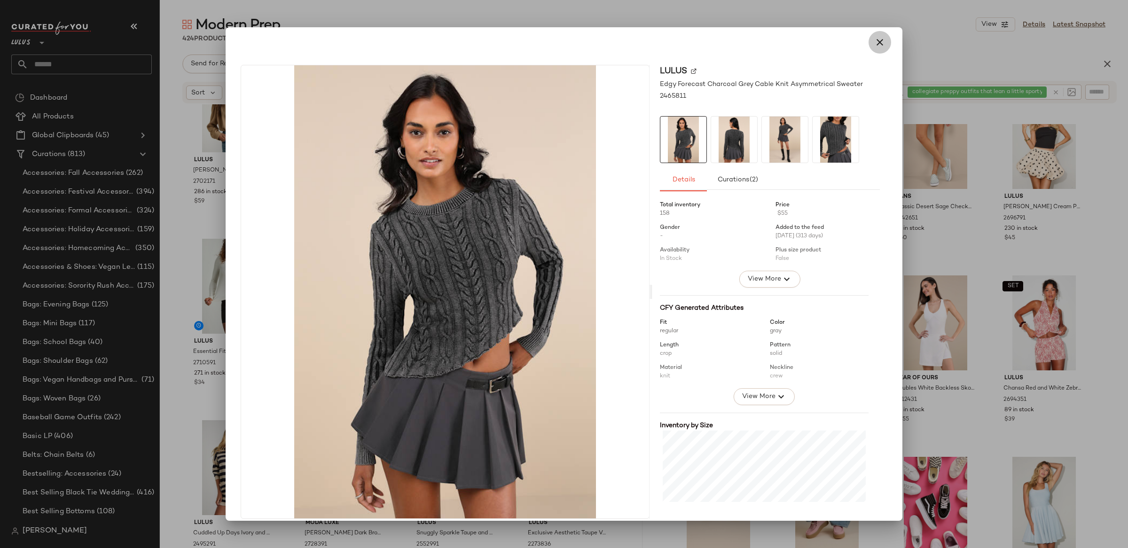
click at [876, 46] on icon "button" at bounding box center [879, 42] width 11 height 11
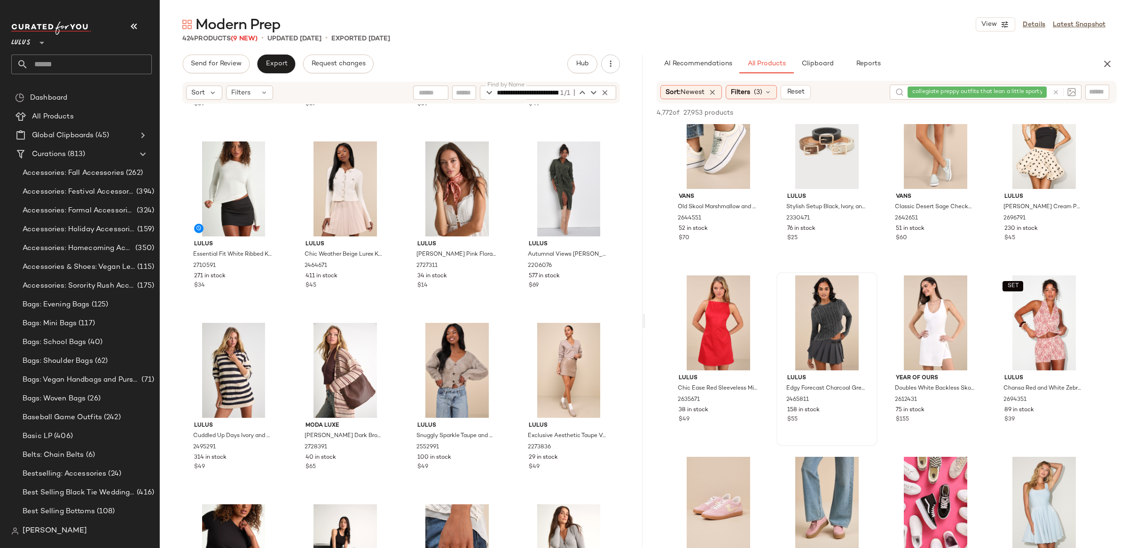
scroll to position [7235, 0]
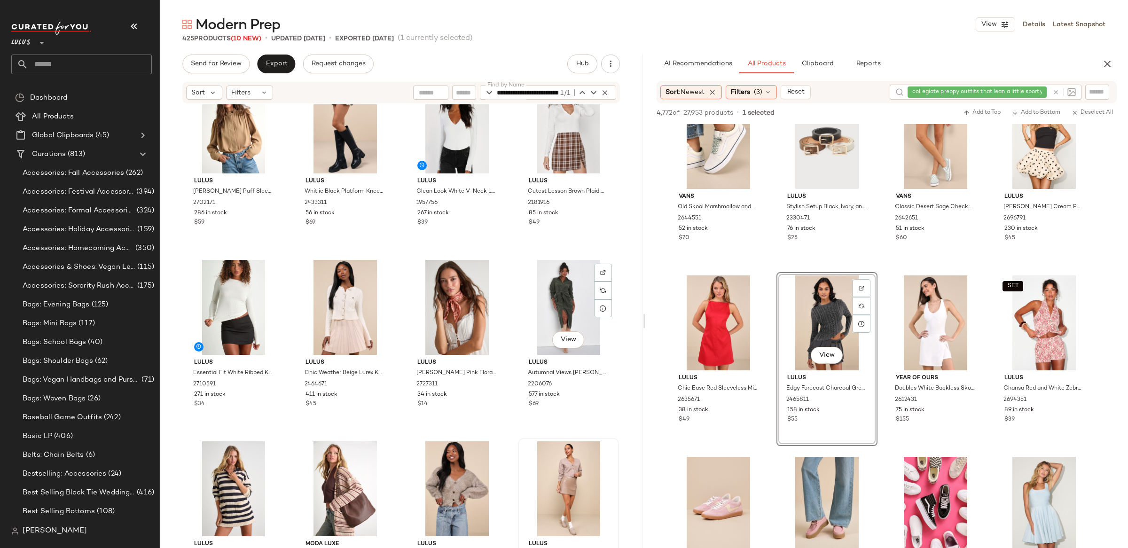
scroll to position [7114, 0]
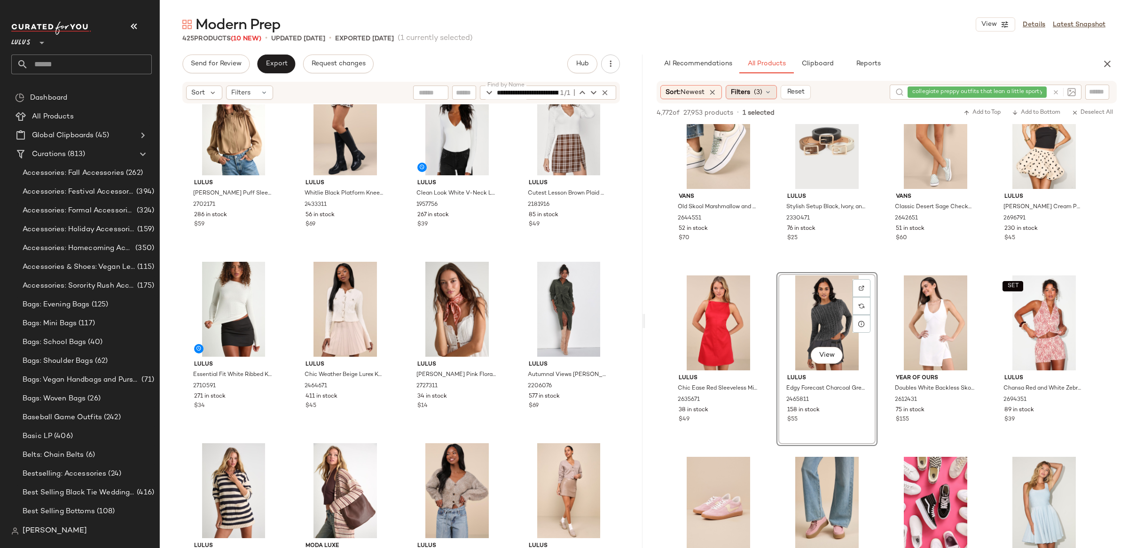
click at [749, 87] on div "Filters (3)" at bounding box center [751, 92] width 51 height 14
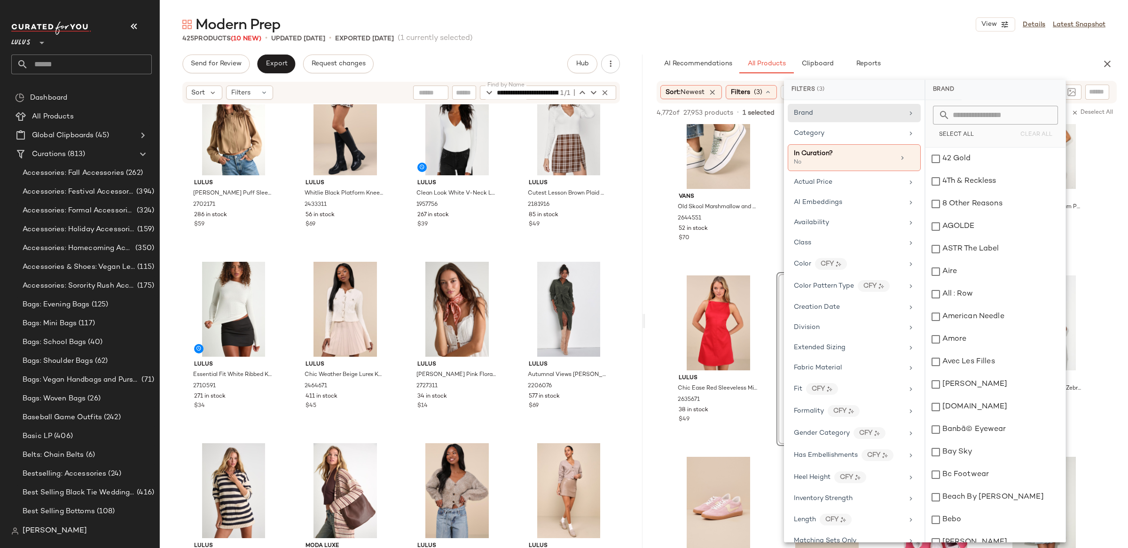
drag, startPoint x: 655, startPoint y: 55, endPoint x: 647, endPoint y: 55, distance: 8.0
click at [654, 55] on div "AI Recommendations All Products Clipboard Reports" at bounding box center [871, 64] width 453 height 19
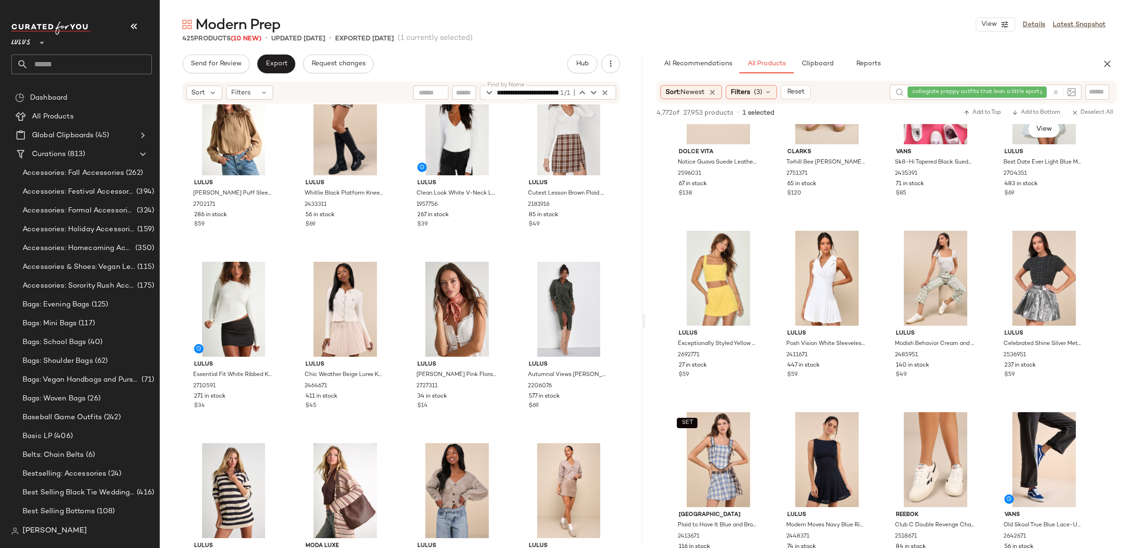
scroll to position [3895, 0]
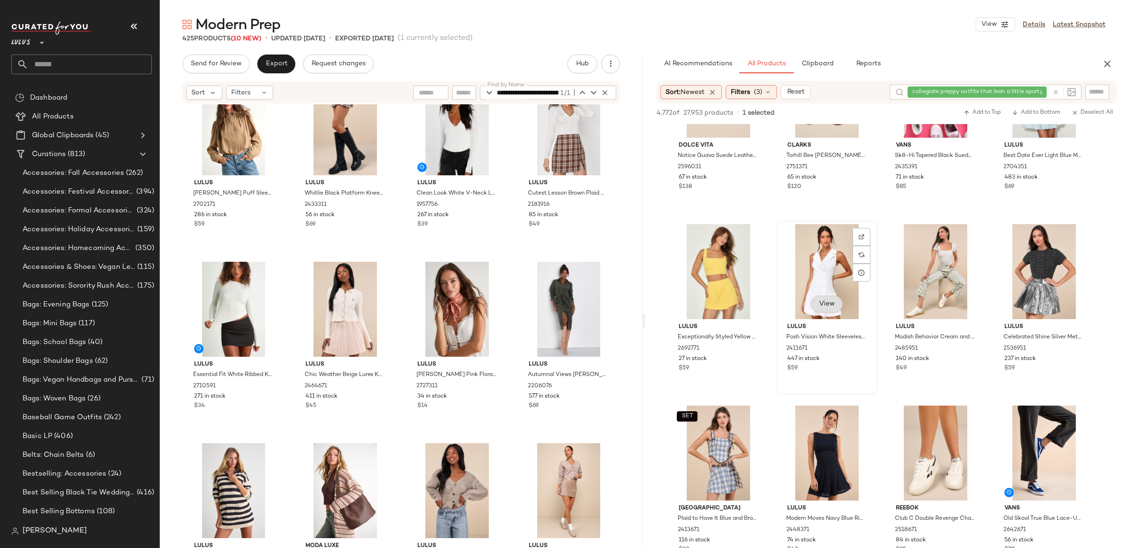
click at [835, 308] on button "View" at bounding box center [827, 304] width 32 height 17
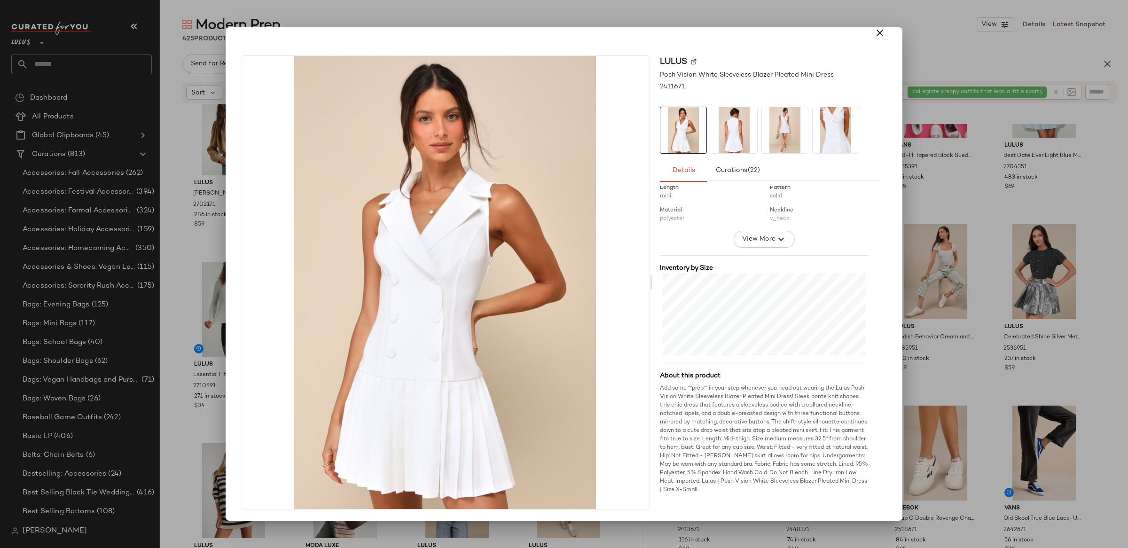
scroll to position [149, 0]
click at [874, 37] on icon "button" at bounding box center [879, 32] width 11 height 11
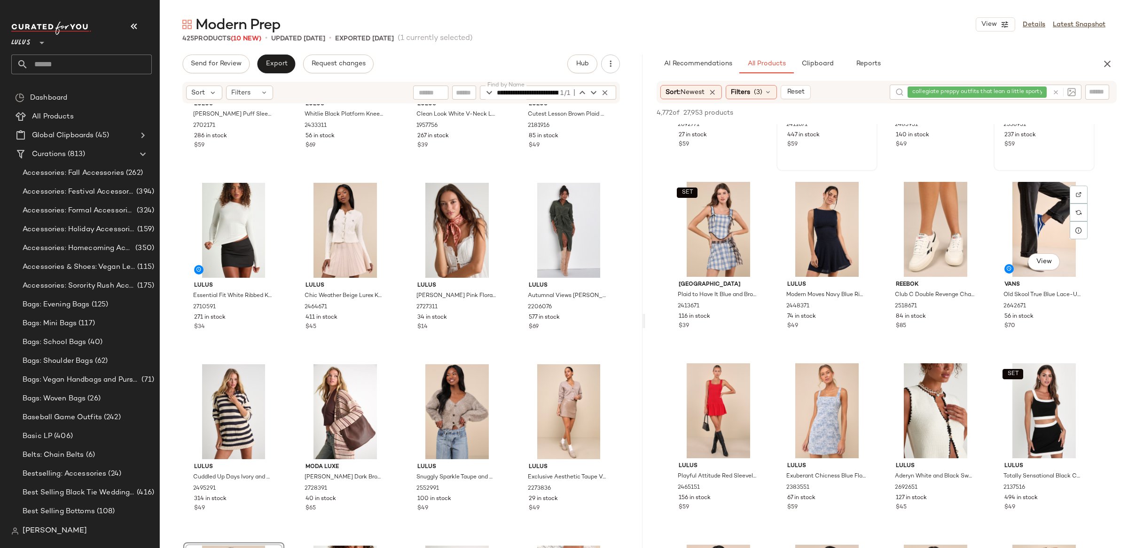
scroll to position [4128, 0]
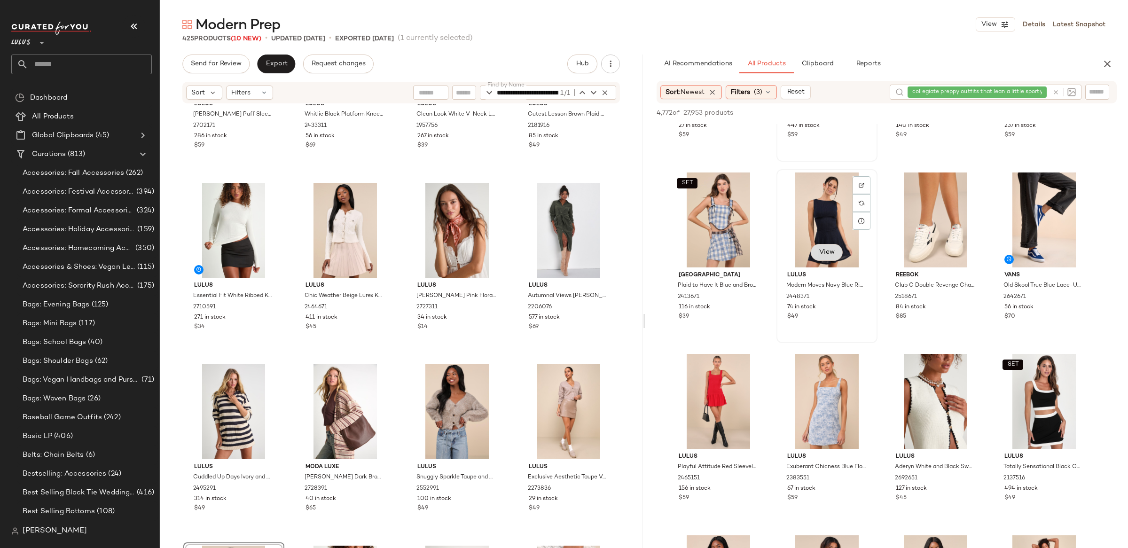
click at [829, 255] on button "View" at bounding box center [827, 252] width 32 height 17
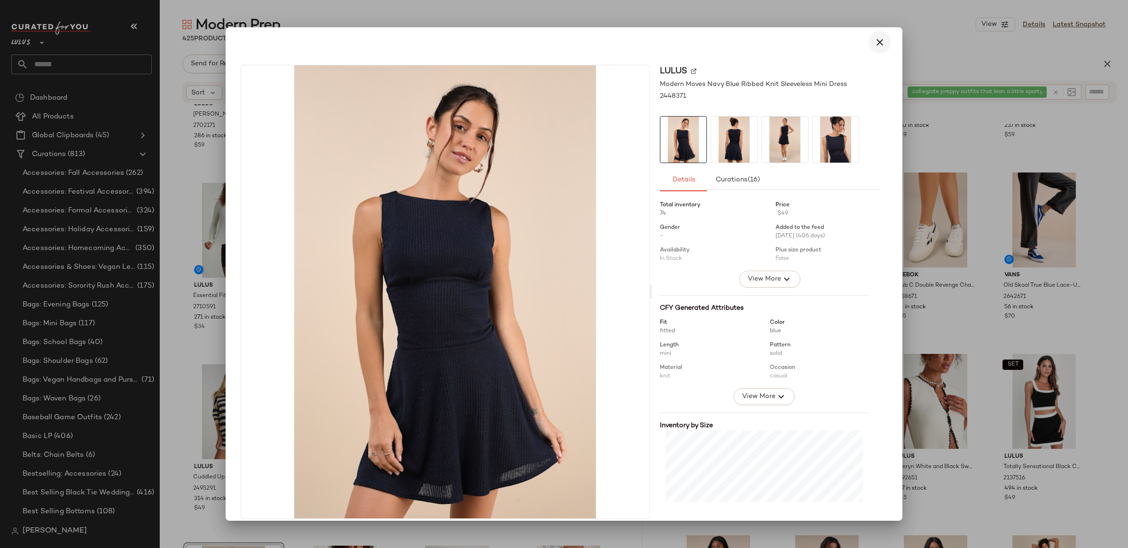
click at [880, 39] on icon "button" at bounding box center [879, 42] width 11 height 11
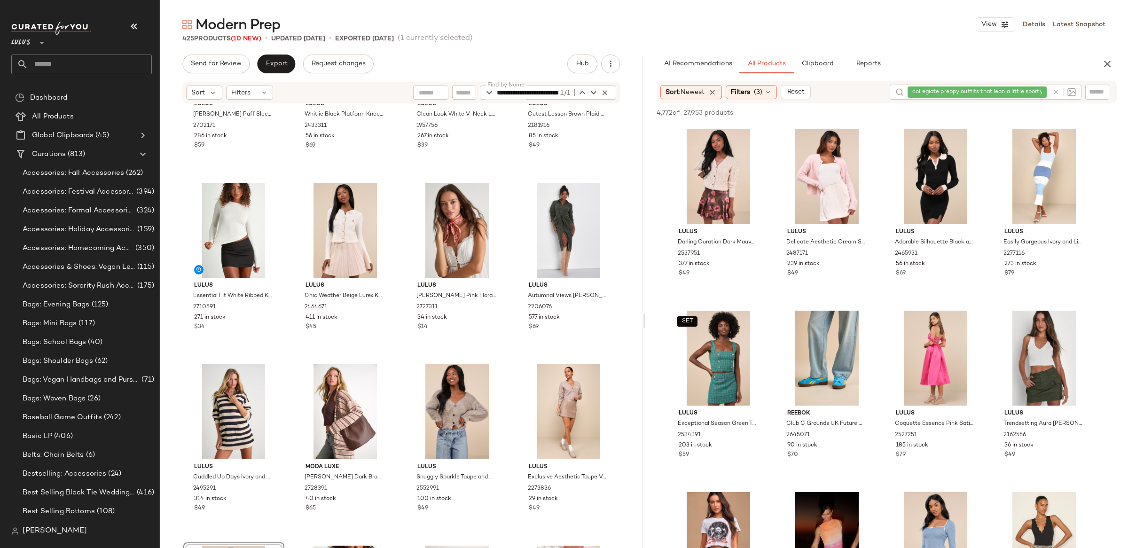
scroll to position [4490, 0]
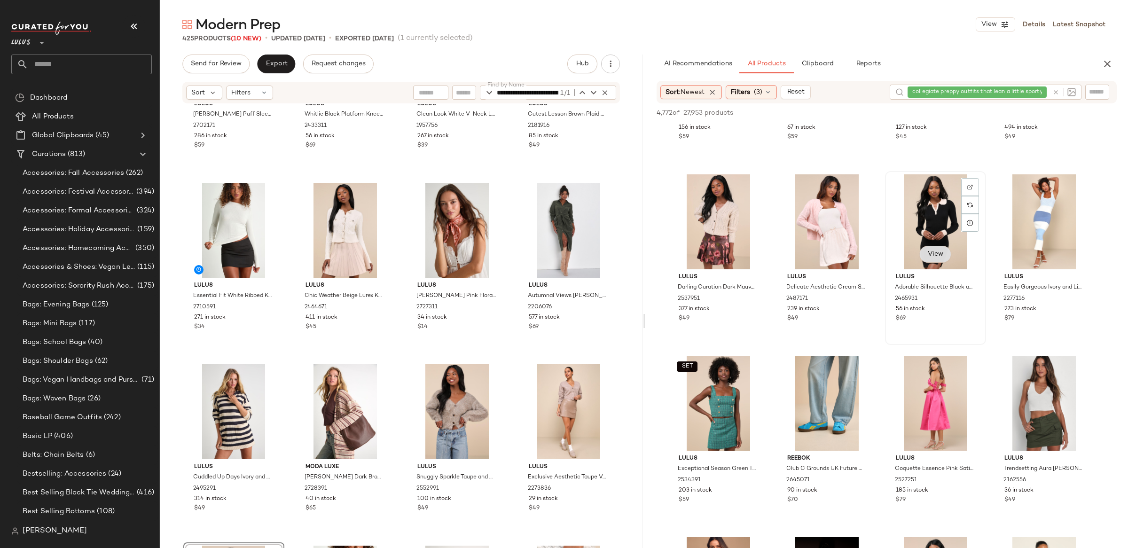
click at [935, 252] on span "View" at bounding box center [936, 255] width 16 height 8
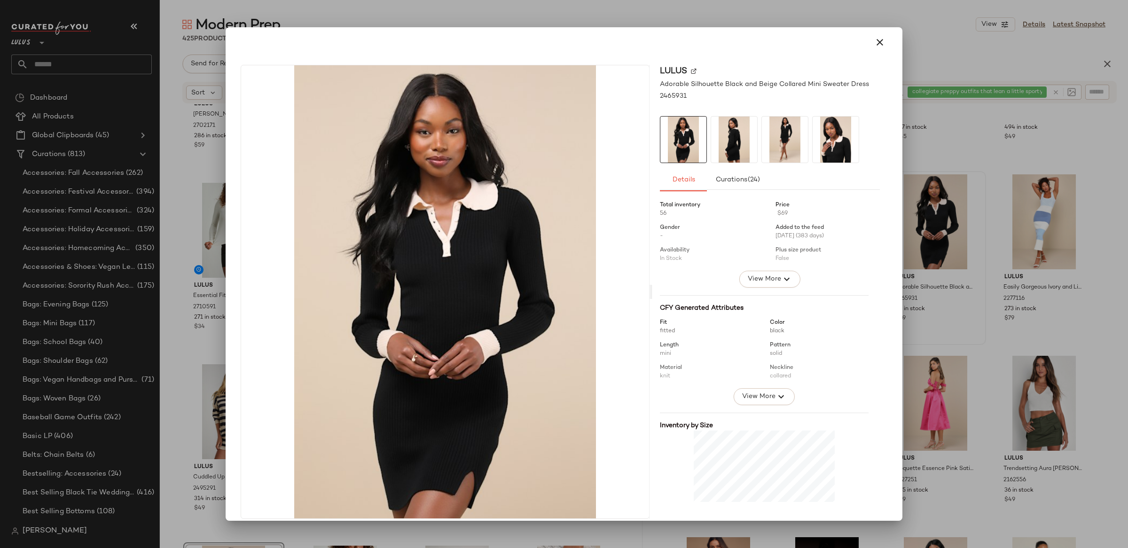
drag, startPoint x: 878, startPoint y: 44, endPoint x: 881, endPoint y: 64, distance: 20.4
click at [878, 44] on icon "button" at bounding box center [879, 42] width 11 height 11
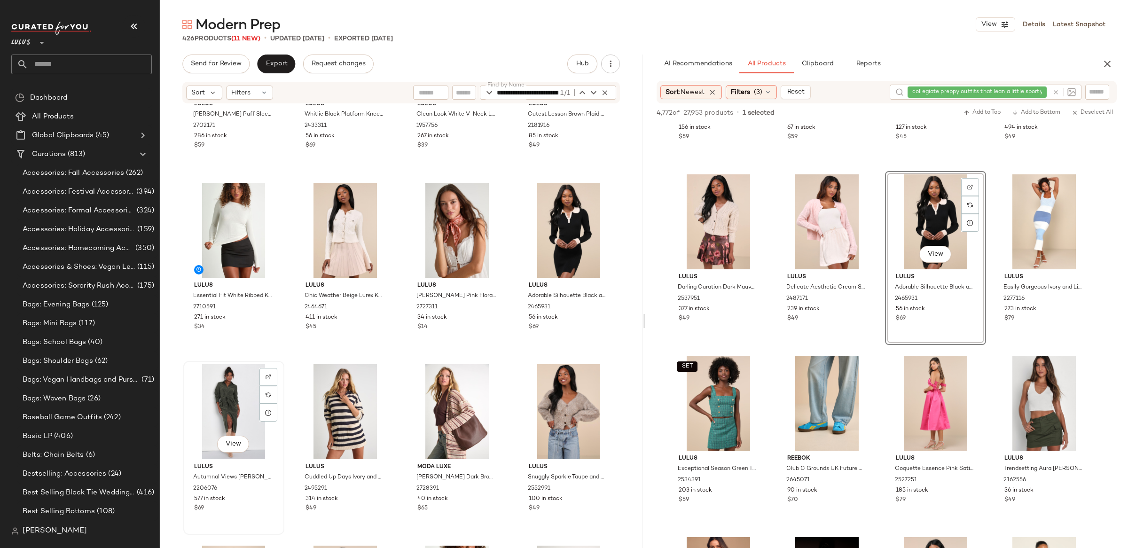
click at [252, 402] on div "View" at bounding box center [234, 411] width 94 height 95
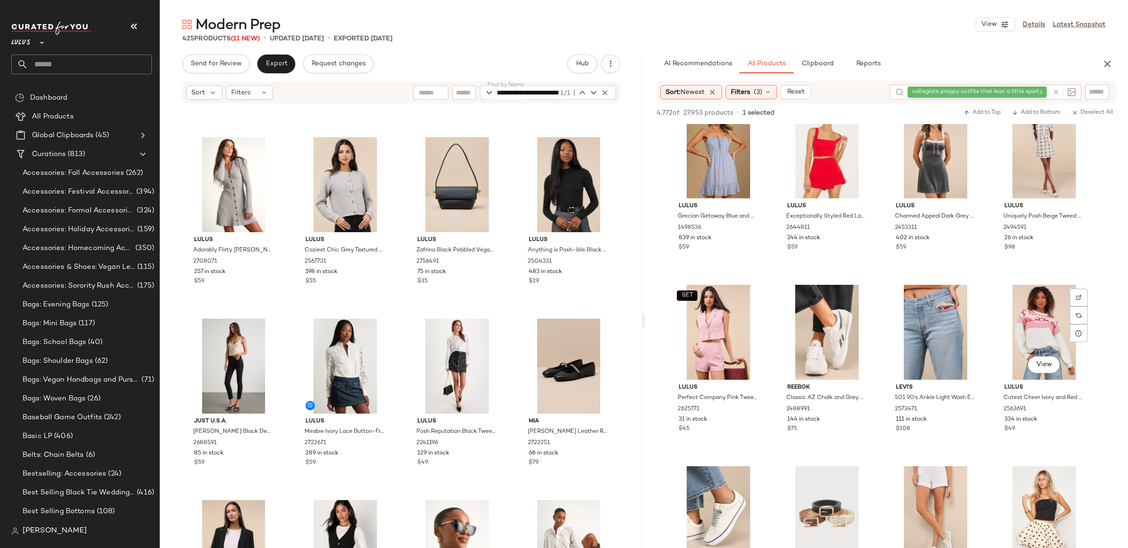
scroll to position [3096, 0]
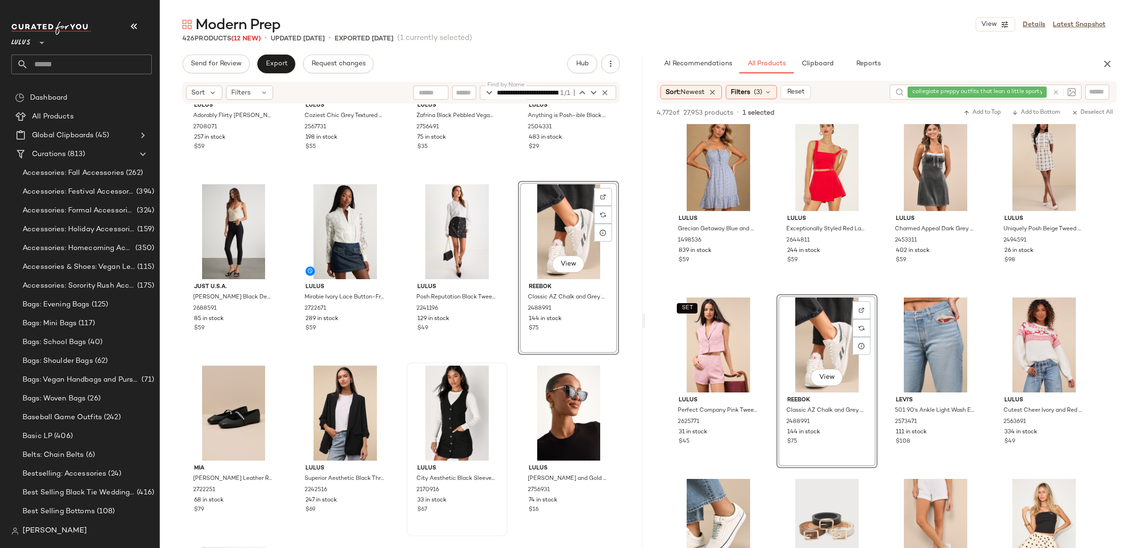
scroll to position [7927, 0]
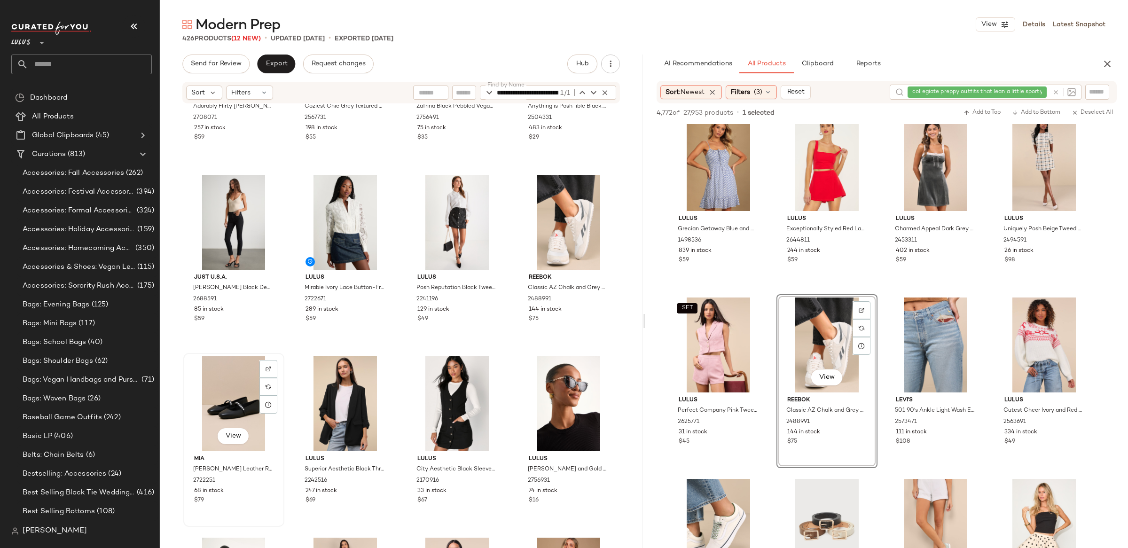
click at [229, 377] on div "View" at bounding box center [234, 403] width 94 height 95
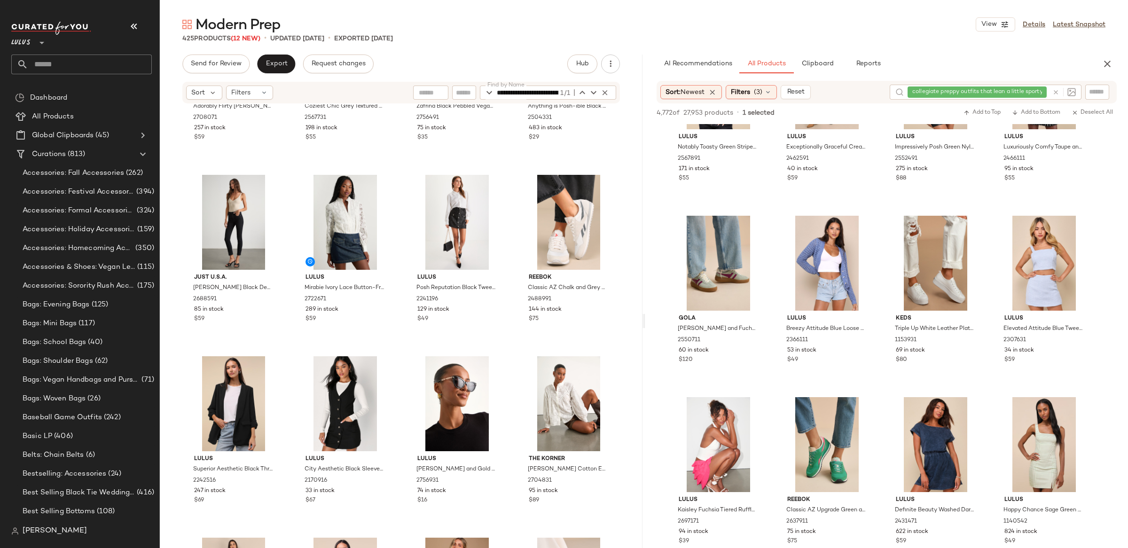
scroll to position [6443, 0]
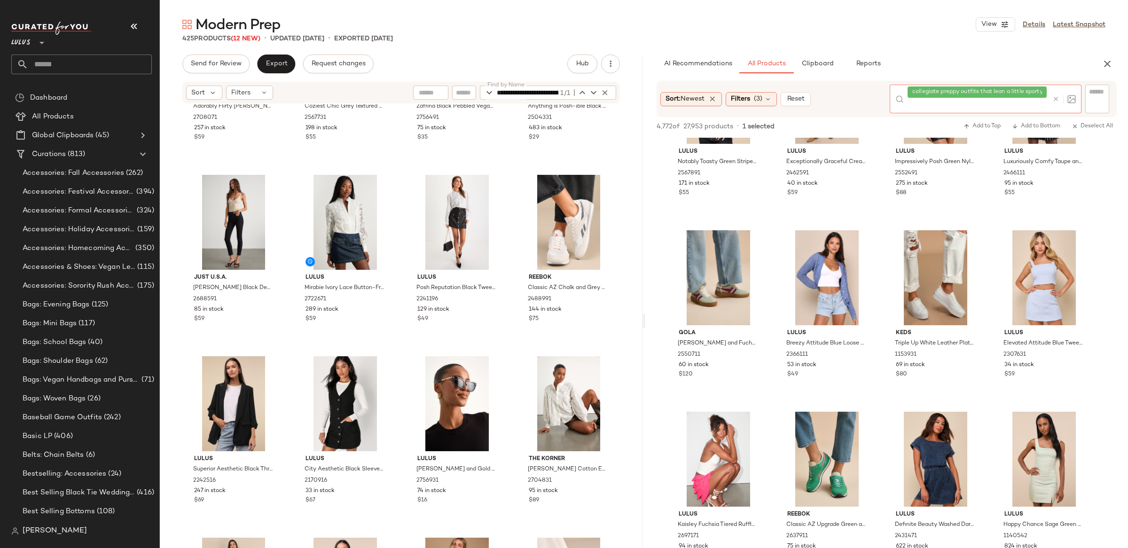
click at [1057, 93] on div at bounding box center [1062, 99] width 27 height 29
click at [1053, 101] on icon at bounding box center [1056, 98] width 7 height 7
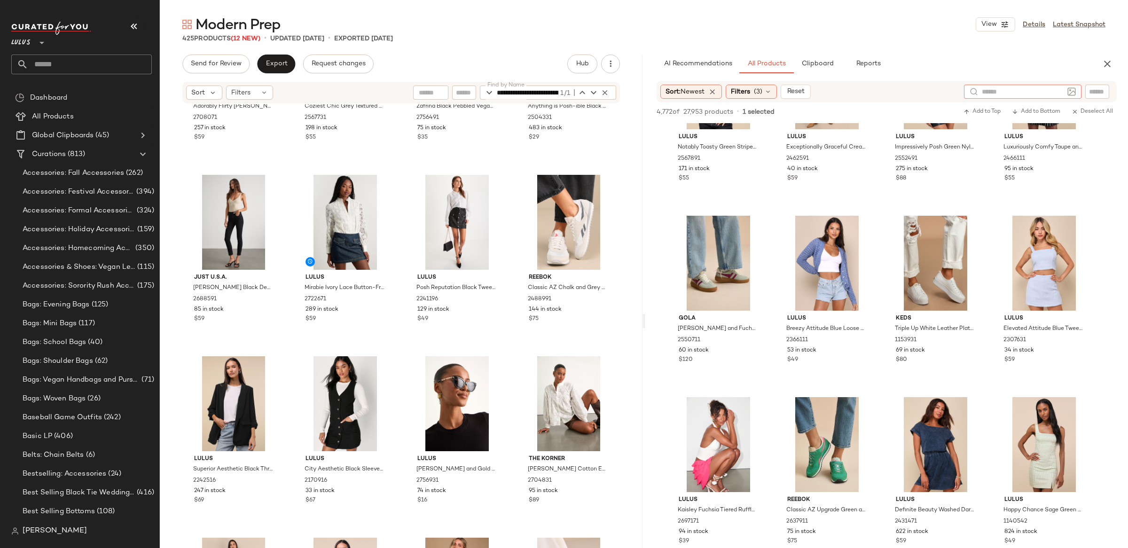
type input "*"
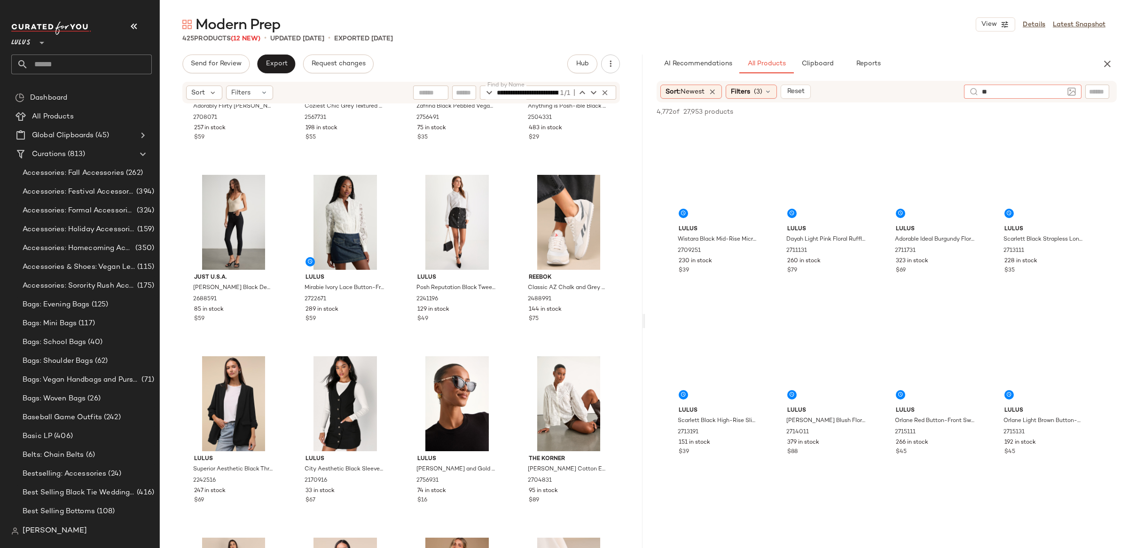
type input "*"
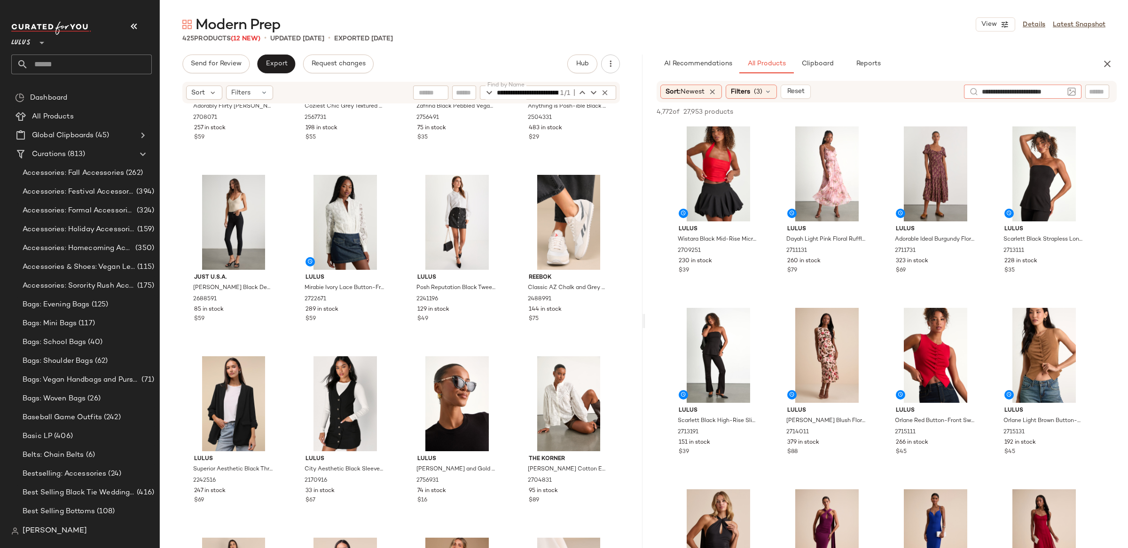
type input "**********"
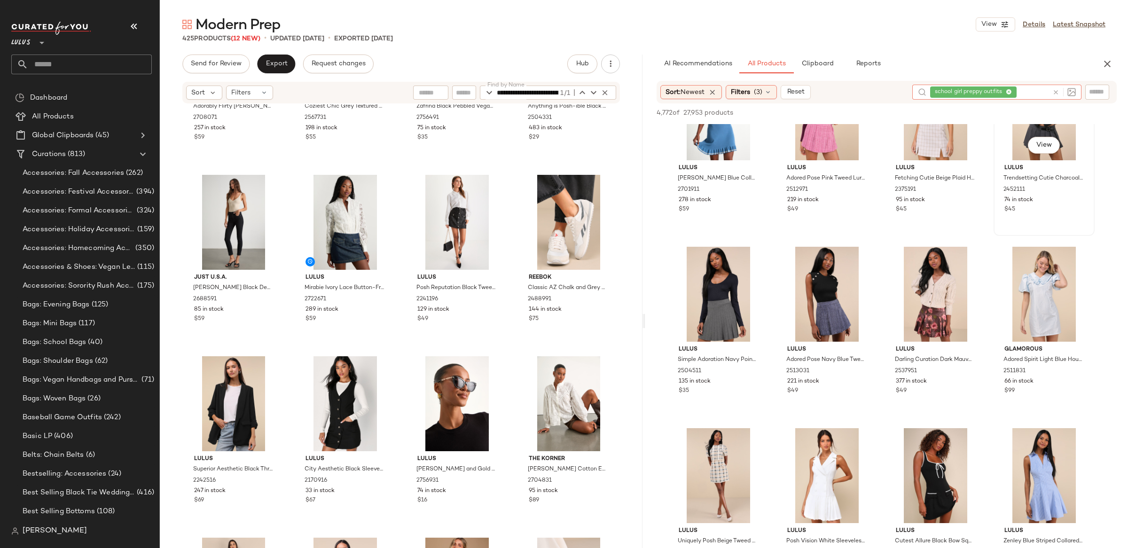
scroll to position [66, 0]
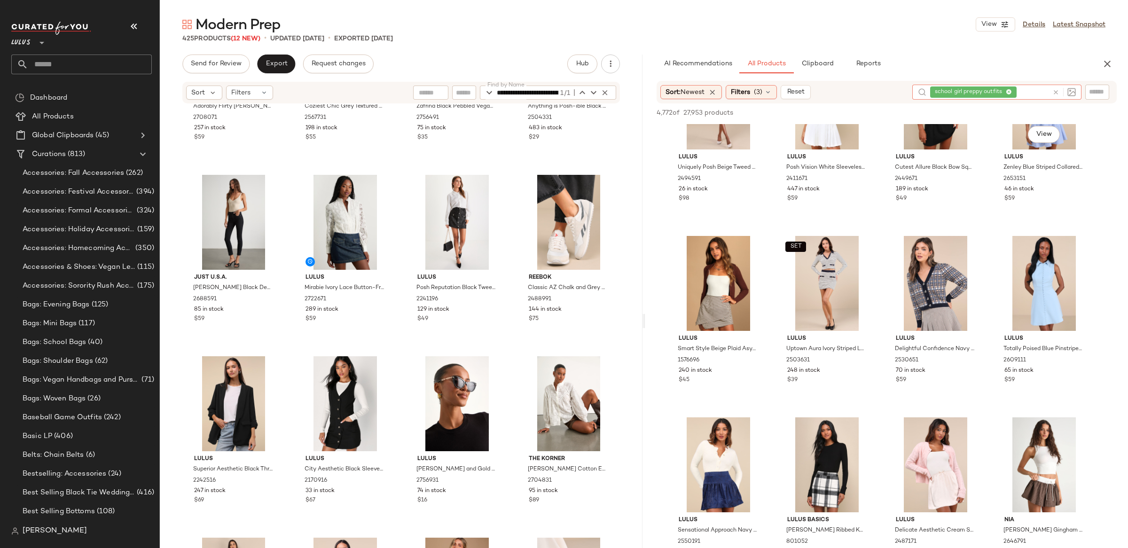
scroll to position [440, 0]
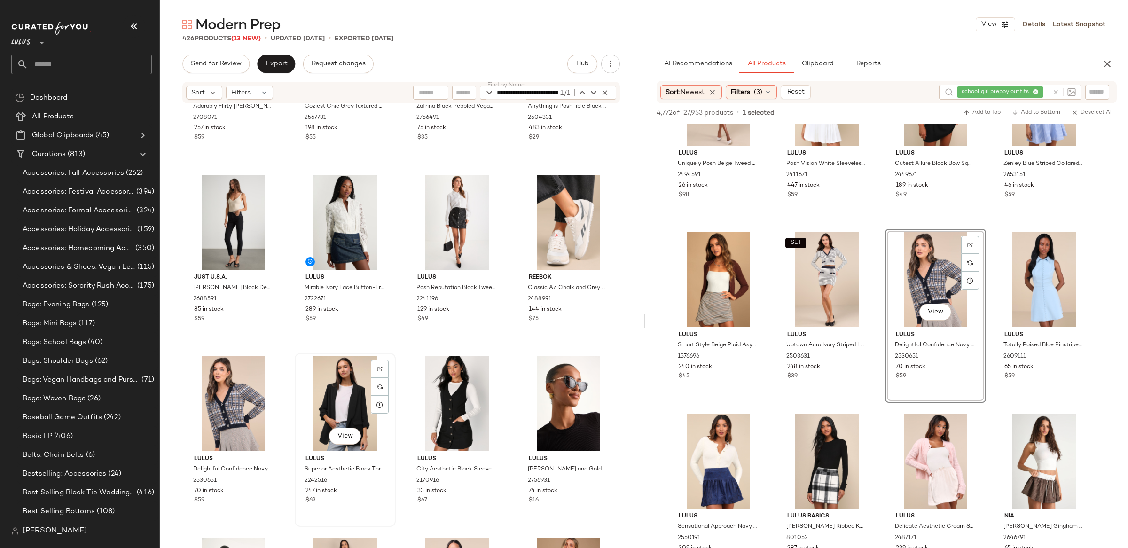
click at [339, 411] on div "View" at bounding box center [345, 403] width 94 height 95
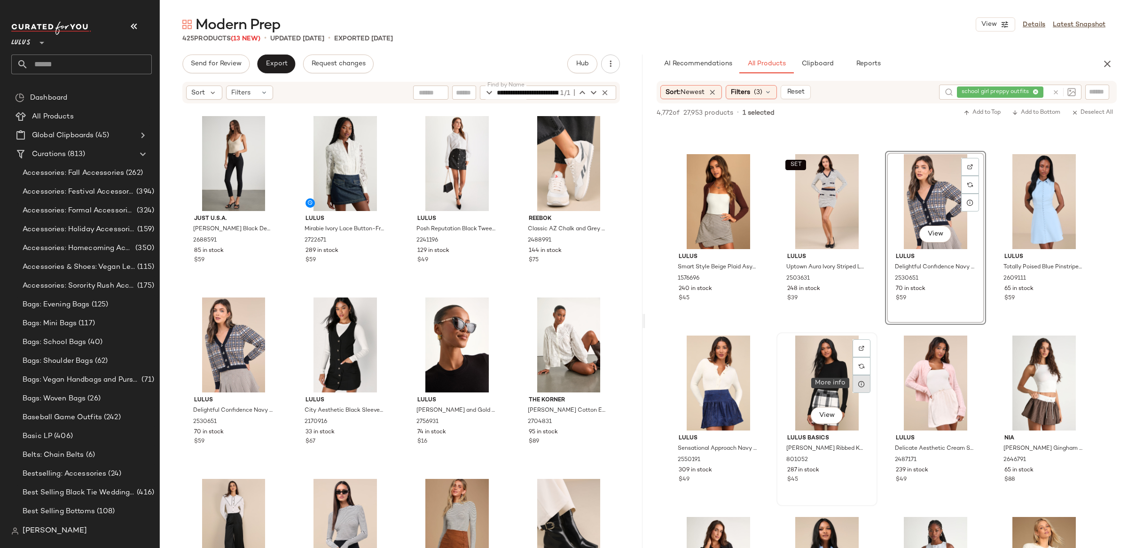
scroll to position [519, 0]
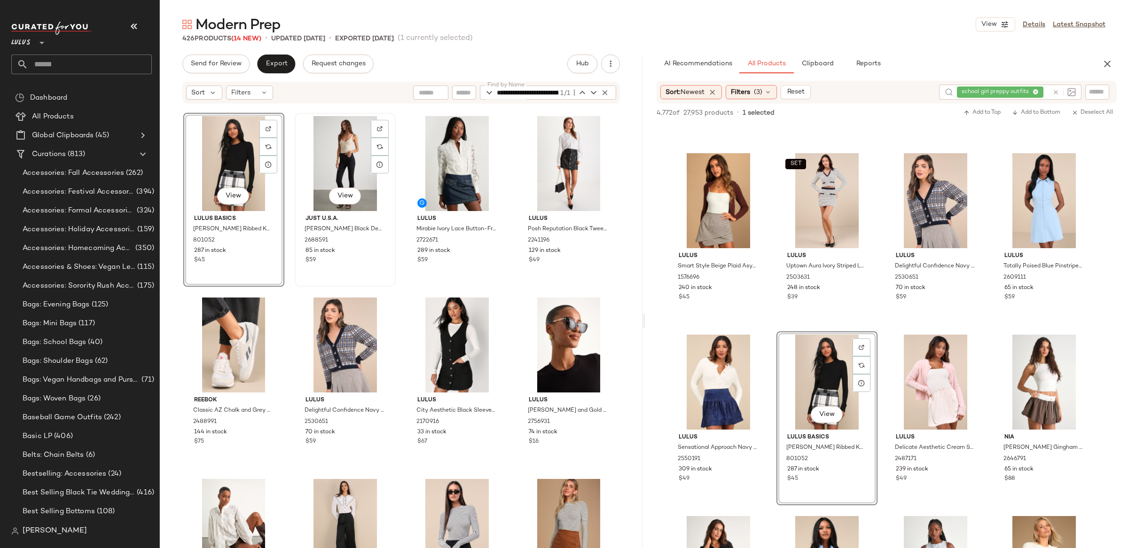
click at [319, 178] on div "View" at bounding box center [345, 163] width 94 height 95
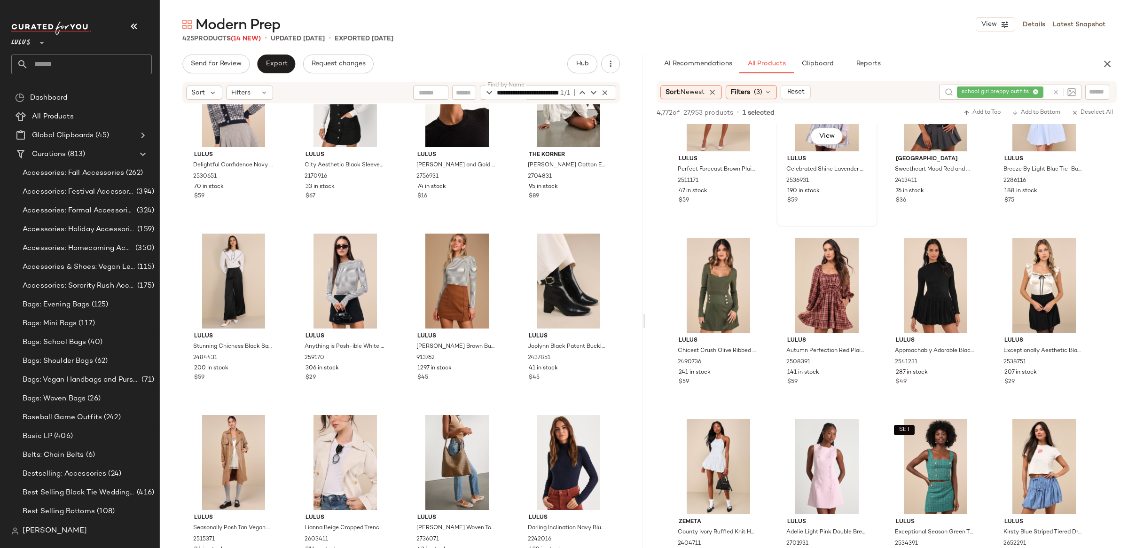
scroll to position [1344, 0]
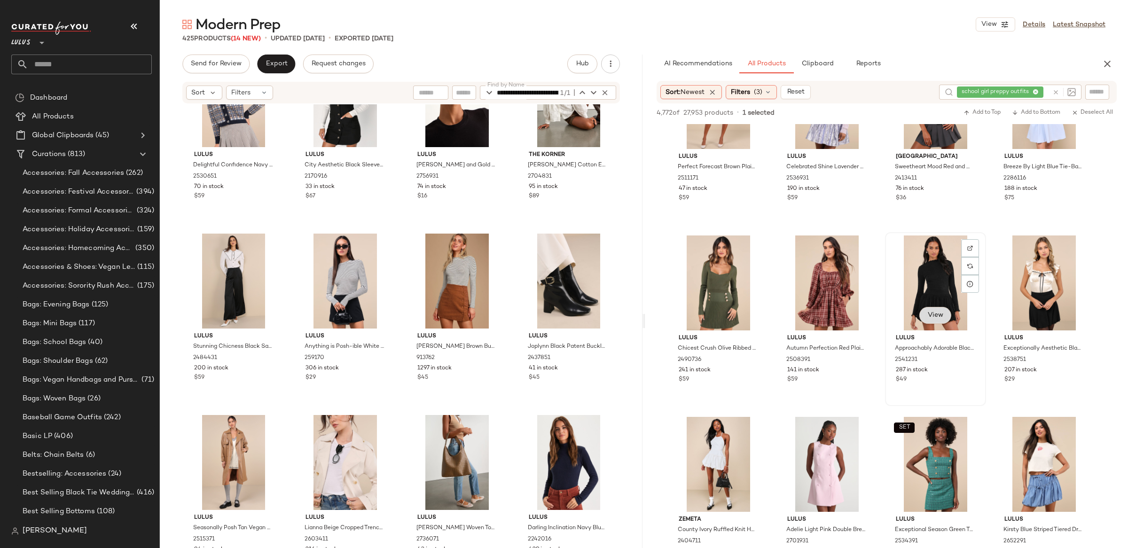
click at [929, 315] on span "View" at bounding box center [936, 316] width 16 height 8
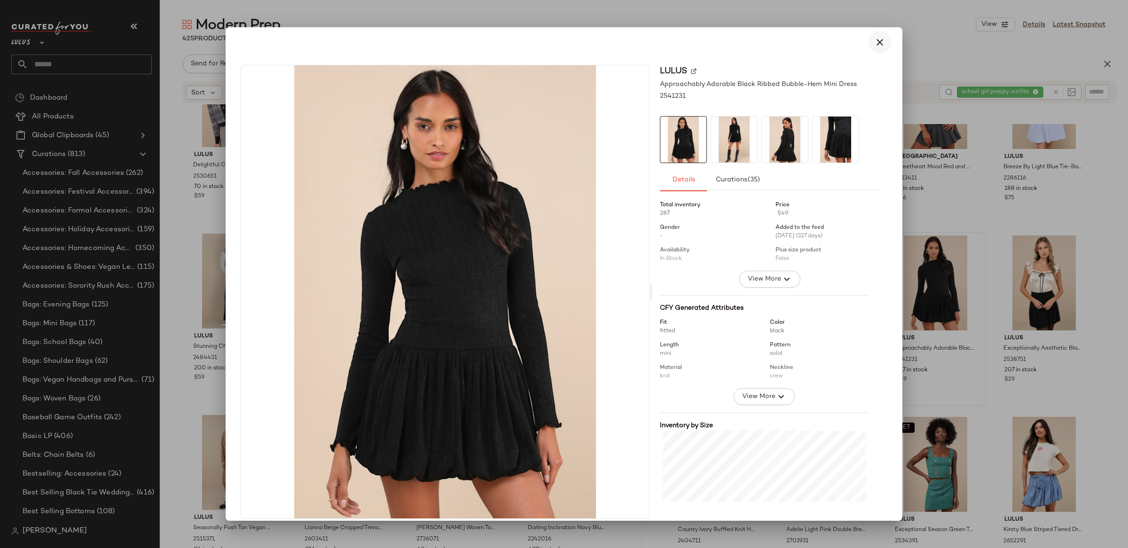
click at [875, 45] on icon "button" at bounding box center [879, 42] width 11 height 11
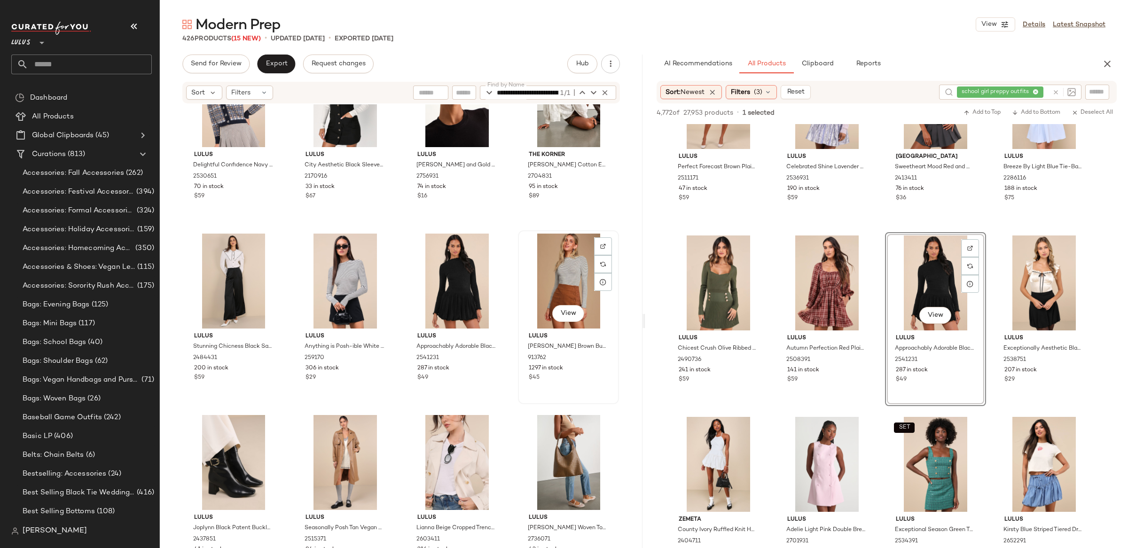
click at [548, 268] on div "View" at bounding box center [568, 281] width 94 height 95
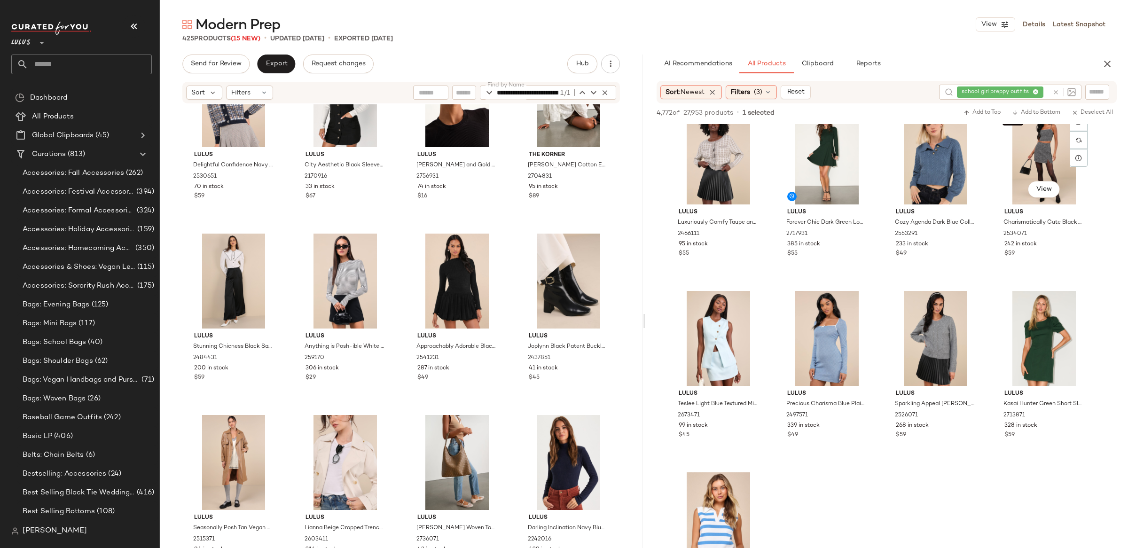
scroll to position [2560, 0]
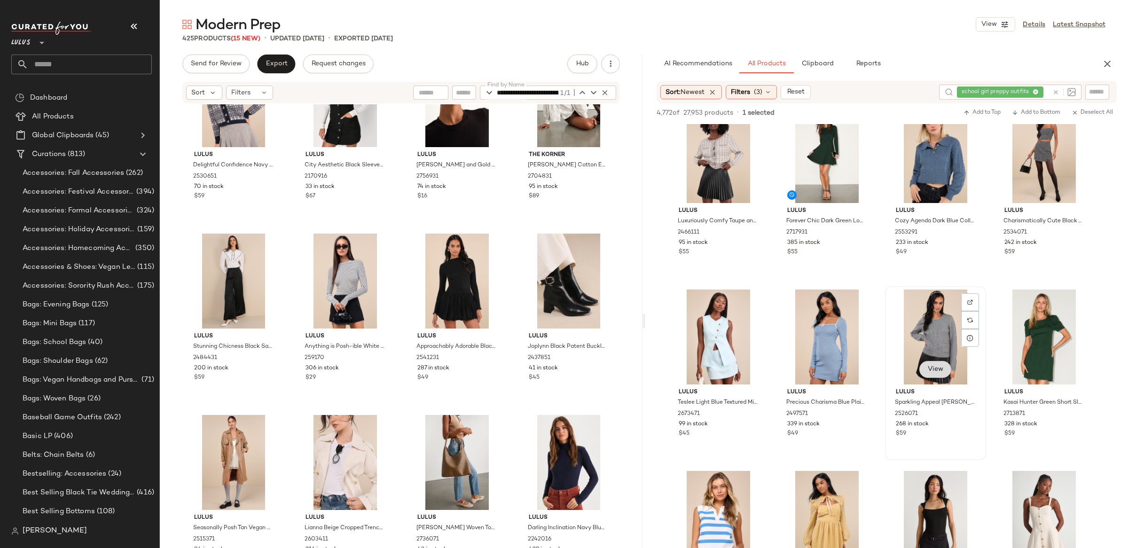
click at [936, 371] on span "View" at bounding box center [936, 370] width 16 height 8
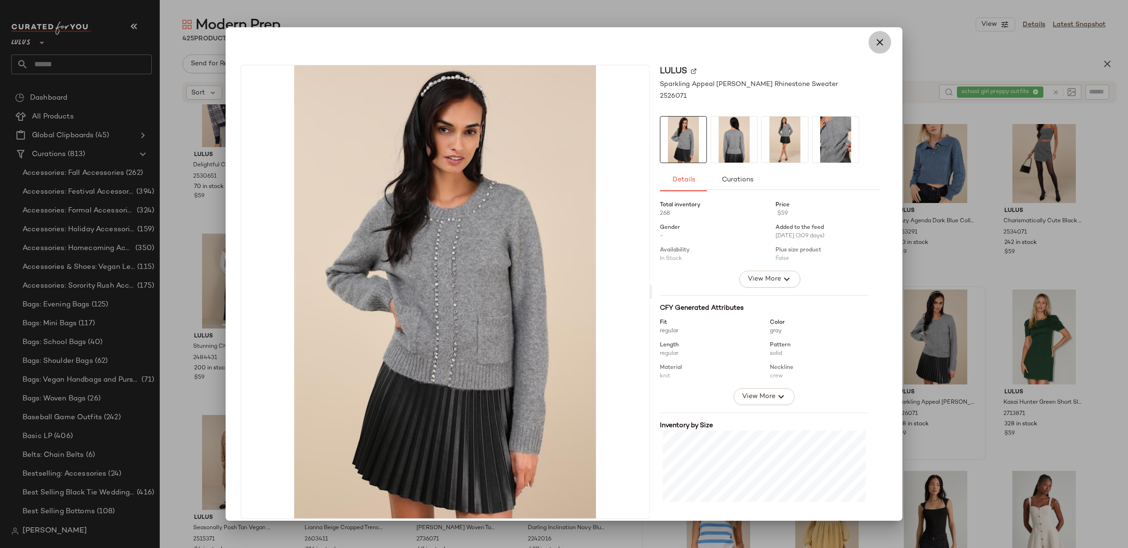
drag, startPoint x: 874, startPoint y: 47, endPoint x: 1047, endPoint y: 229, distance: 251.7
click at [874, 47] on icon "button" at bounding box center [879, 42] width 11 height 11
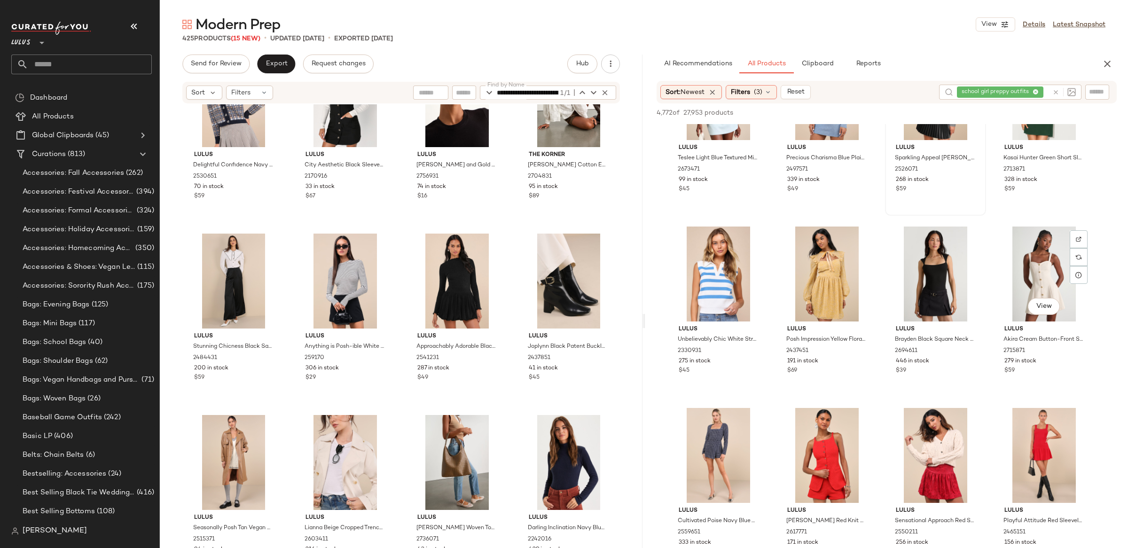
scroll to position [2805, 0]
click at [926, 301] on button "View" at bounding box center [936, 305] width 32 height 17
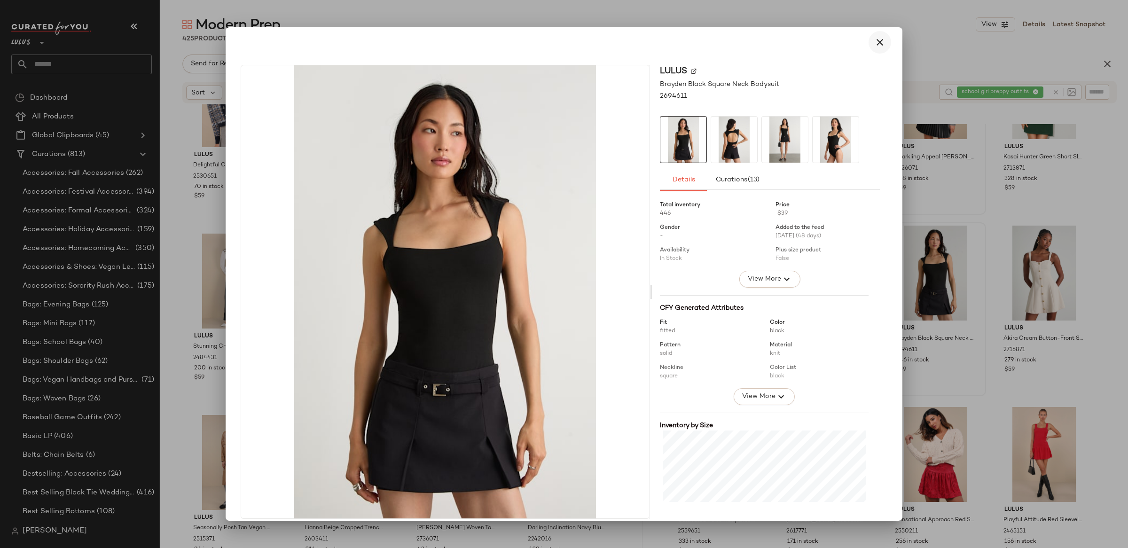
click at [874, 47] on icon "button" at bounding box center [879, 42] width 11 height 11
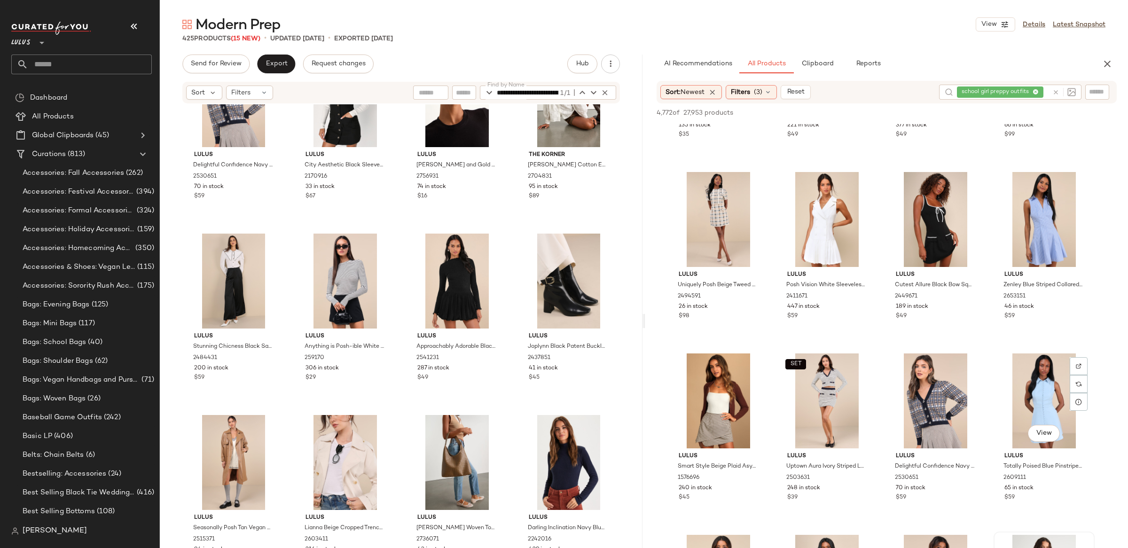
scroll to position [0, 0]
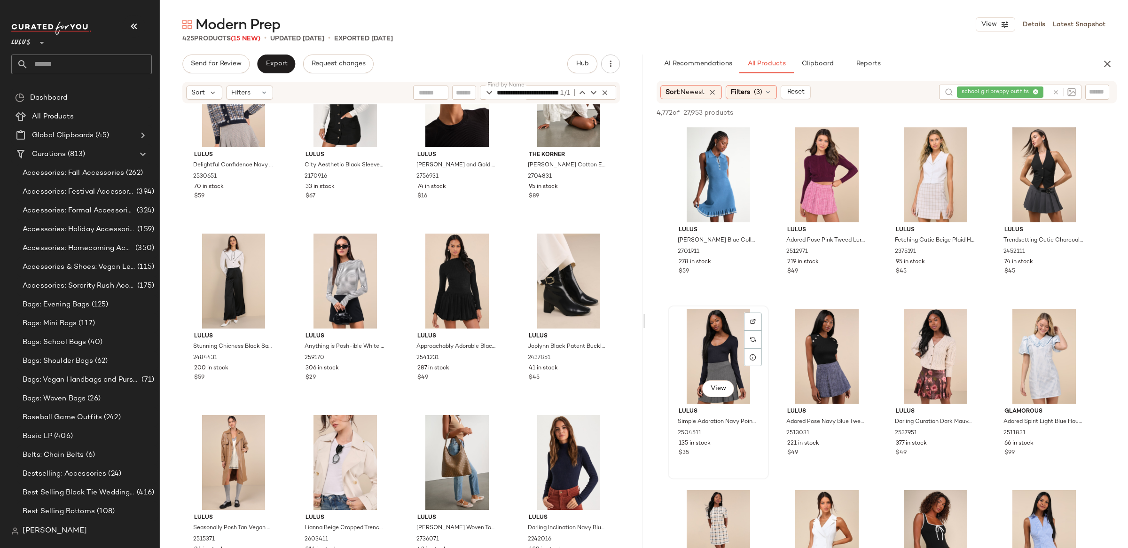
click at [723, 399] on div "View" at bounding box center [718, 356] width 94 height 95
click at [723, 388] on span "View" at bounding box center [718, 389] width 16 height 8
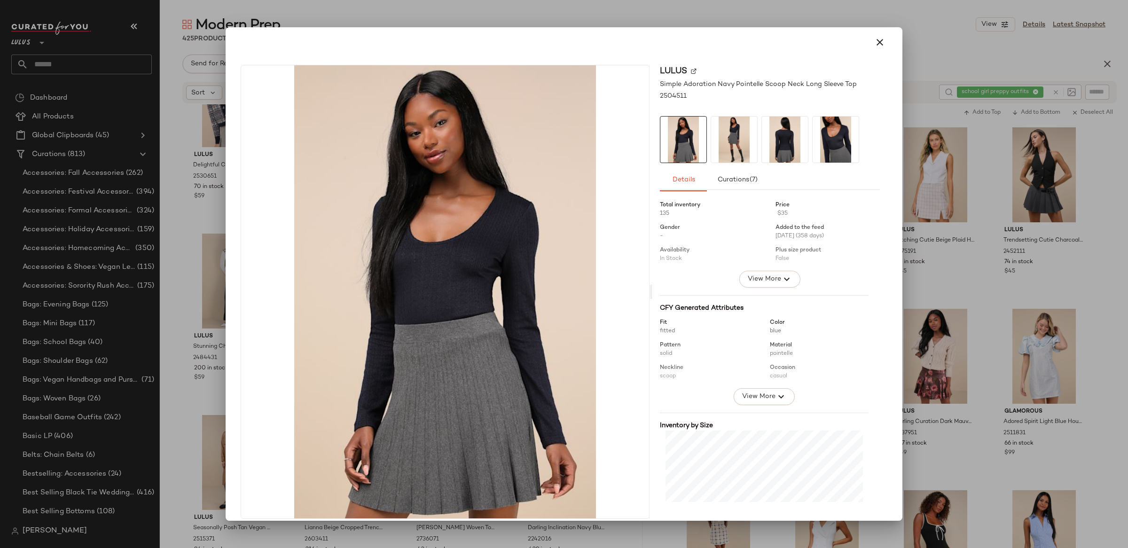
click at [878, 41] on icon "button" at bounding box center [879, 42] width 11 height 11
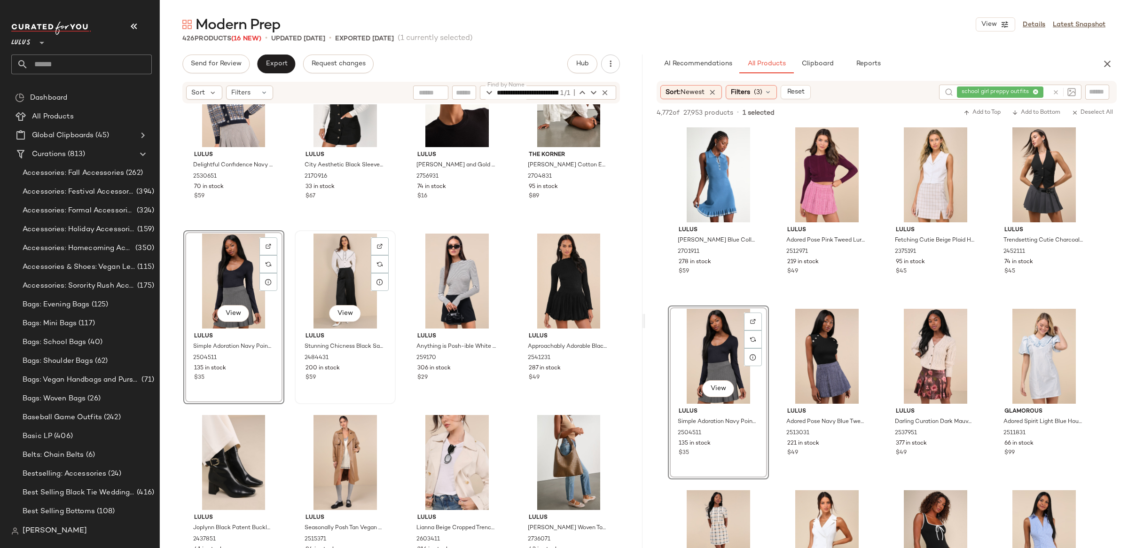
click at [333, 272] on div "View" at bounding box center [345, 281] width 94 height 95
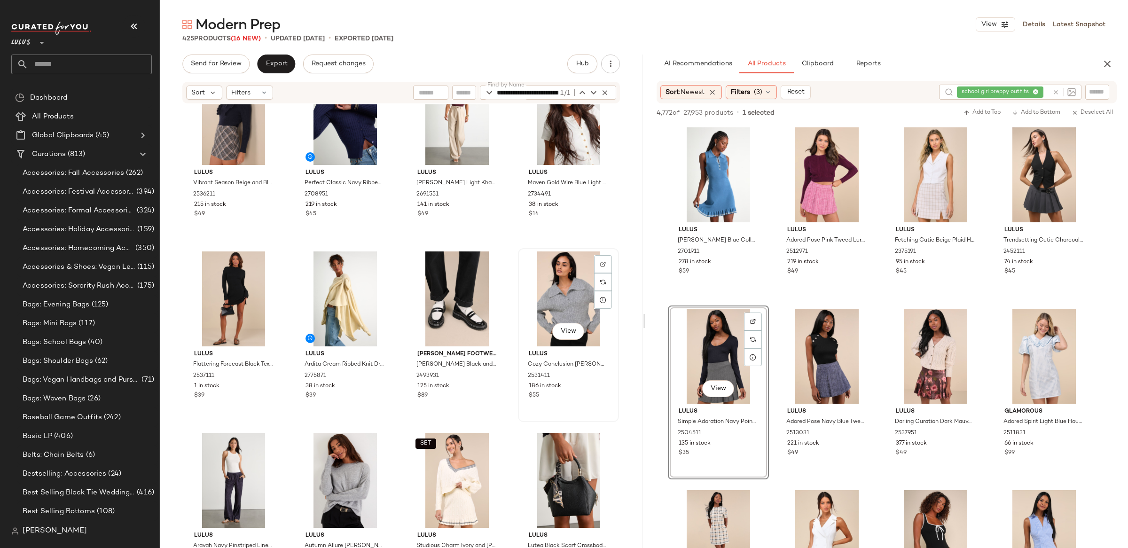
scroll to position [9119, 0]
click at [344, 336] on button "View" at bounding box center [345, 332] width 32 height 17
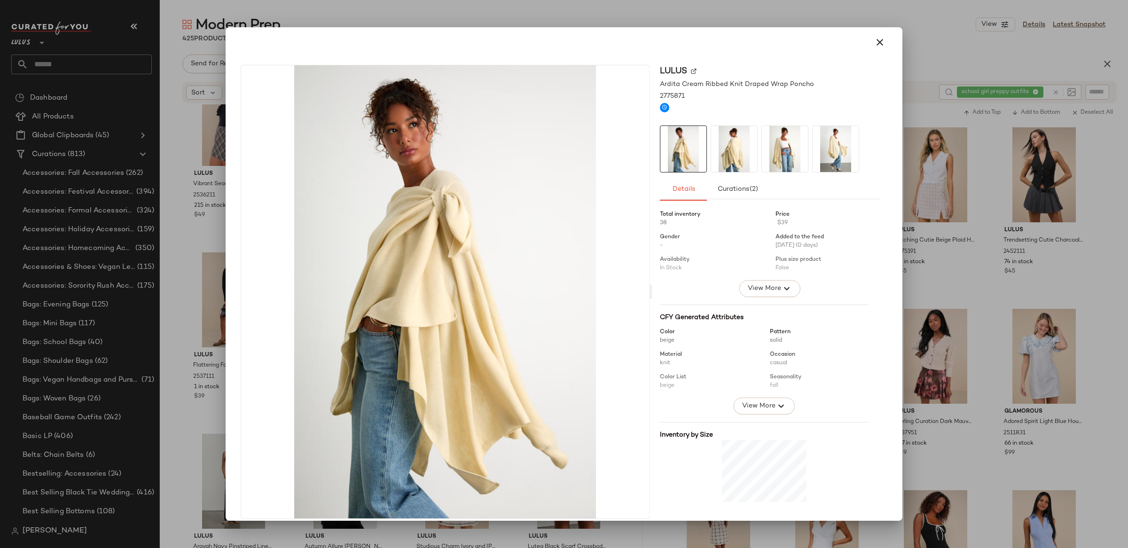
click at [724, 148] on img at bounding box center [734, 149] width 46 height 46
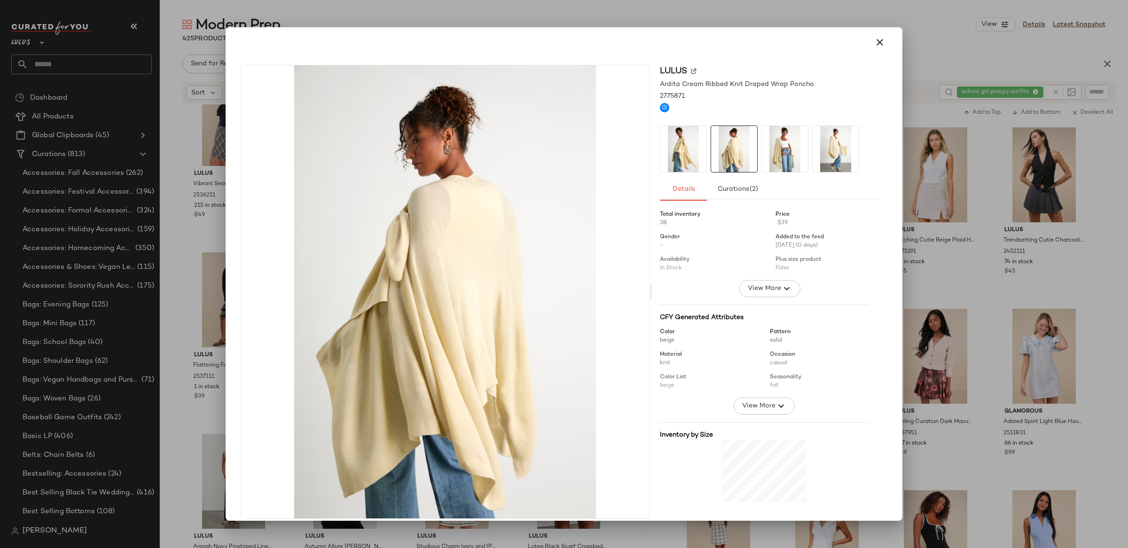
click at [780, 152] on img at bounding box center [785, 149] width 46 height 46
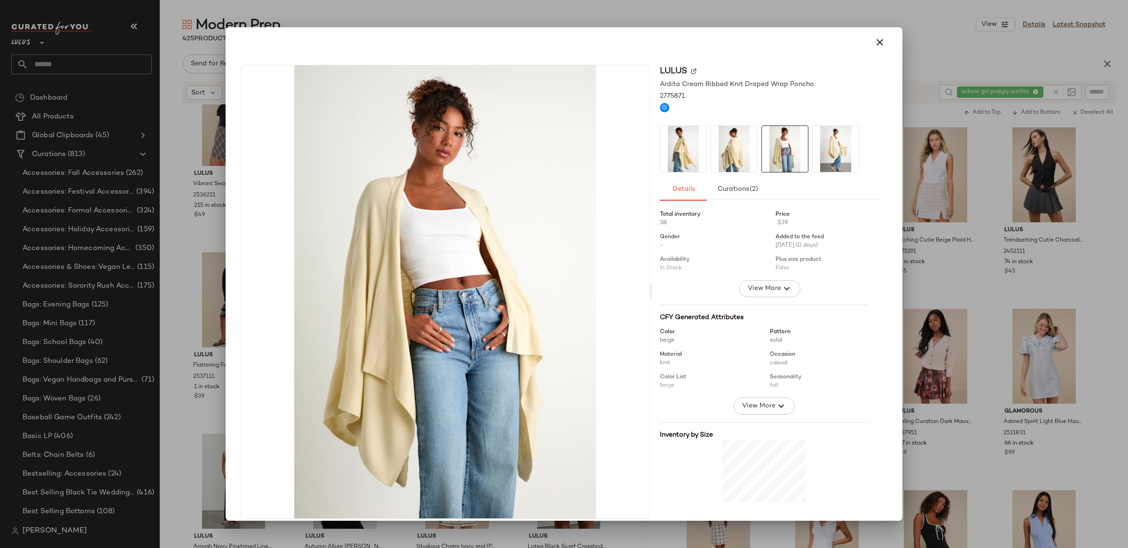
click at [829, 153] on img at bounding box center [836, 149] width 46 height 46
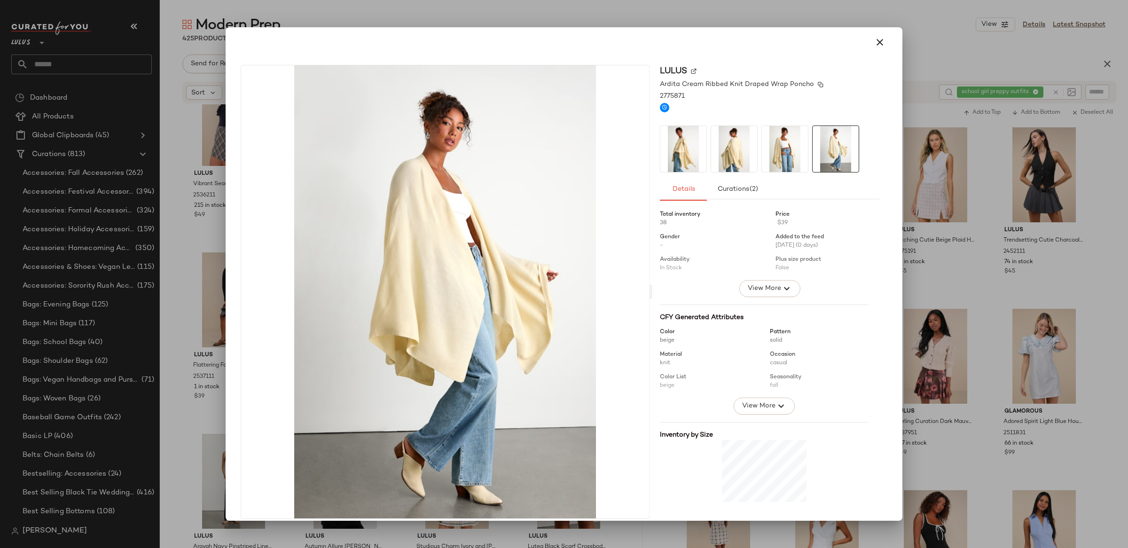
scroll to position [0, 0]
click at [877, 44] on icon "button" at bounding box center [879, 41] width 11 height 11
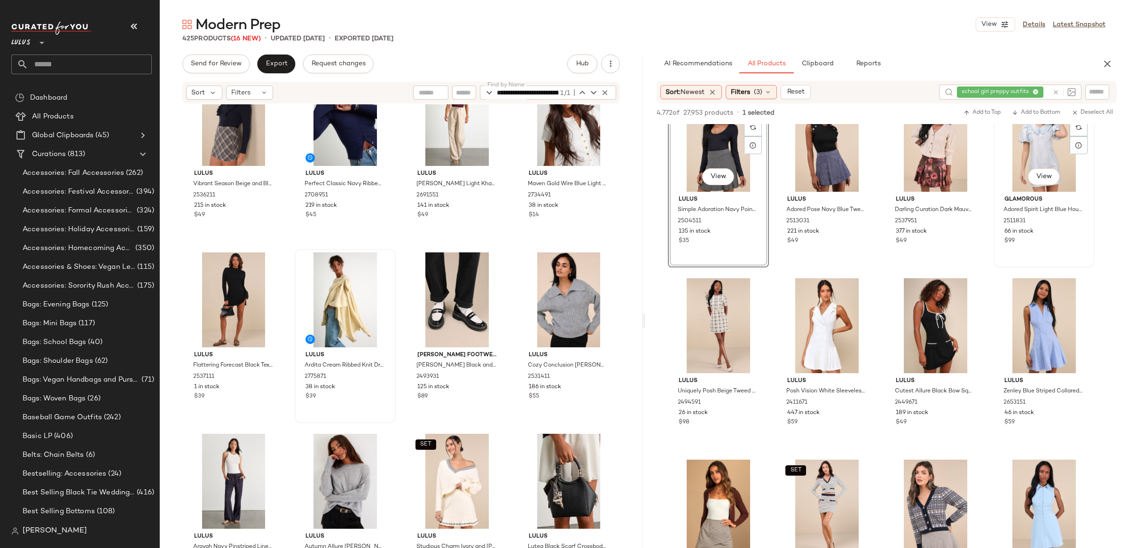
scroll to position [217, 0]
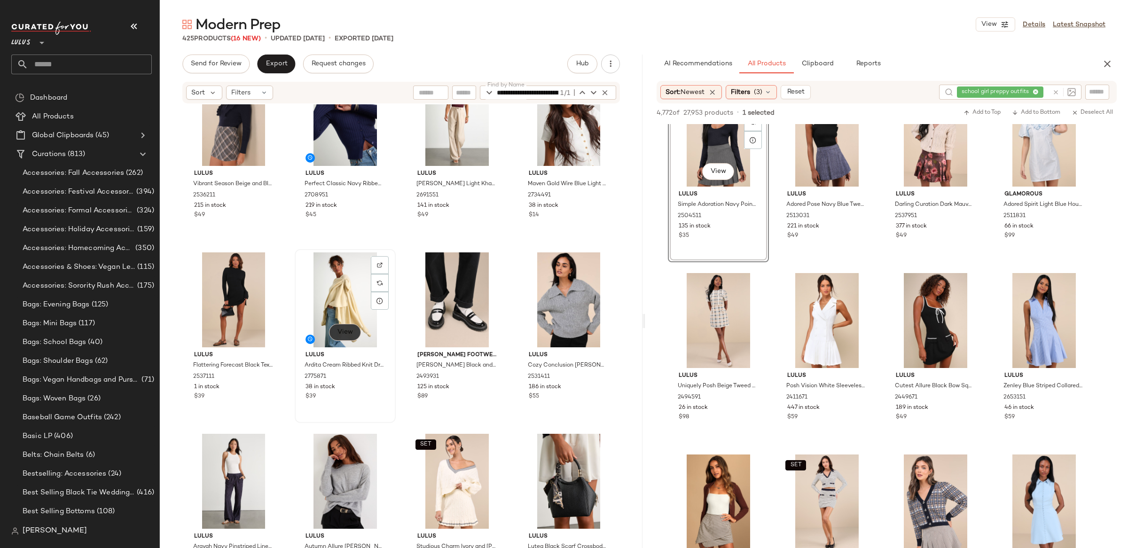
click at [348, 324] on button "View" at bounding box center [345, 332] width 32 height 17
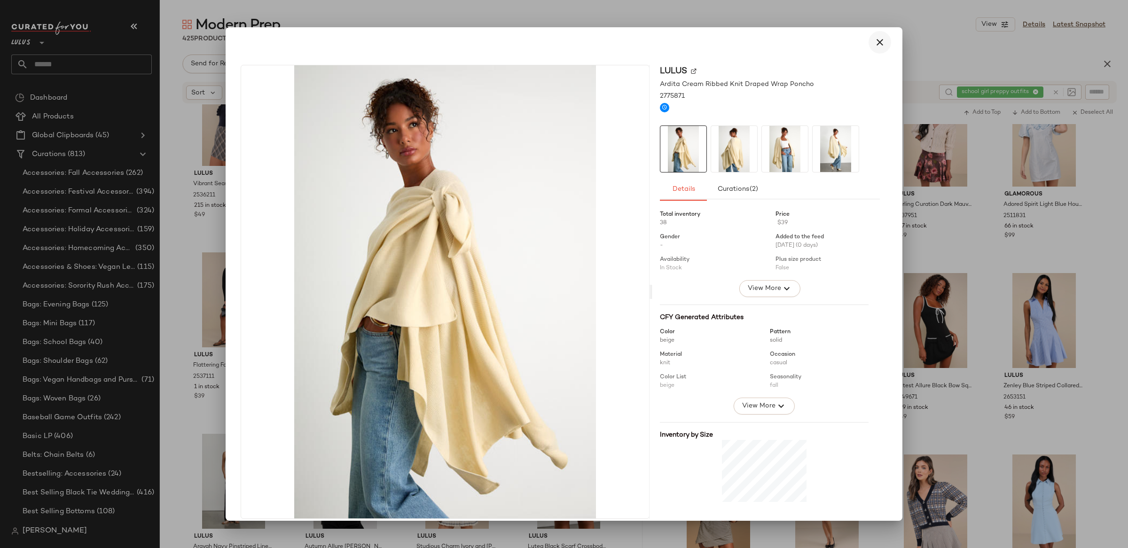
click at [877, 44] on icon "button" at bounding box center [879, 42] width 11 height 11
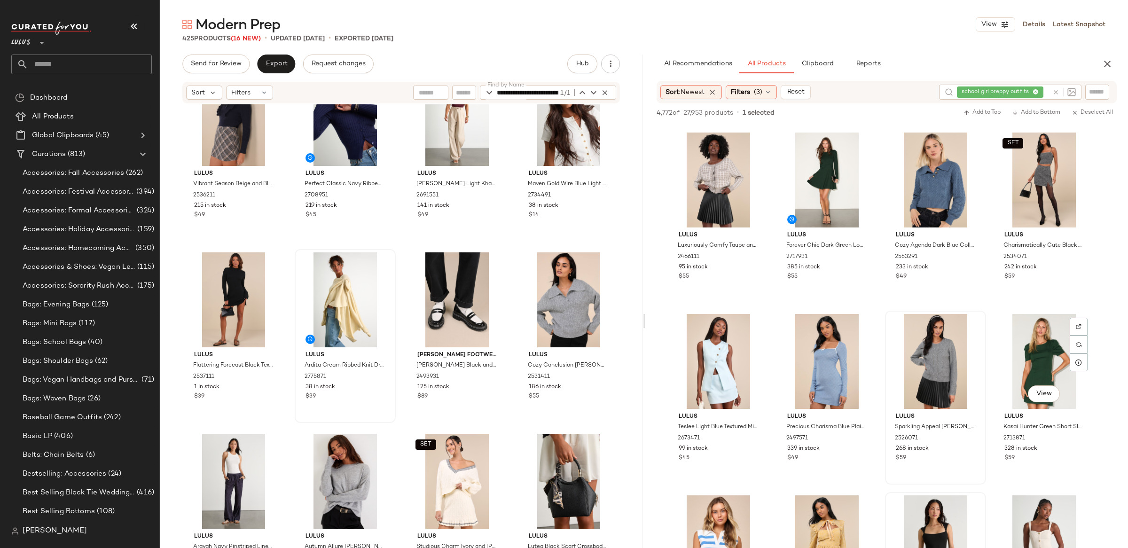
scroll to position [2531, 0]
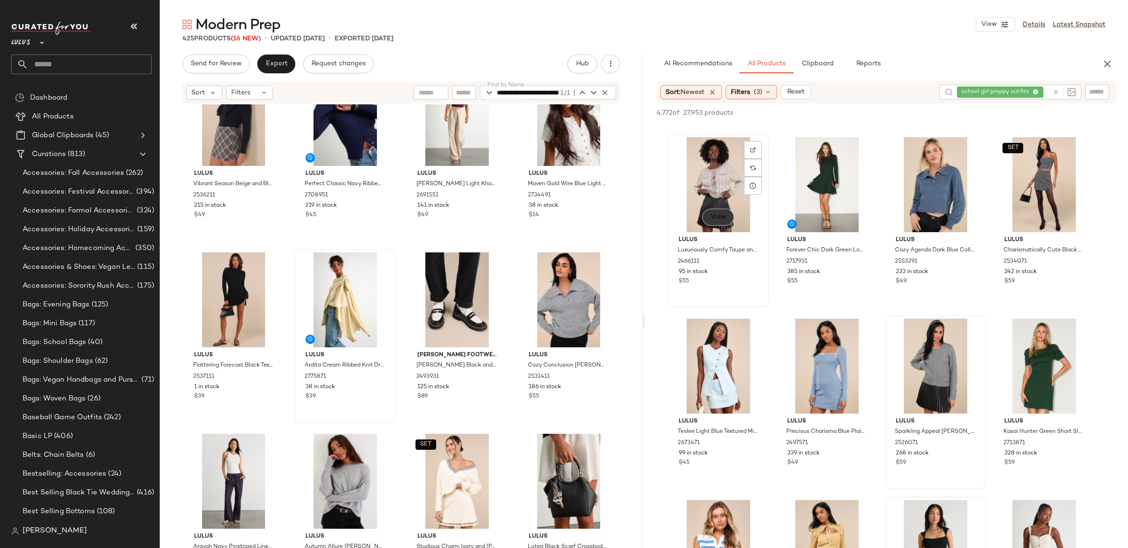
click at [723, 220] on span "View" at bounding box center [718, 217] width 16 height 8
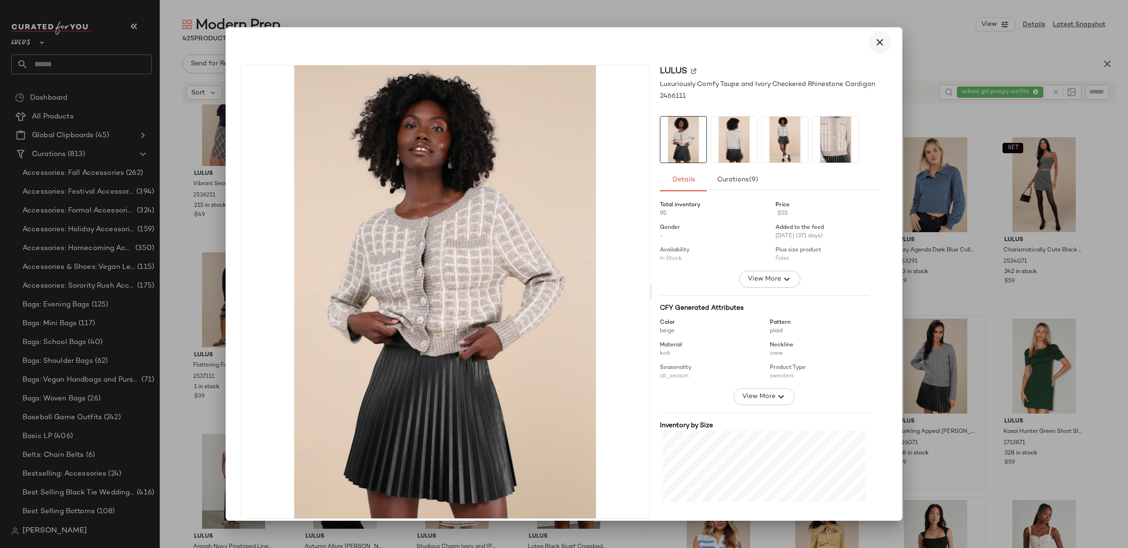
click at [879, 49] on button "button" at bounding box center [880, 42] width 23 height 23
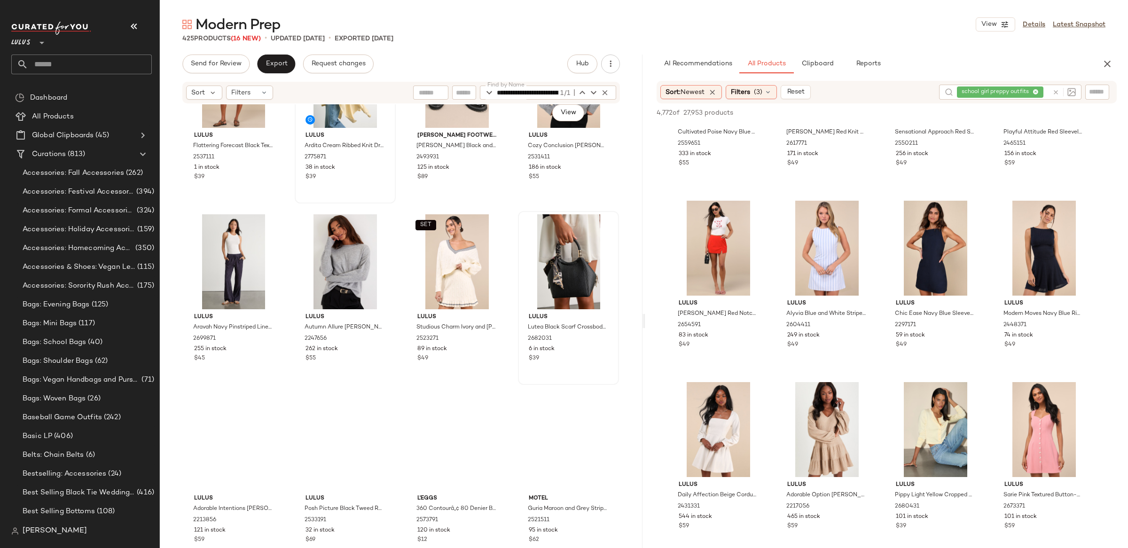
scroll to position [9353, 0]
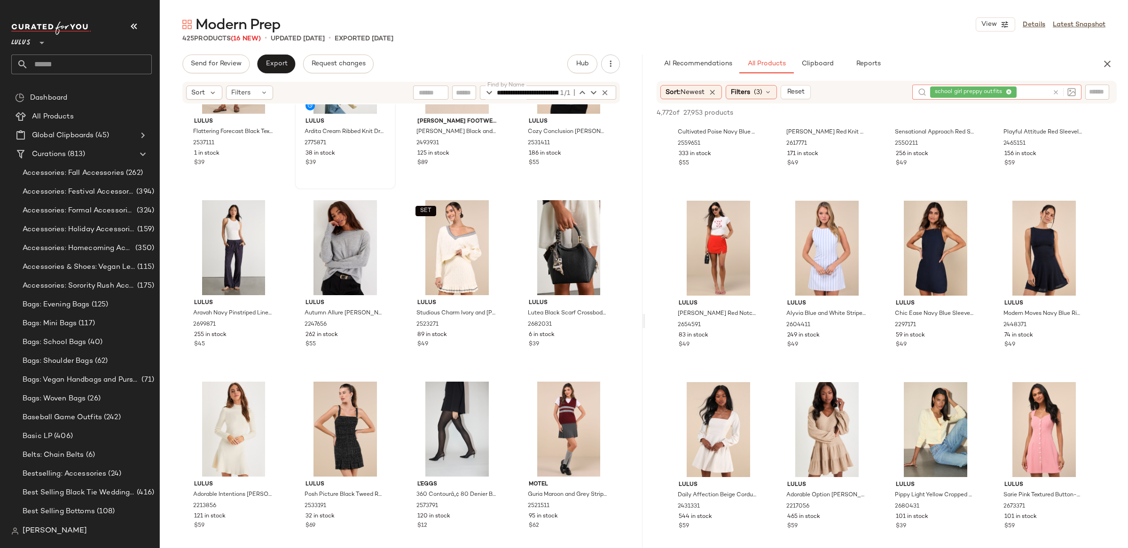
click at [1057, 93] on icon at bounding box center [1056, 92] width 7 height 7
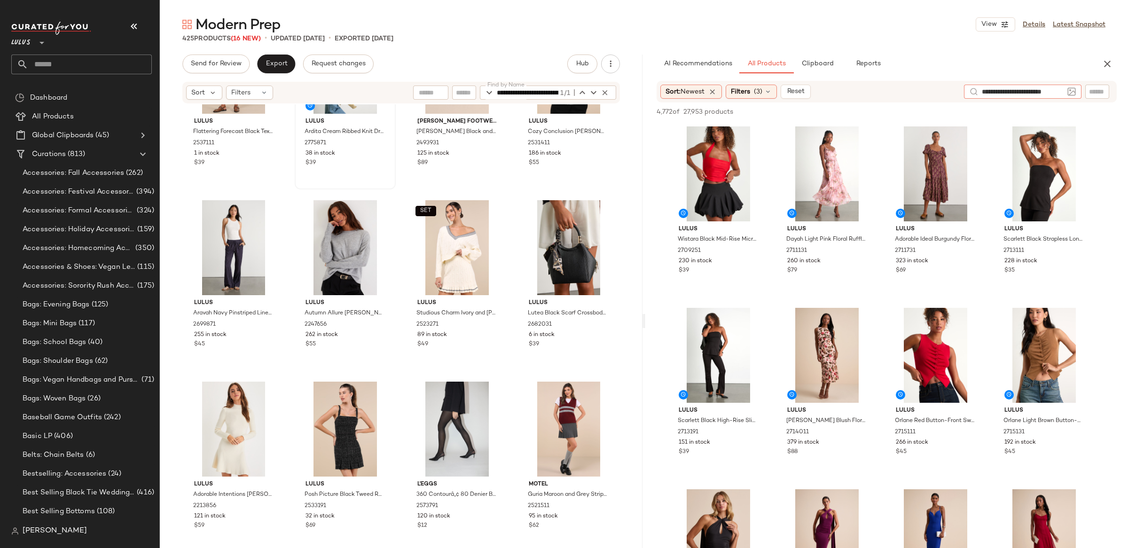
type input "**********"
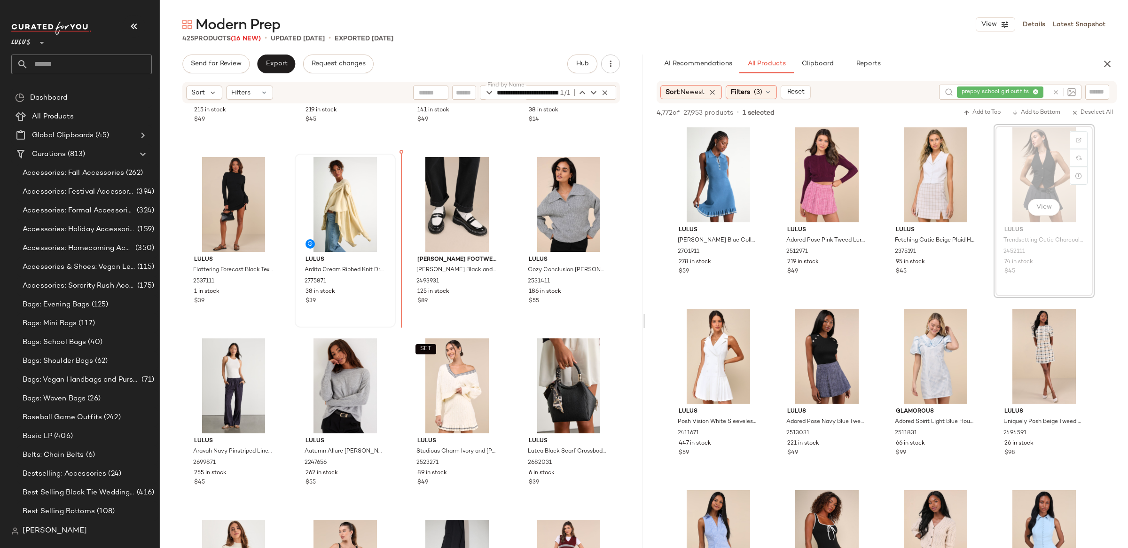
scroll to position [9205, 0]
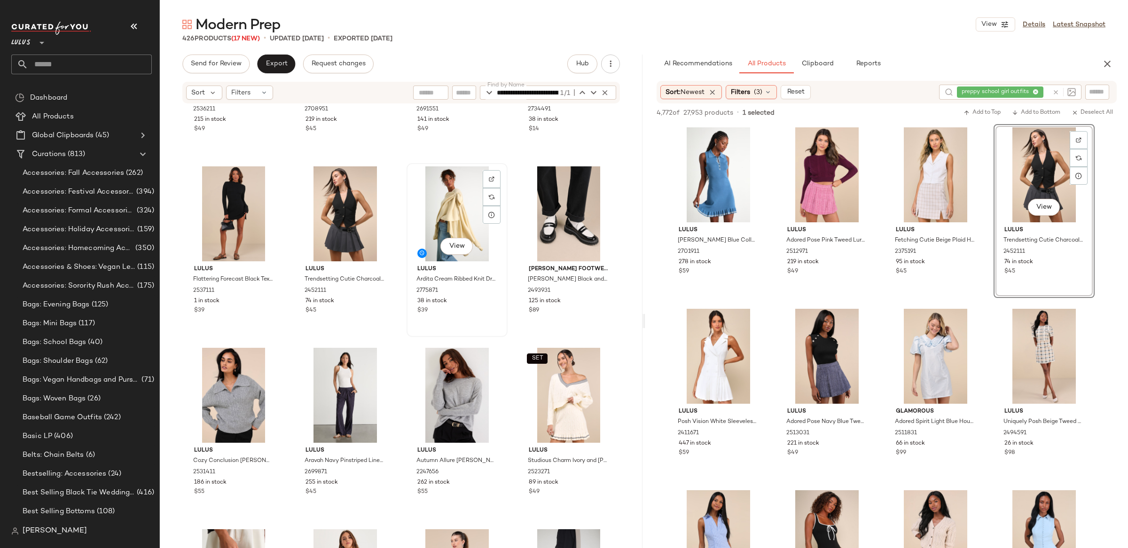
click at [474, 215] on div "View" at bounding box center [457, 213] width 94 height 95
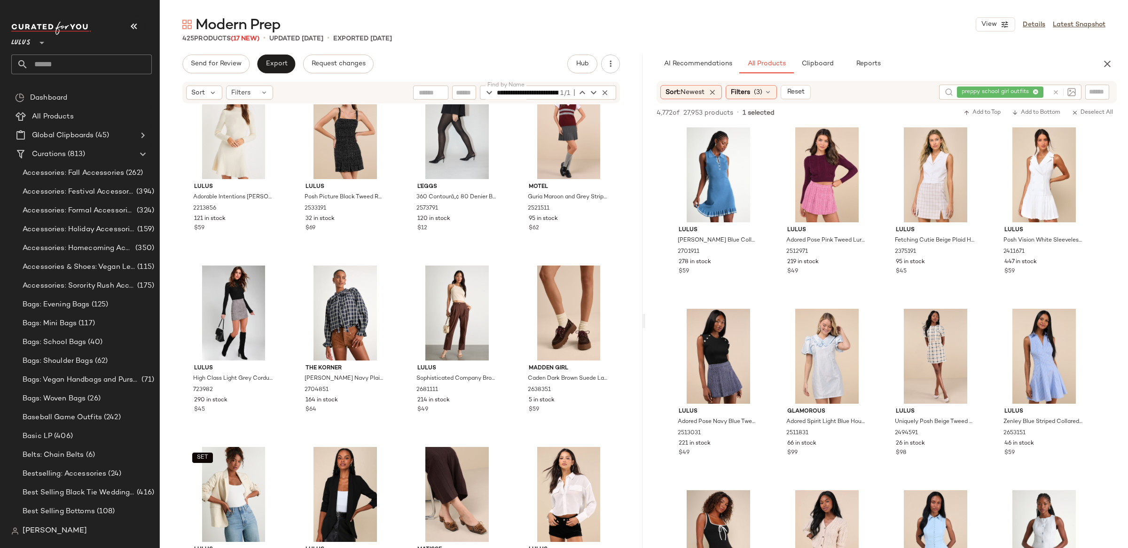
click at [1055, 92] on icon at bounding box center [1056, 92] width 7 height 7
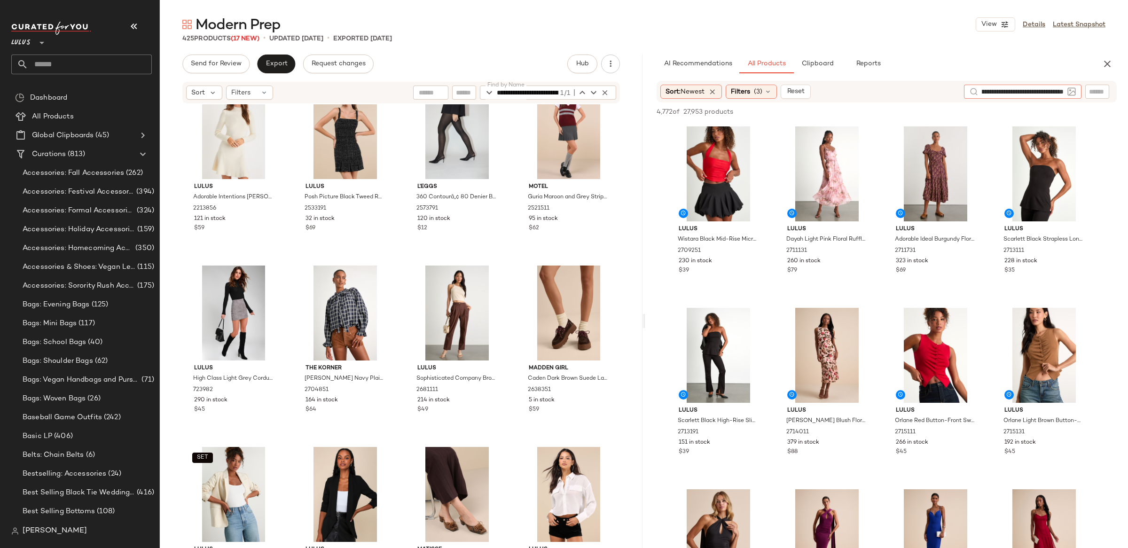
type input "**********"
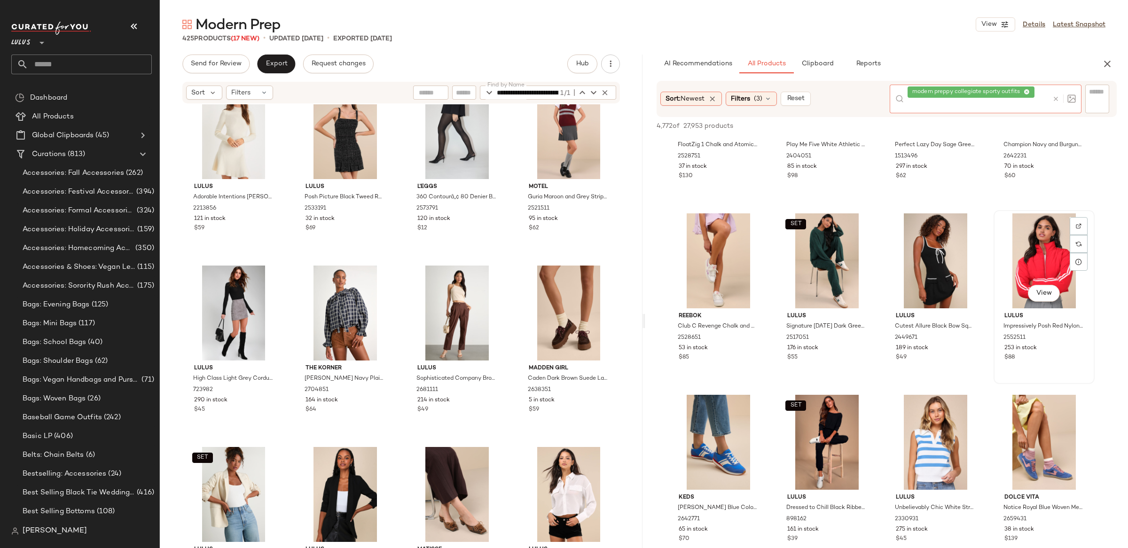
scroll to position [292, 0]
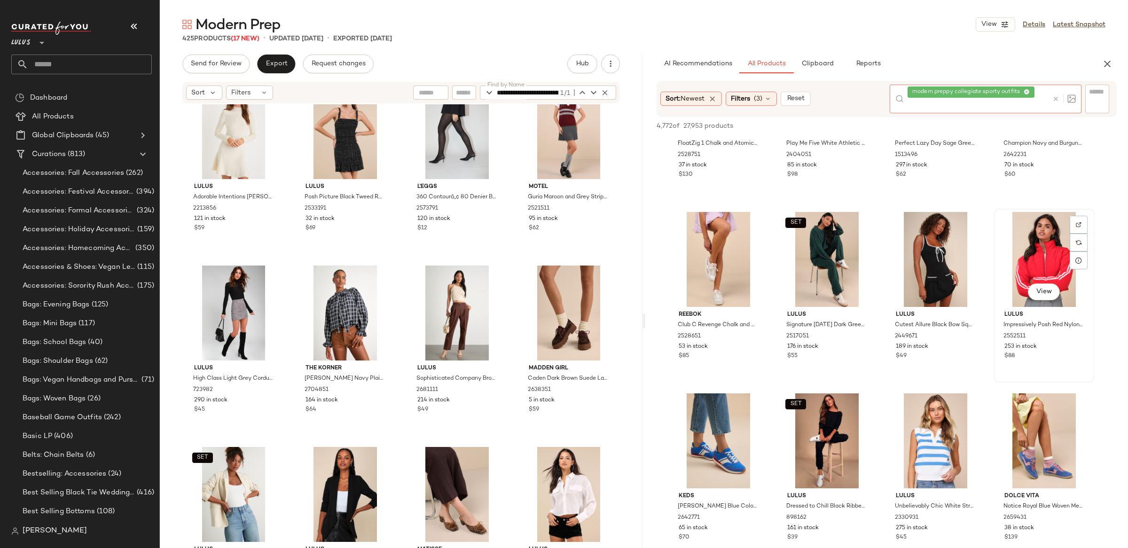
click at [1046, 296] on div "View Lulus Impressively Posh Red Nylon Quilted Cropped Puffer Jacket 2552511 25…" at bounding box center [1044, 296] width 99 height 172
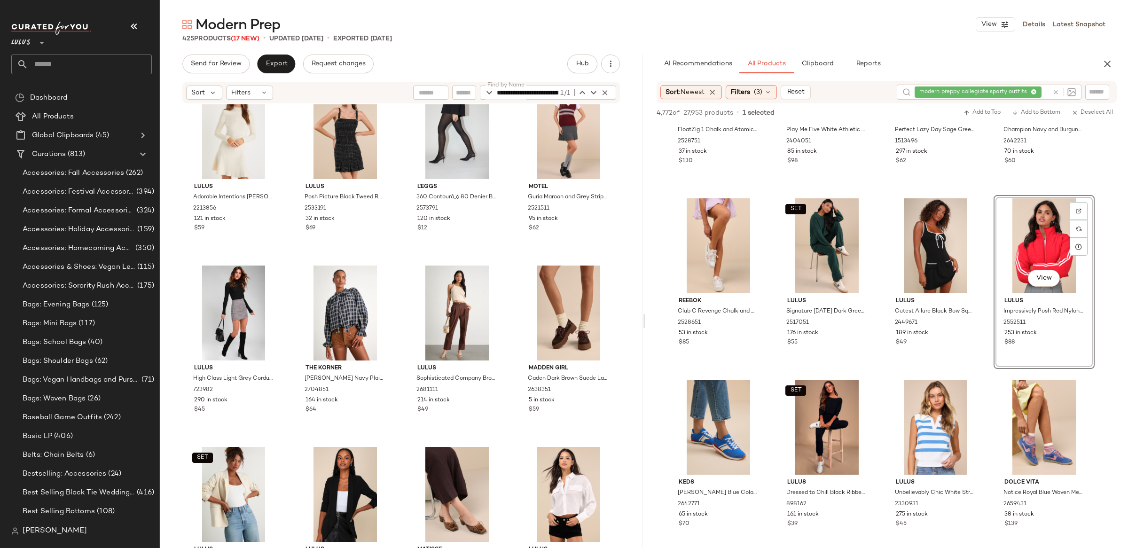
click at [1044, 292] on div "View" at bounding box center [1044, 245] width 94 height 95
click at [1045, 286] on div "View" at bounding box center [1044, 279] width 32 height 19
click at [1049, 277] on span "View" at bounding box center [1044, 279] width 16 height 8
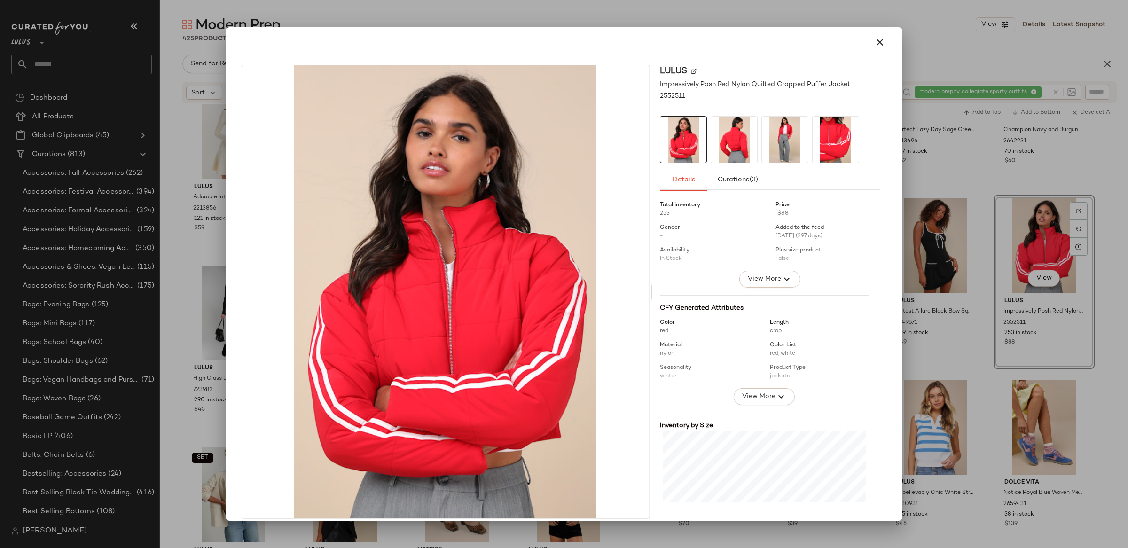
click at [746, 134] on img at bounding box center [734, 140] width 46 height 46
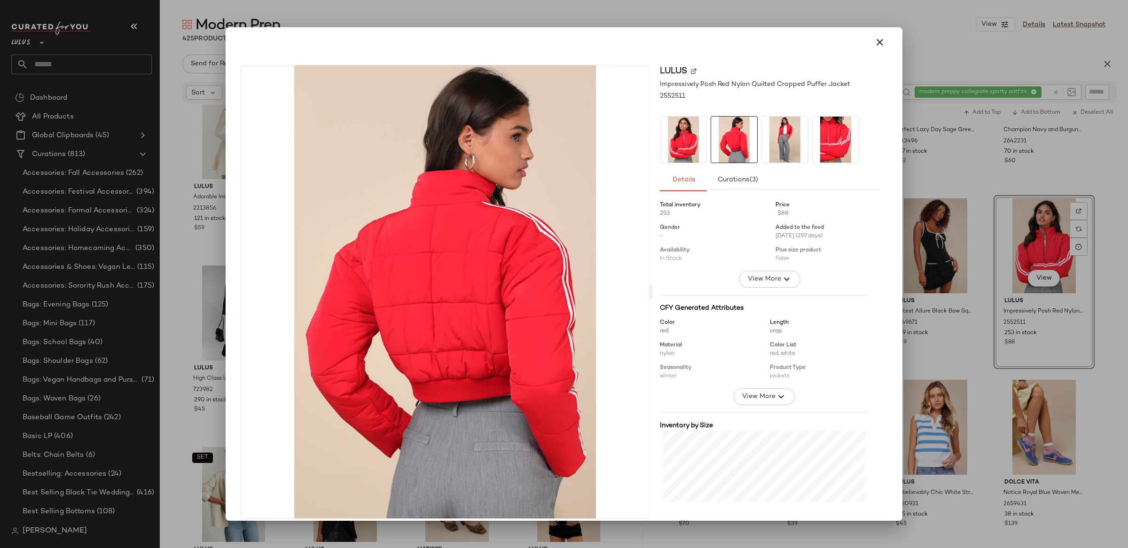
click at [765, 136] on img at bounding box center [785, 140] width 46 height 46
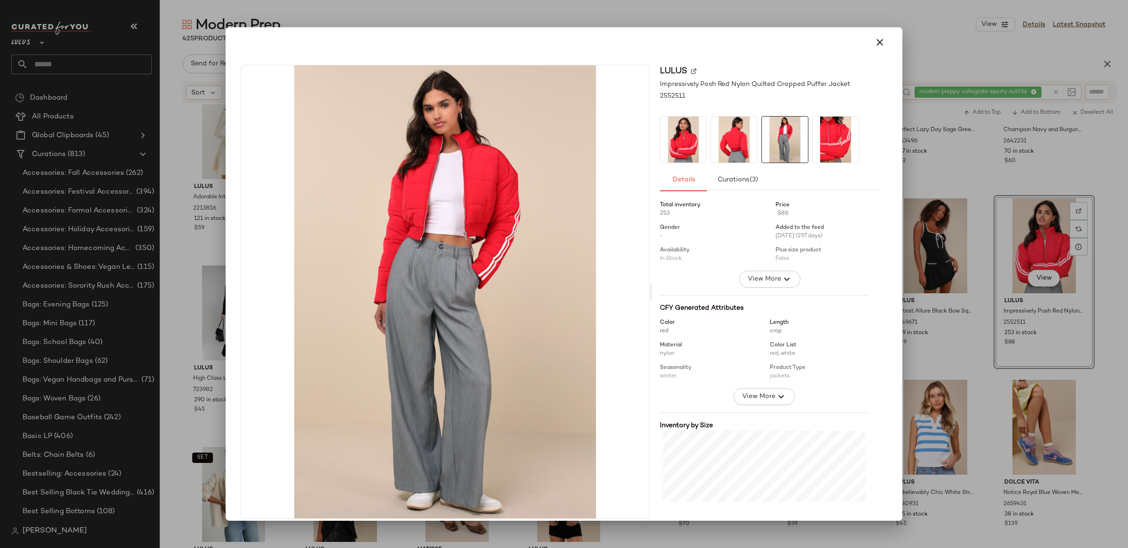
drag, startPoint x: 876, startPoint y: 41, endPoint x: 964, endPoint y: 137, distance: 130.1
click at [876, 41] on icon "button" at bounding box center [879, 42] width 11 height 11
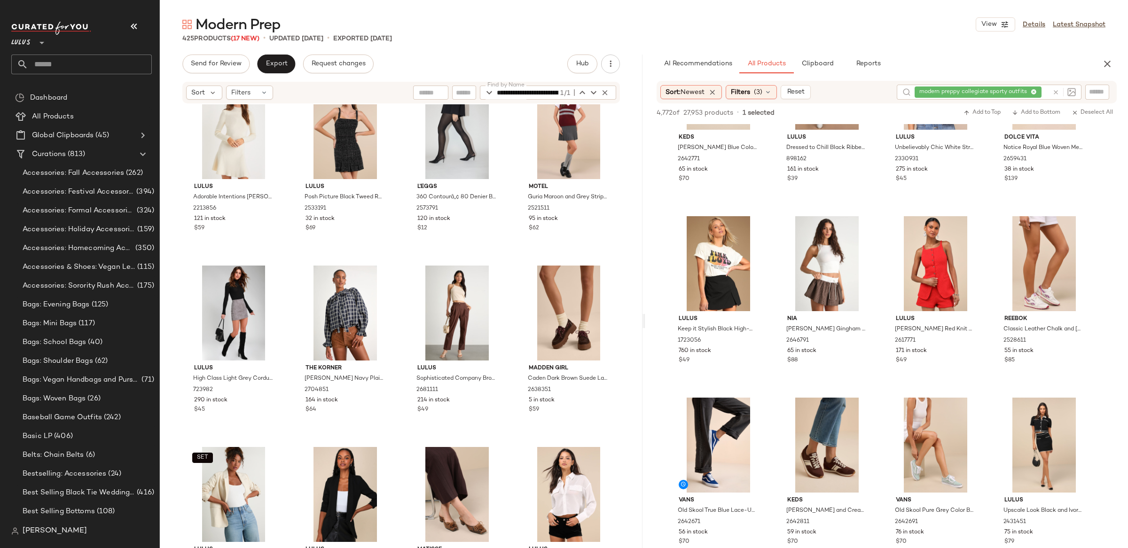
scroll to position [646, 0]
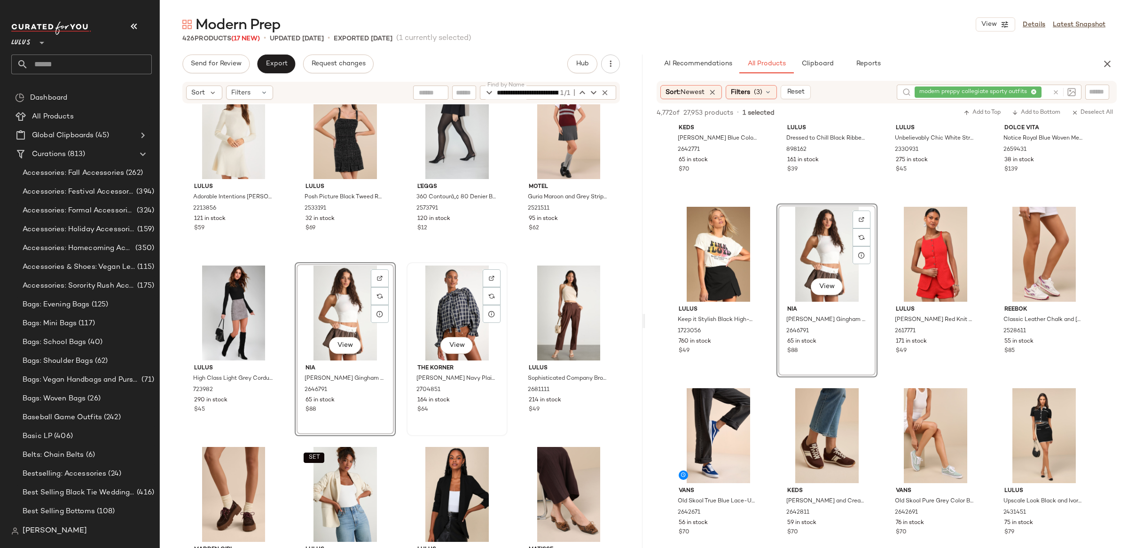
click at [437, 310] on div "View" at bounding box center [457, 313] width 94 height 95
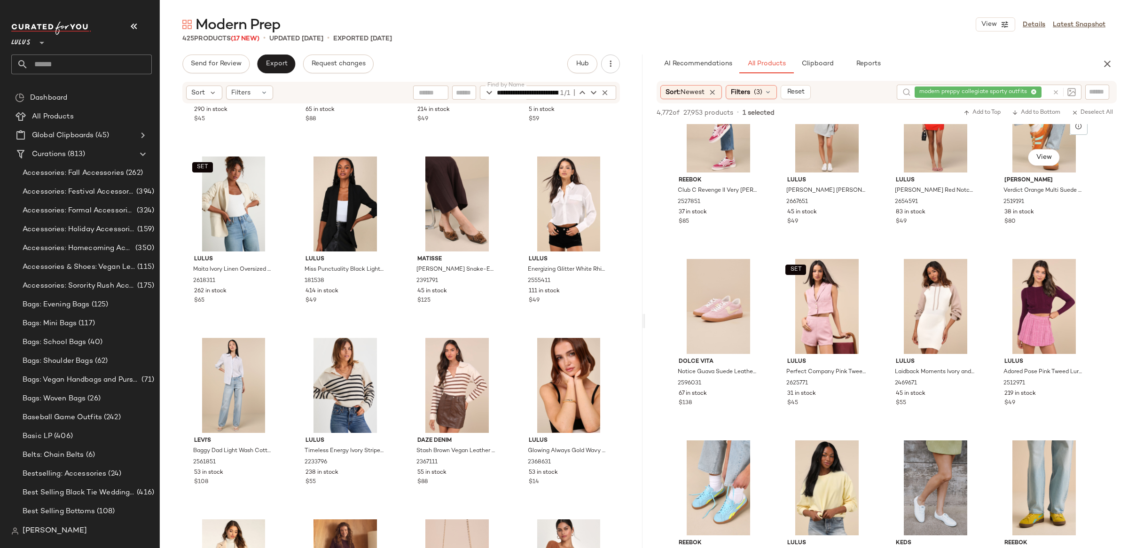
scroll to position [1323, 0]
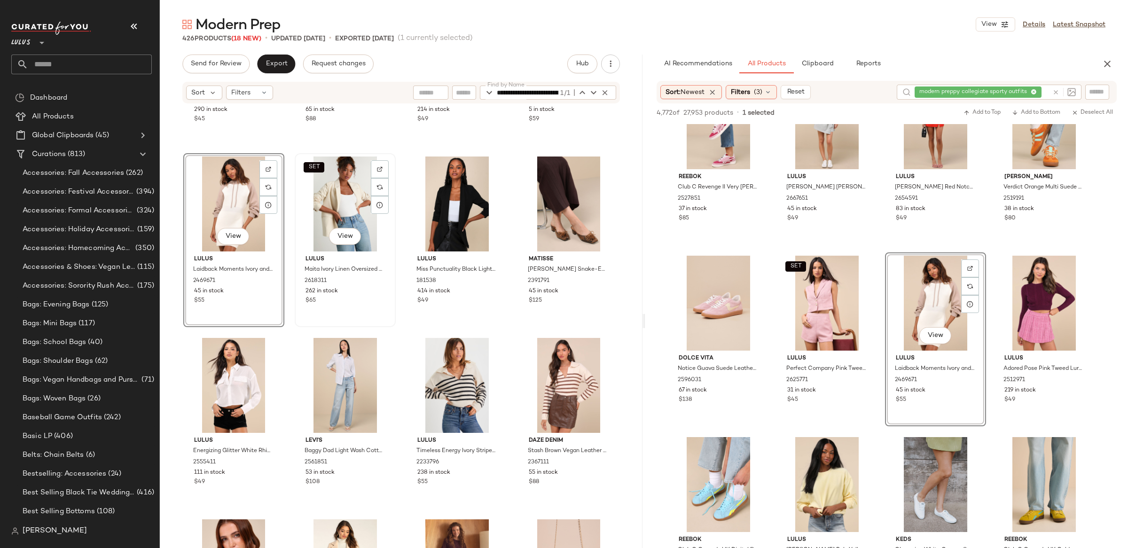
click at [329, 196] on div "SET View" at bounding box center [345, 204] width 94 height 95
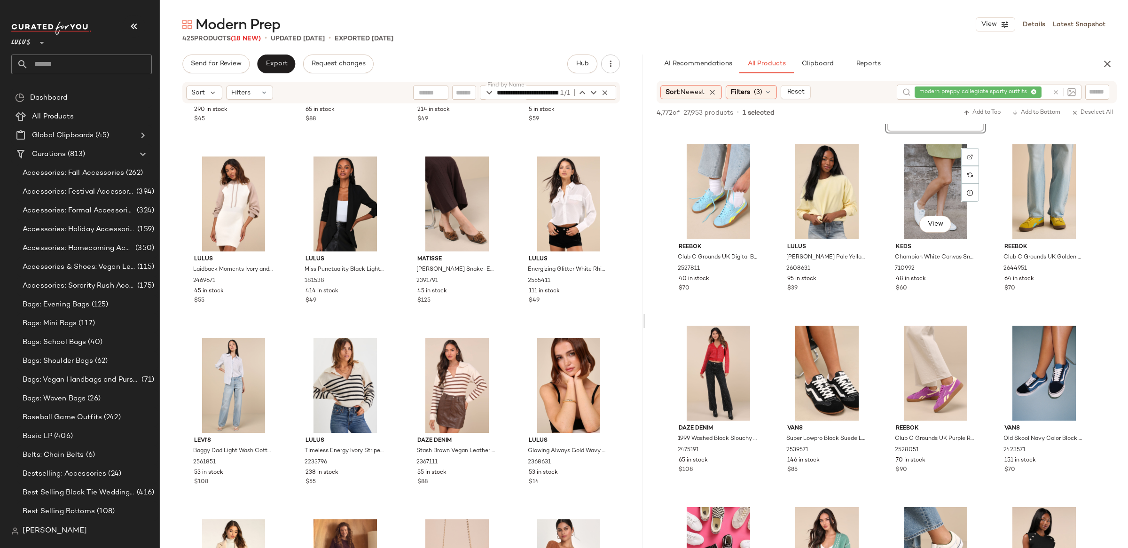
scroll to position [1626, 0]
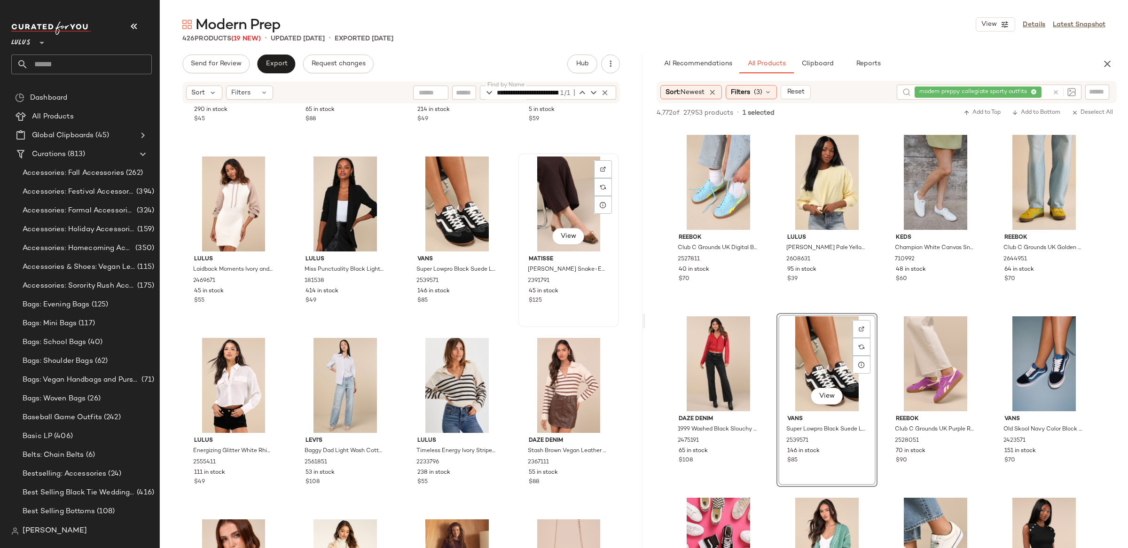
click at [533, 195] on div "View" at bounding box center [568, 204] width 94 height 95
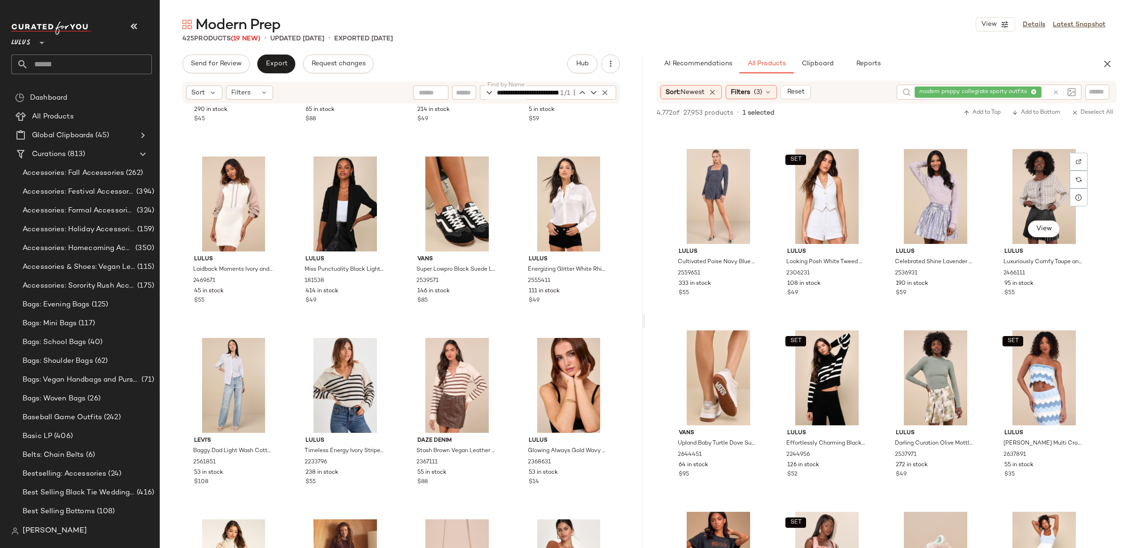
scroll to position [3968, 0]
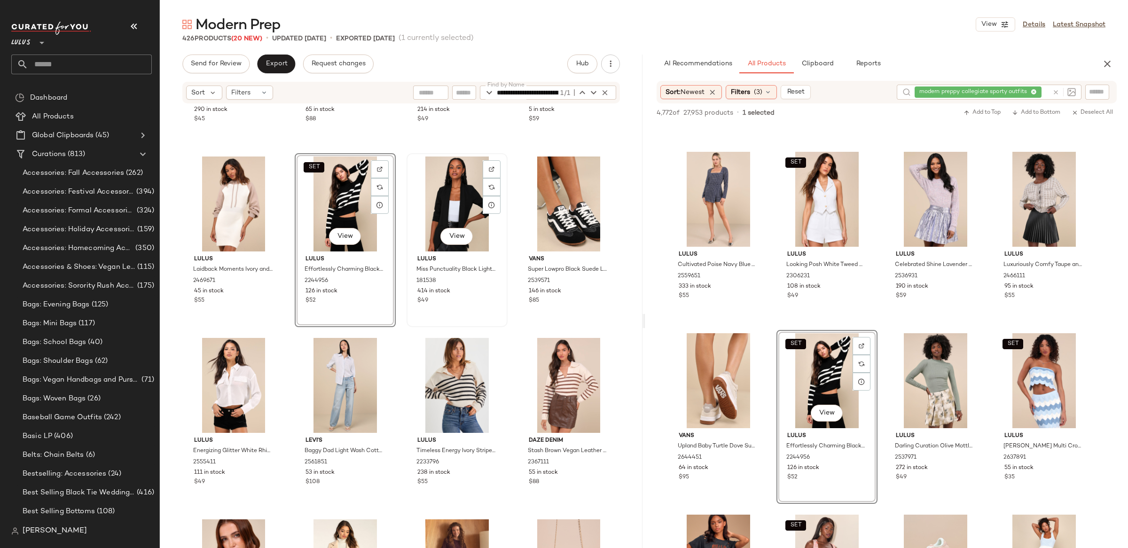
click at [451, 197] on div "View" at bounding box center [457, 204] width 94 height 95
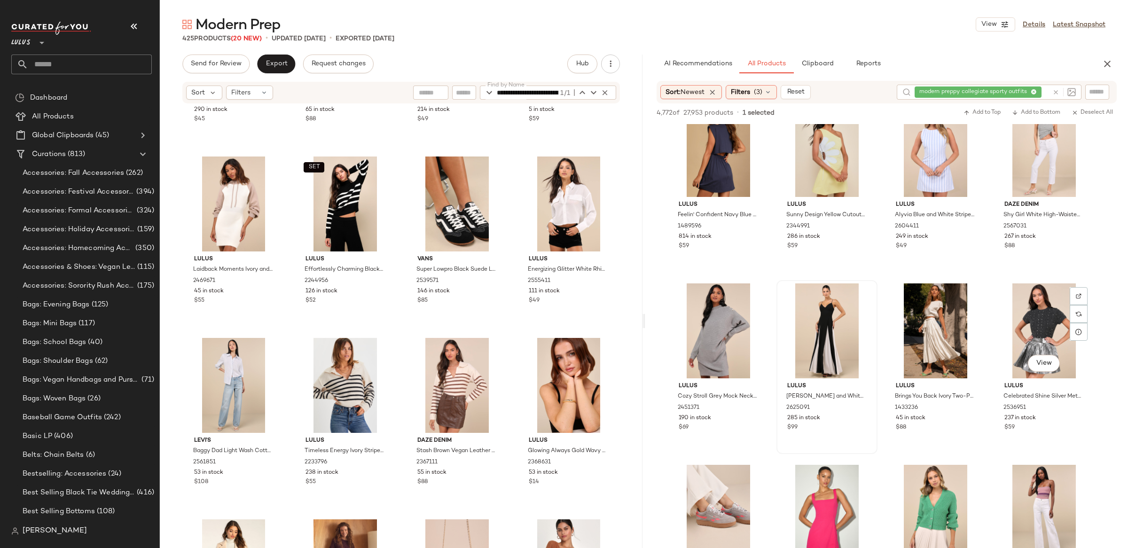
scroll to position [5287, 0]
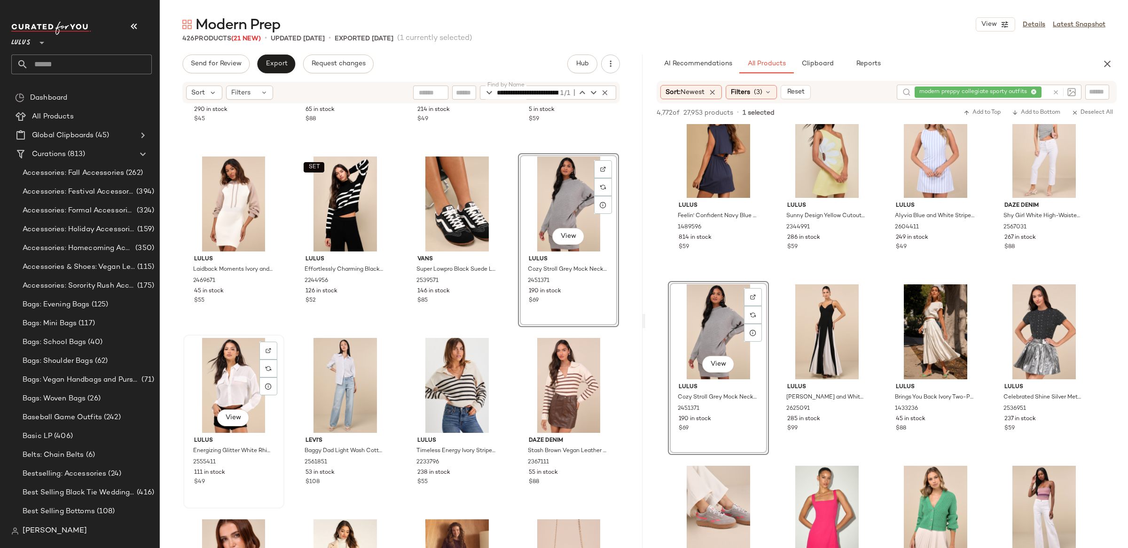
click at [240, 385] on div "View" at bounding box center [234, 385] width 94 height 95
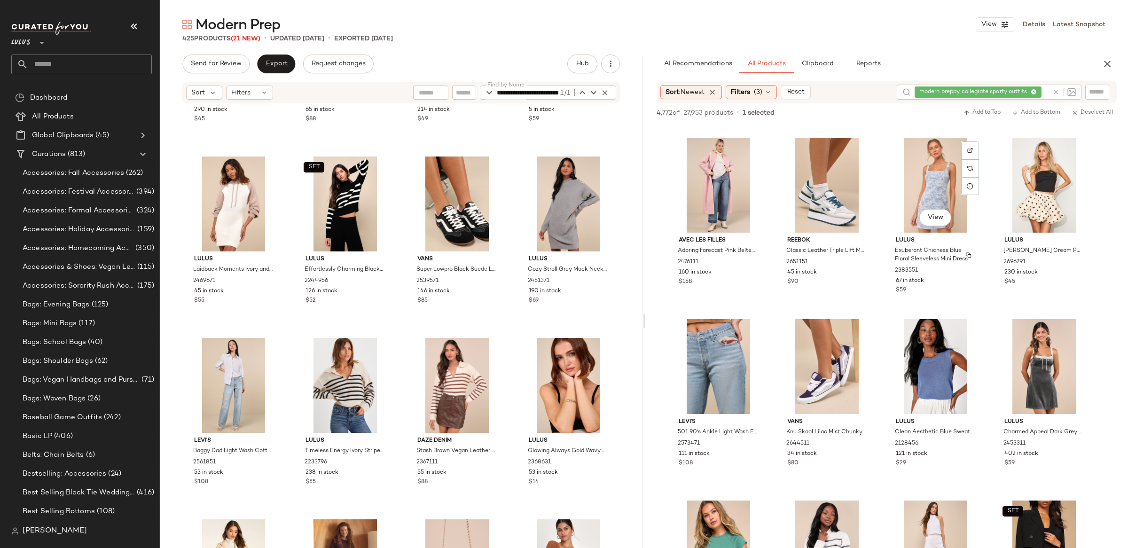
scroll to position [6885, 0]
click at [452, 385] on div "View" at bounding box center [457, 385] width 94 height 95
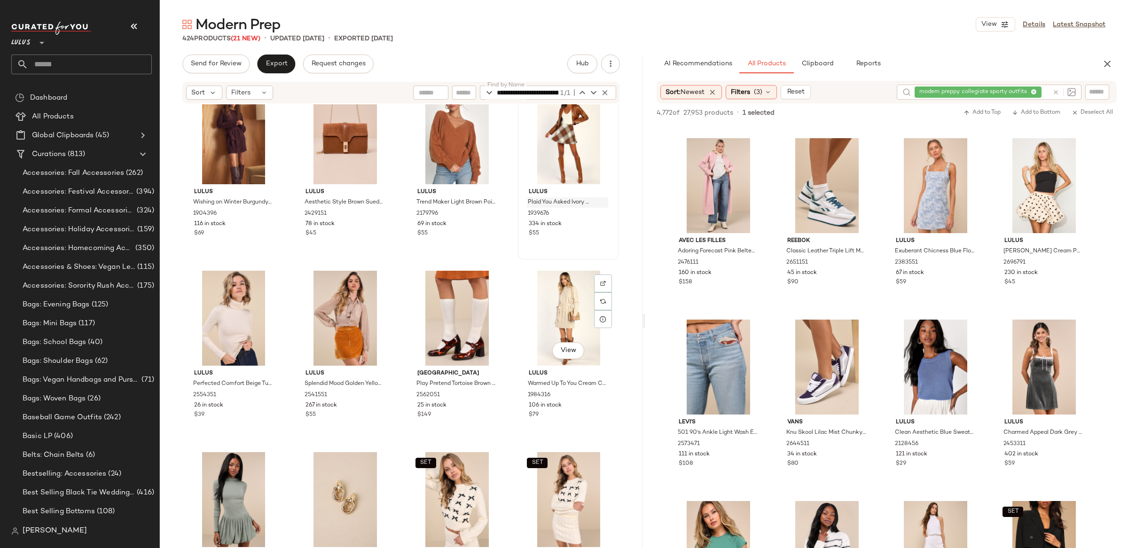
scroll to position [10372, 0]
click at [214, 327] on div "View" at bounding box center [234, 317] width 94 height 95
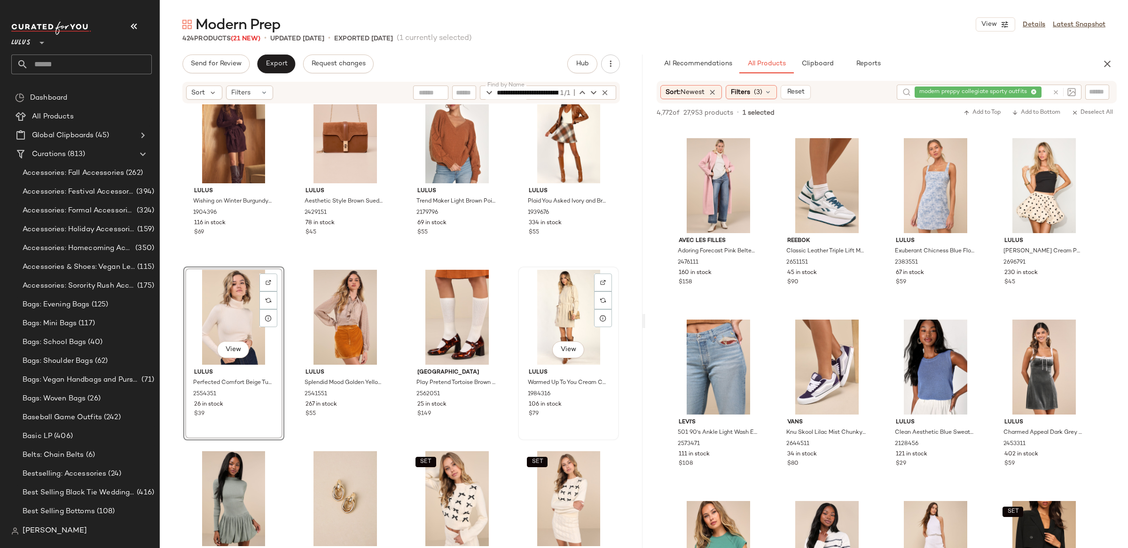
click at [543, 317] on div "View" at bounding box center [568, 317] width 94 height 95
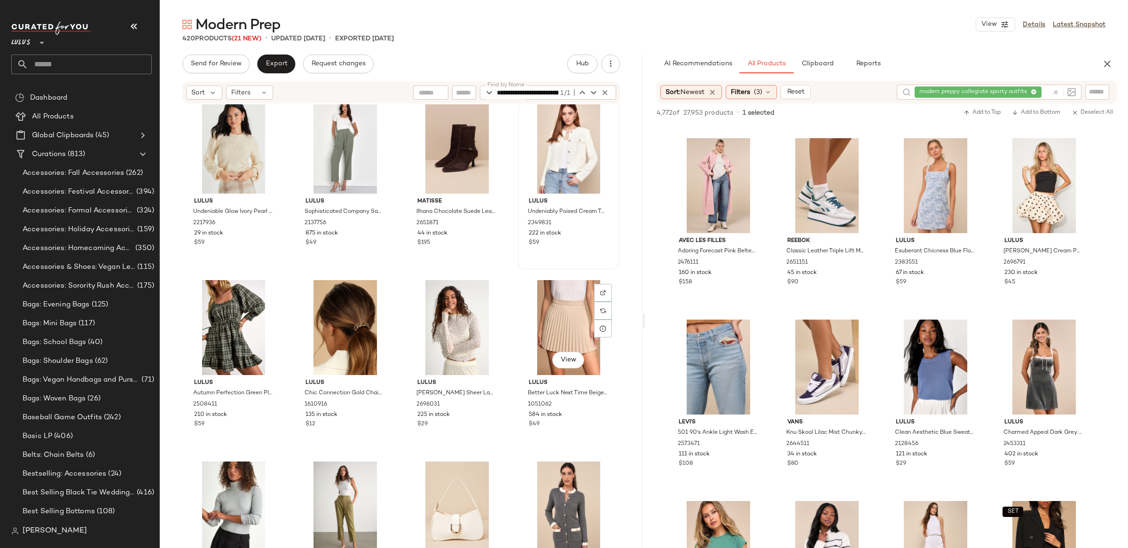
scroll to position [10728, 0]
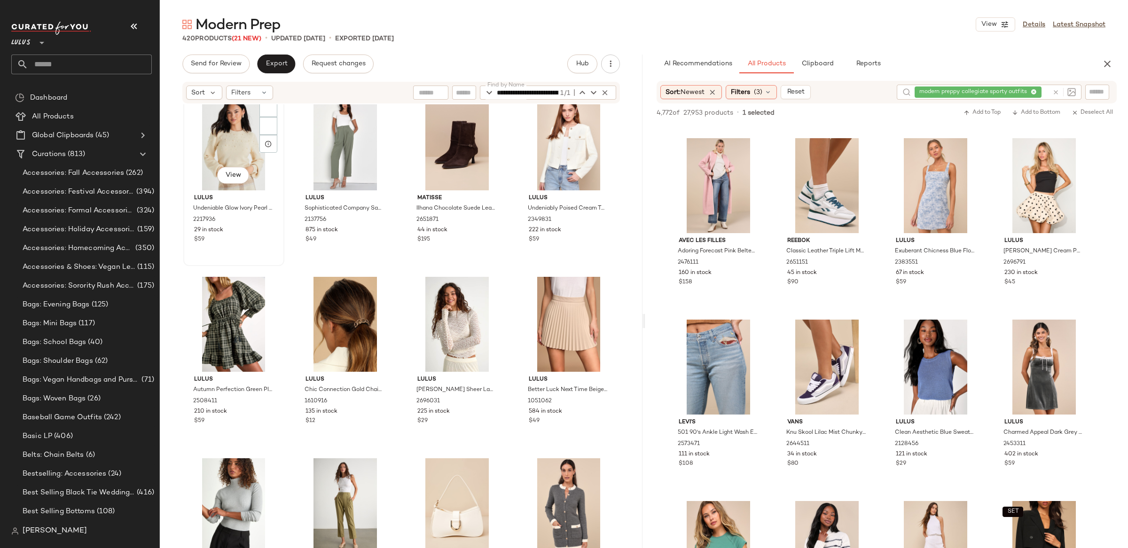
click at [259, 157] on div "View" at bounding box center [234, 142] width 94 height 95
click at [549, 156] on div "View" at bounding box center [568, 142] width 94 height 95
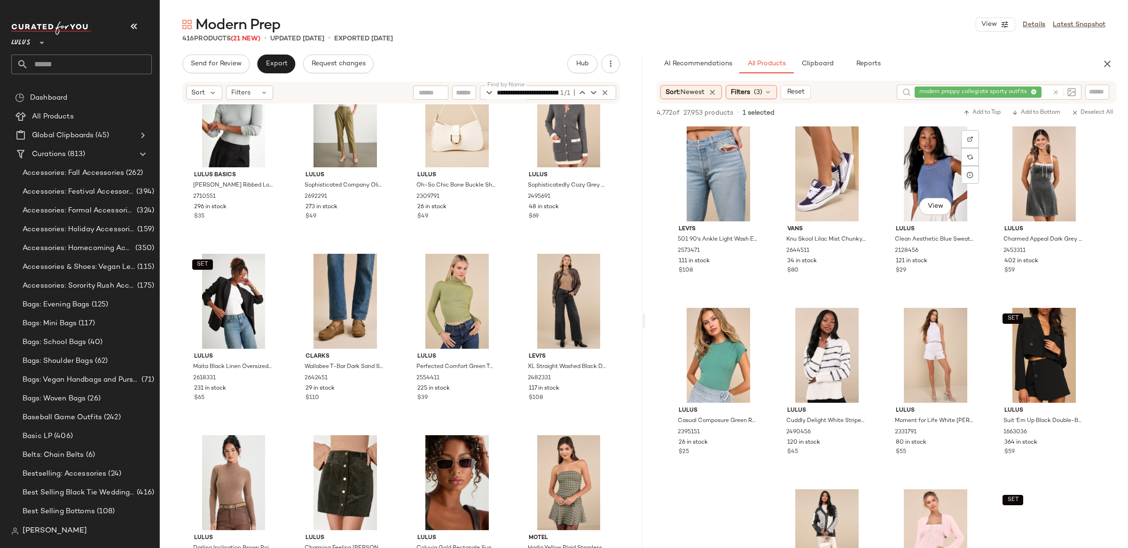
scroll to position [7078, 0]
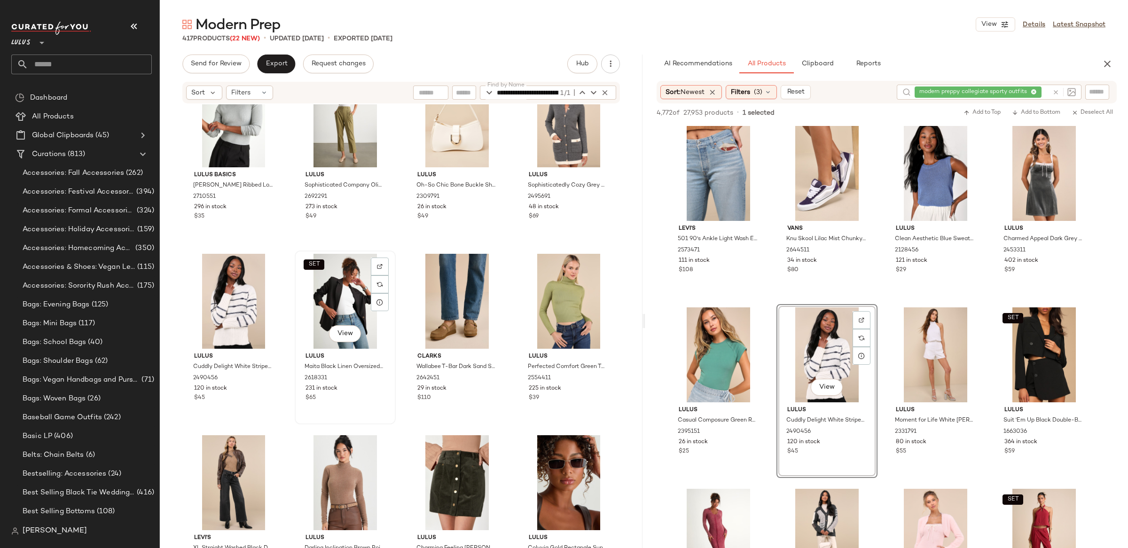
click at [340, 286] on div "SET View" at bounding box center [345, 301] width 94 height 95
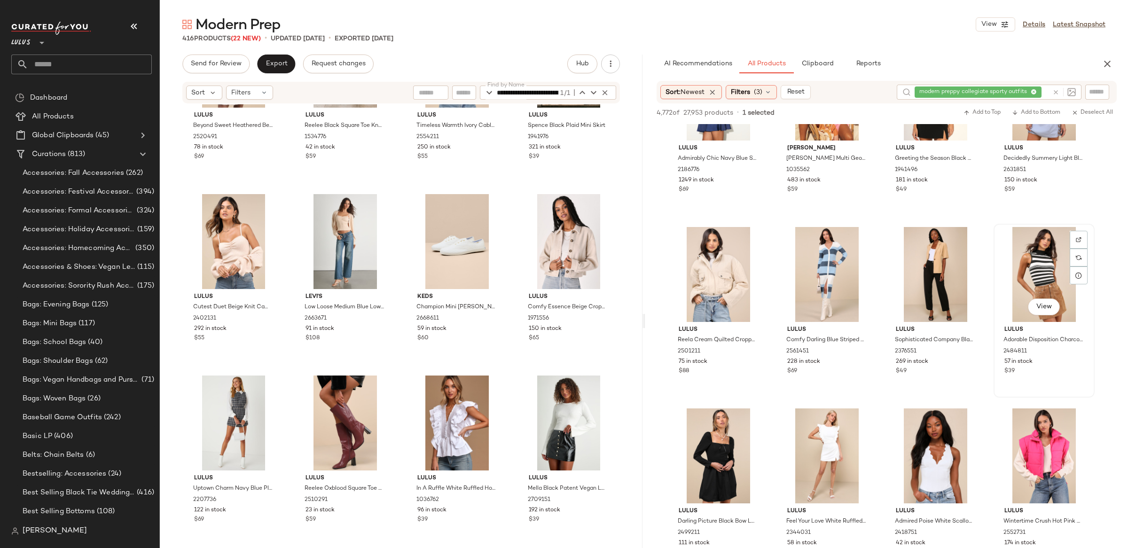
scroll to position [13013, 0]
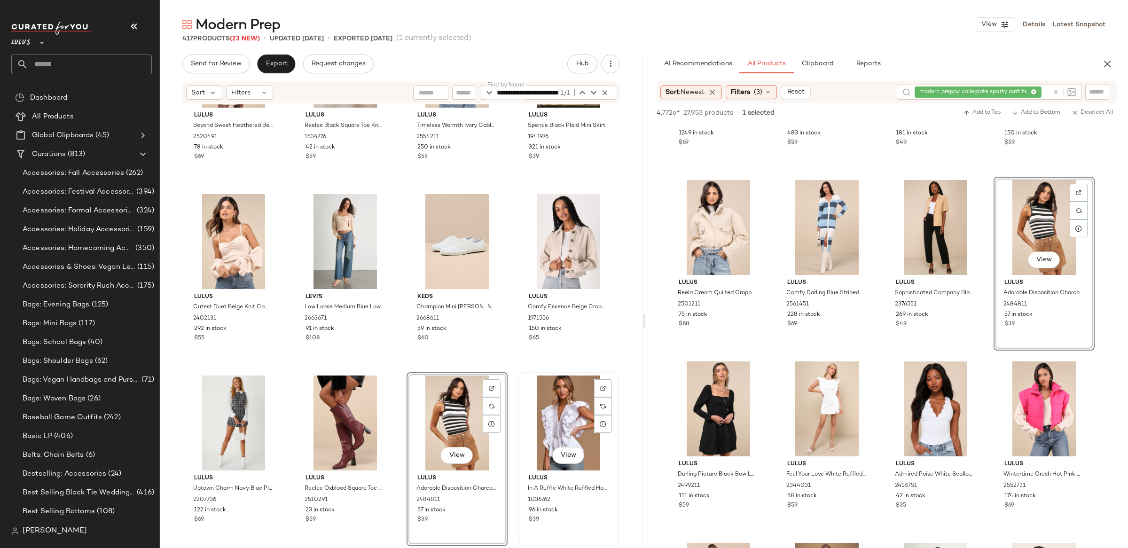
click at [554, 404] on div "View" at bounding box center [568, 423] width 94 height 95
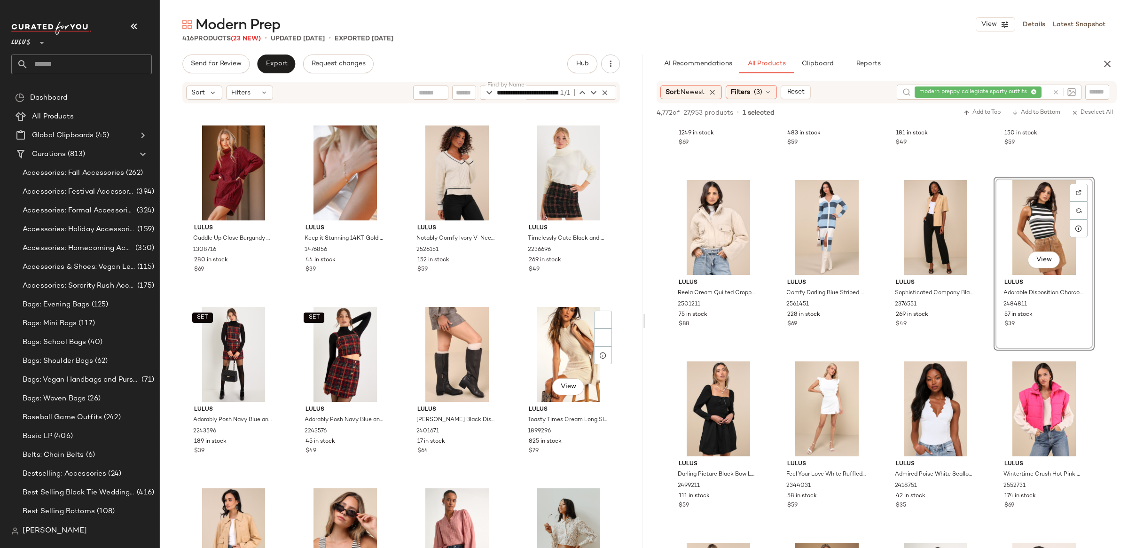
scroll to position [12471, 0]
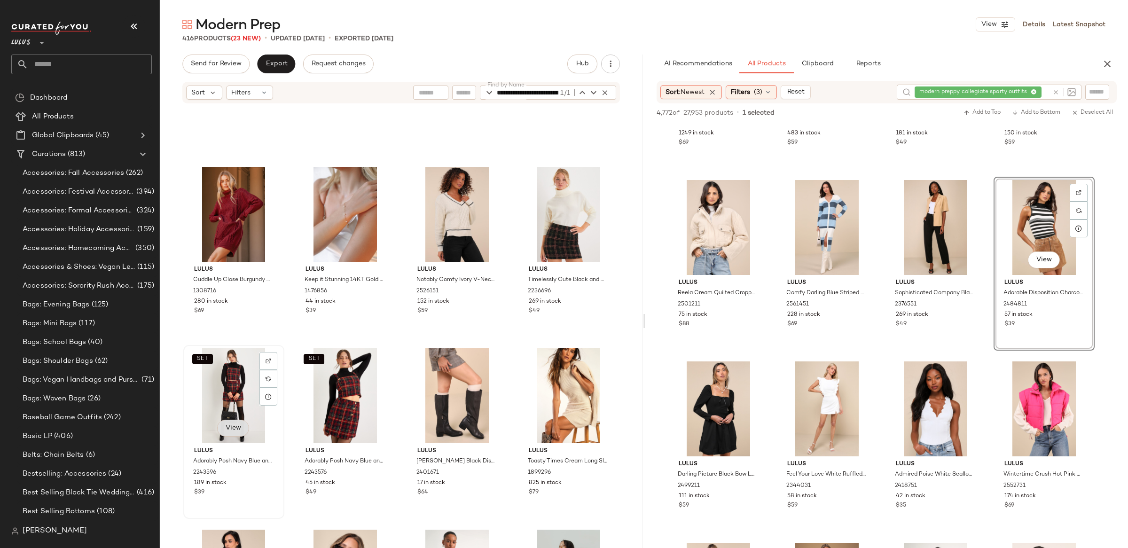
click at [229, 425] on span "View" at bounding box center [233, 429] width 16 height 8
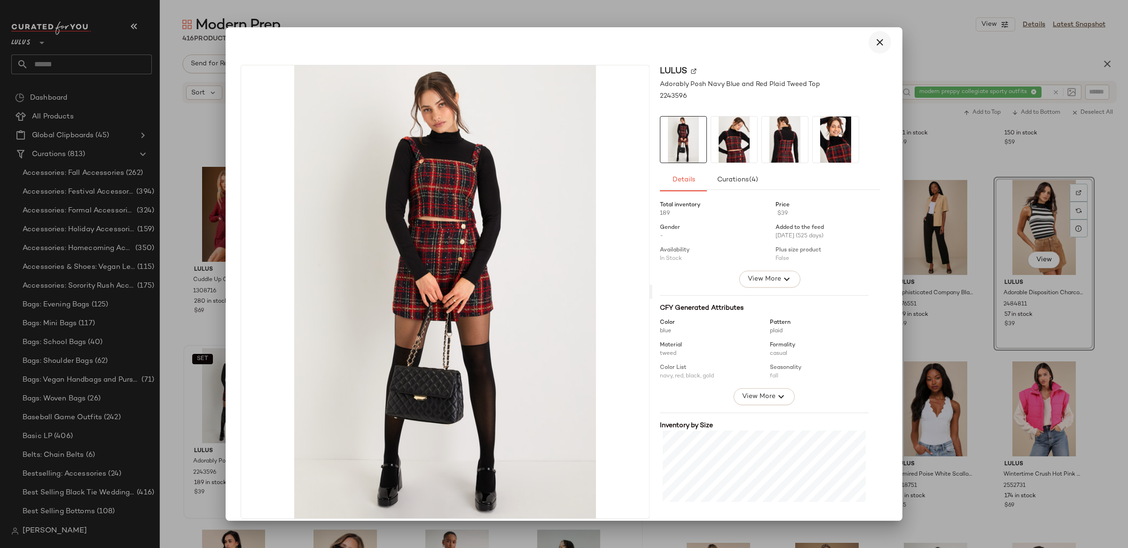
click at [874, 41] on icon "button" at bounding box center [879, 42] width 11 height 11
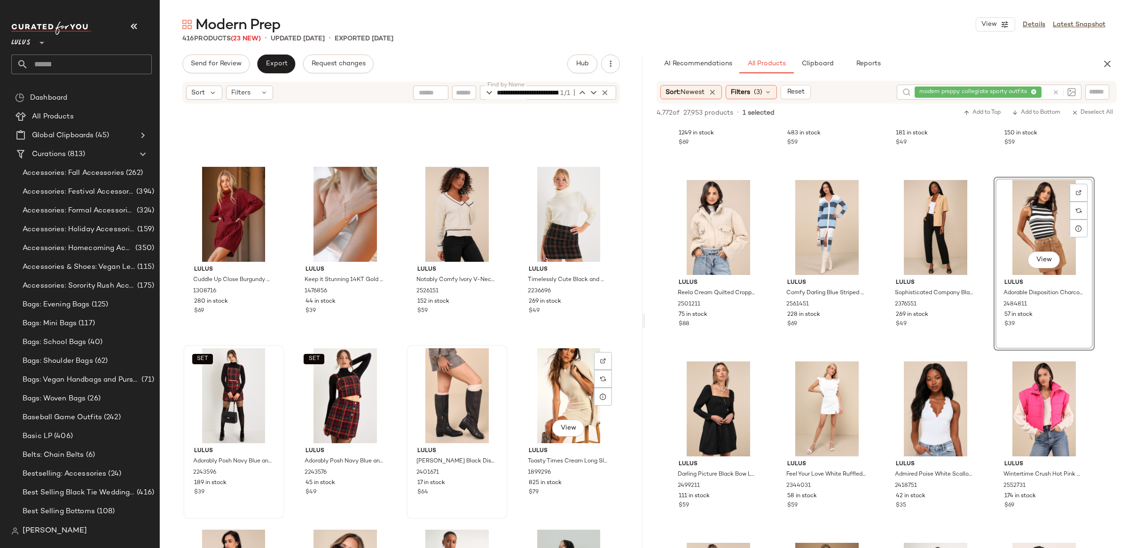
drag, startPoint x: 550, startPoint y: 387, endPoint x: 495, endPoint y: 395, distance: 55.0
click at [550, 387] on div "View" at bounding box center [568, 395] width 94 height 95
click at [237, 385] on div "SET View" at bounding box center [234, 395] width 94 height 95
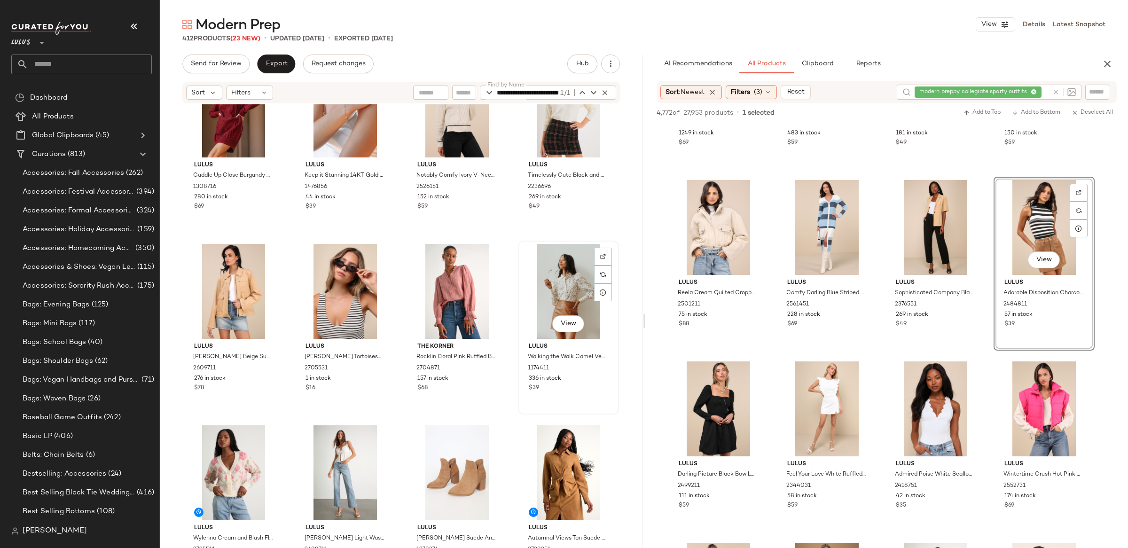
scroll to position [12580, 0]
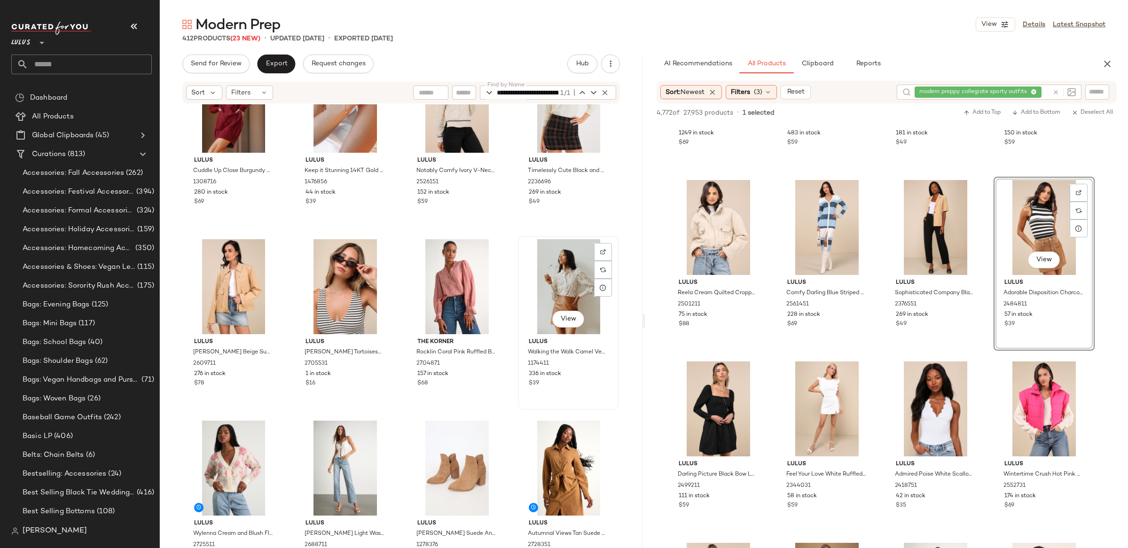
click at [543, 242] on div "View" at bounding box center [568, 286] width 94 height 95
click at [246, 293] on div "View" at bounding box center [234, 286] width 94 height 95
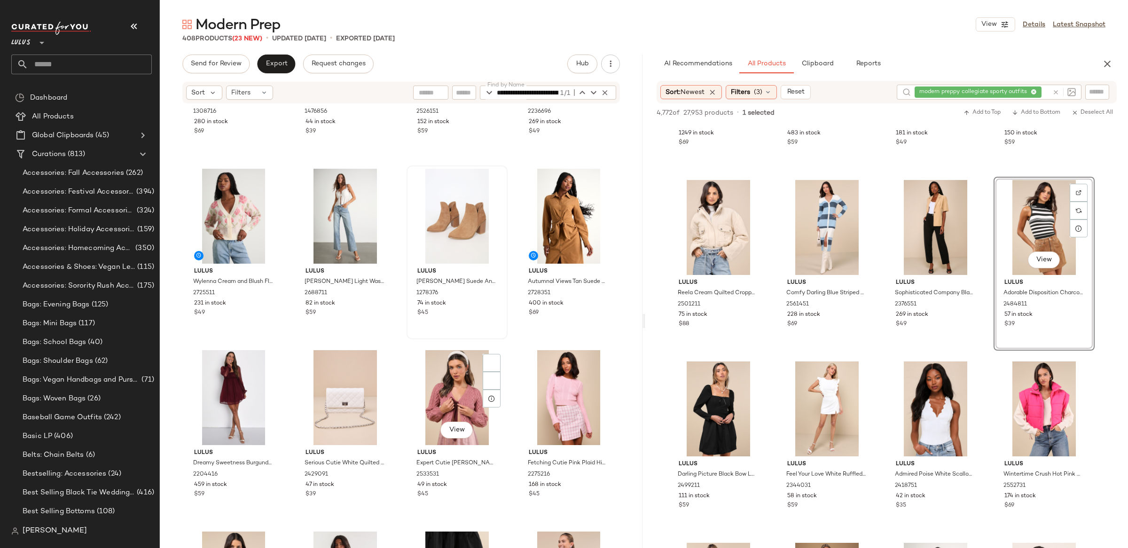
scroll to position [12656, 0]
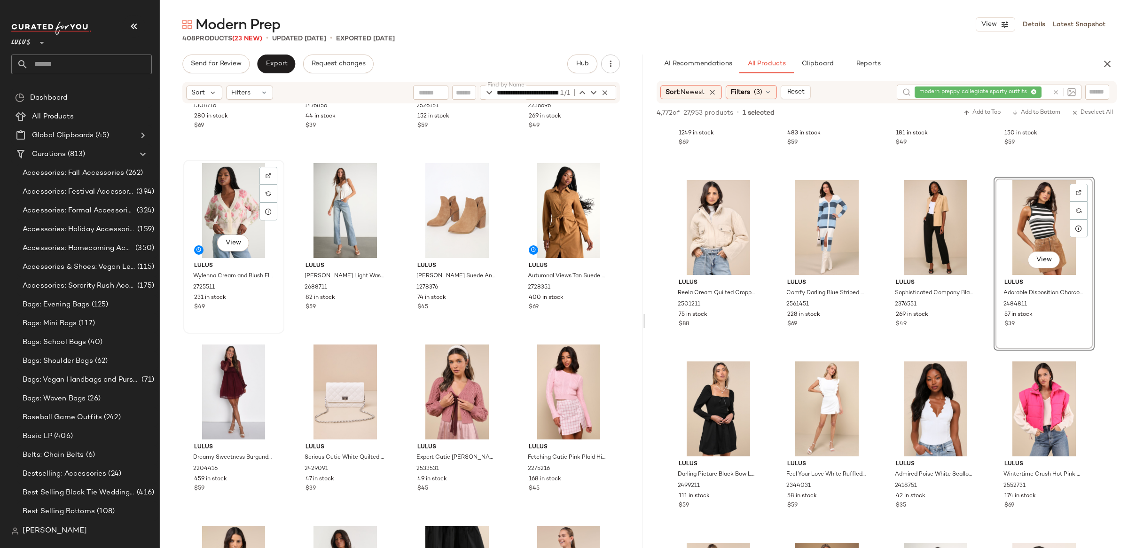
click at [269, 250] on div "View" at bounding box center [234, 210] width 94 height 95
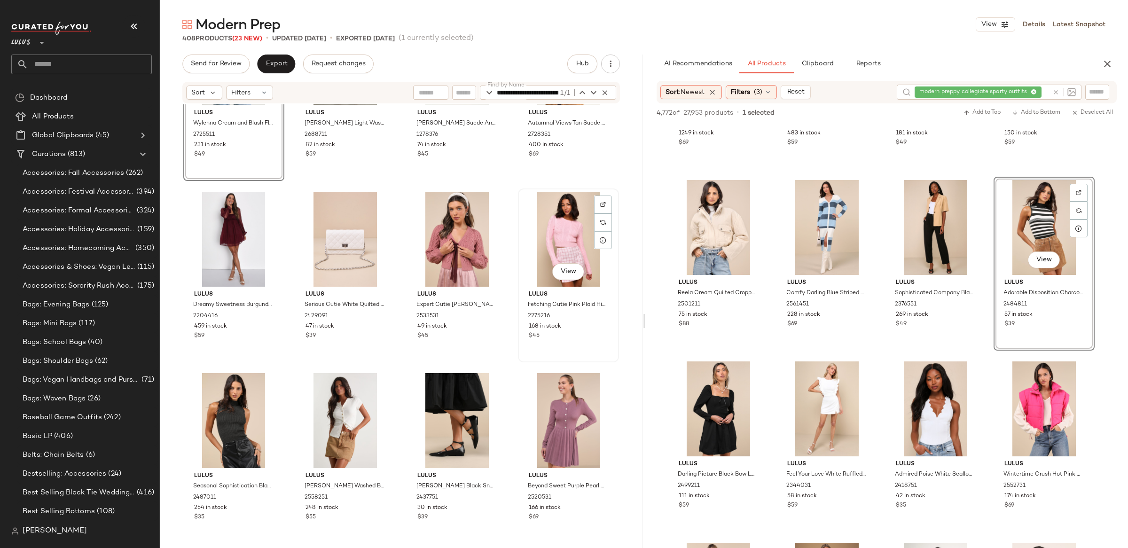
scroll to position [12809, 0]
click at [569, 239] on div "View" at bounding box center [568, 239] width 94 height 95
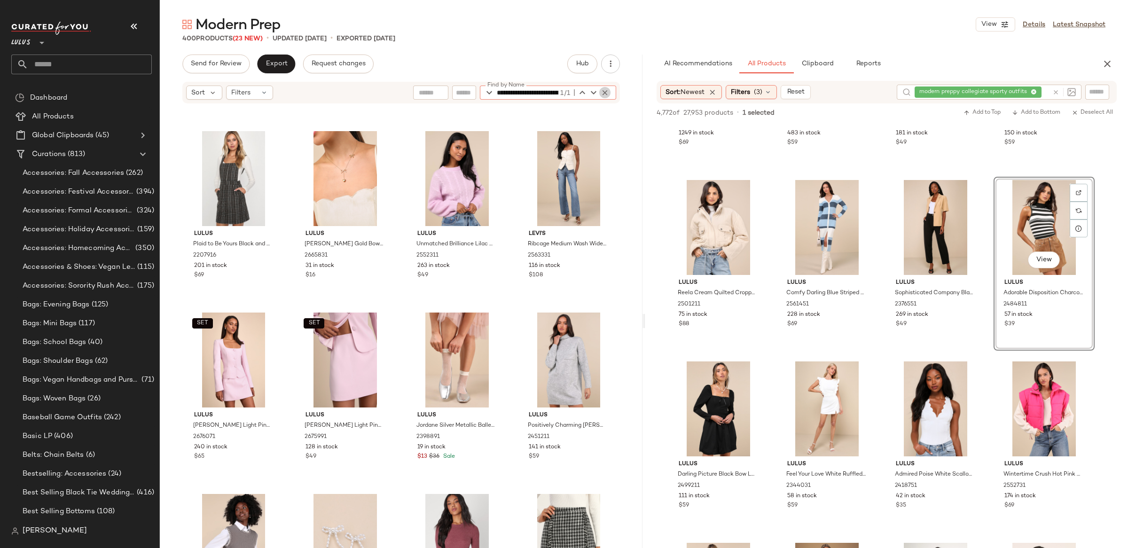
scroll to position [0, 140]
click at [601, 91] on icon "button" at bounding box center [605, 92] width 8 height 8
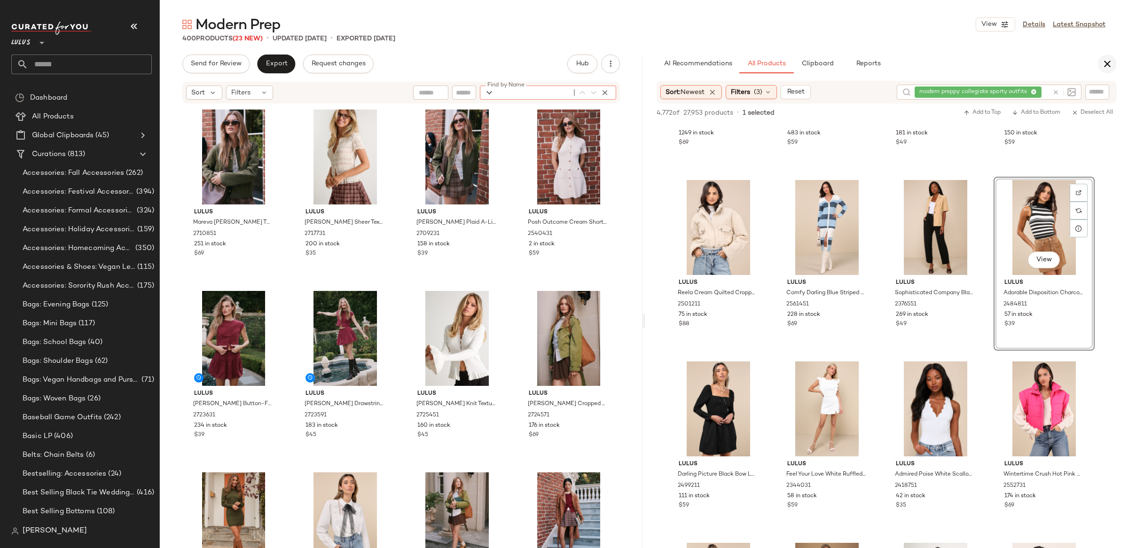
click at [1109, 68] on icon "button" at bounding box center [1107, 63] width 11 height 11
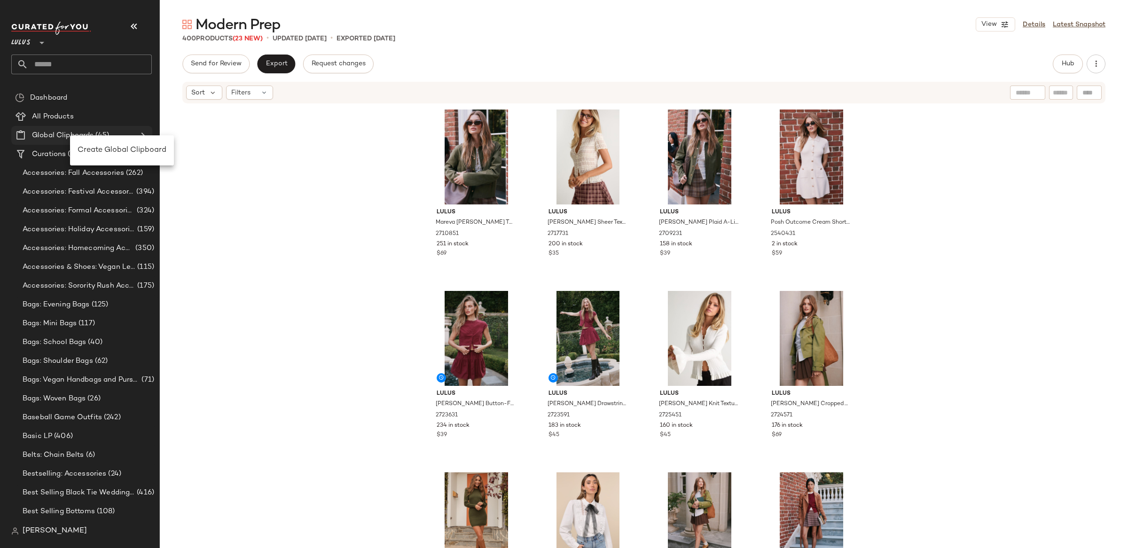
click at [145, 128] on Clipboards "Global Clipboards (45)" at bounding box center [81, 135] width 141 height 19
click at [145, 131] on icon at bounding box center [142, 135] width 11 height 11
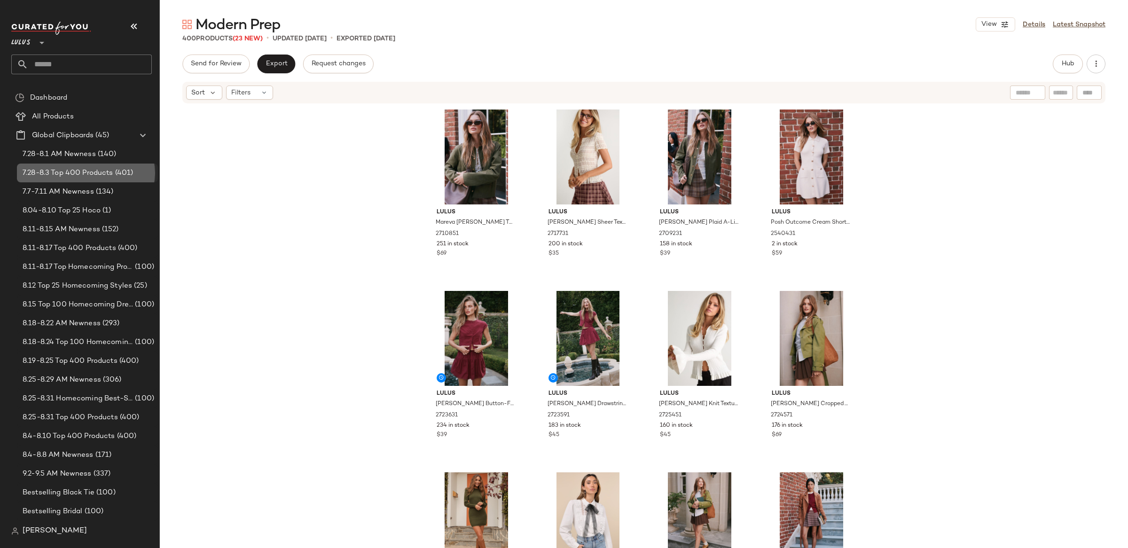
click at [80, 173] on span "7.28-8.3 Top 400 Products" at bounding box center [68, 173] width 91 height 11
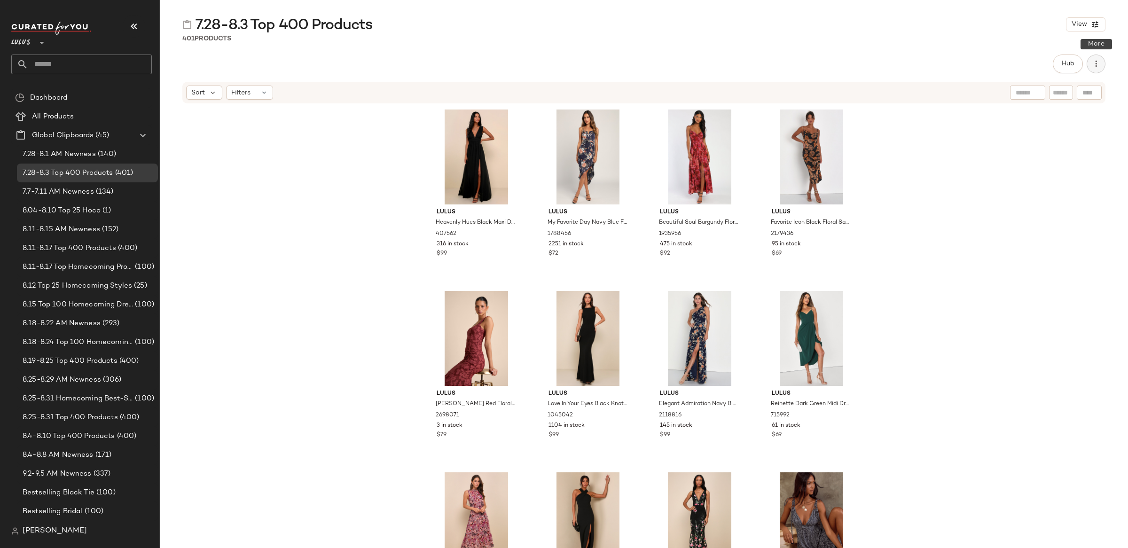
click at [1098, 66] on icon "button" at bounding box center [1096, 63] width 9 height 9
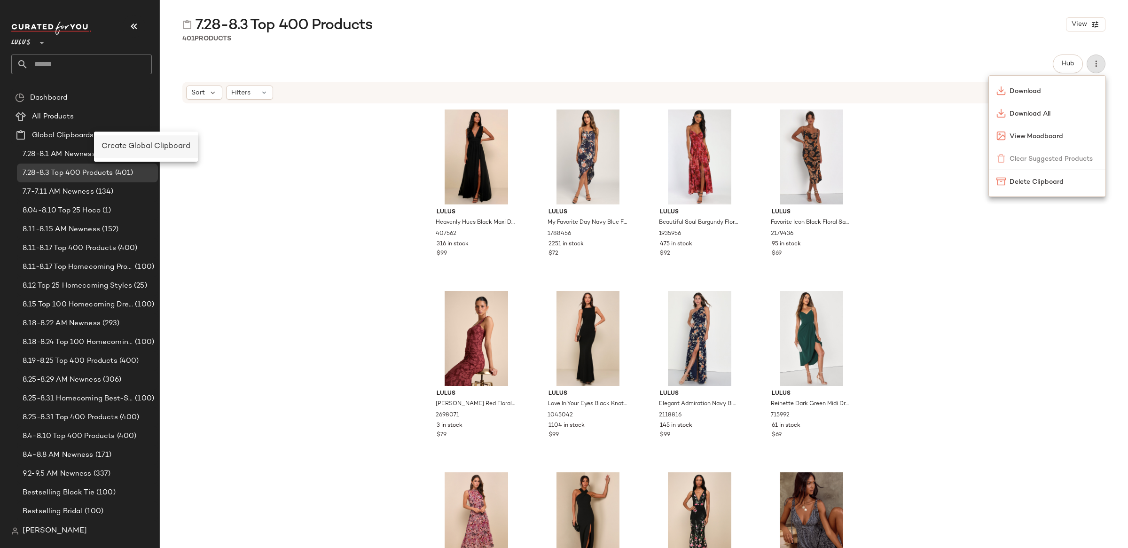
click at [134, 145] on span "Create Global Clipboard" at bounding box center [146, 146] width 89 height 8
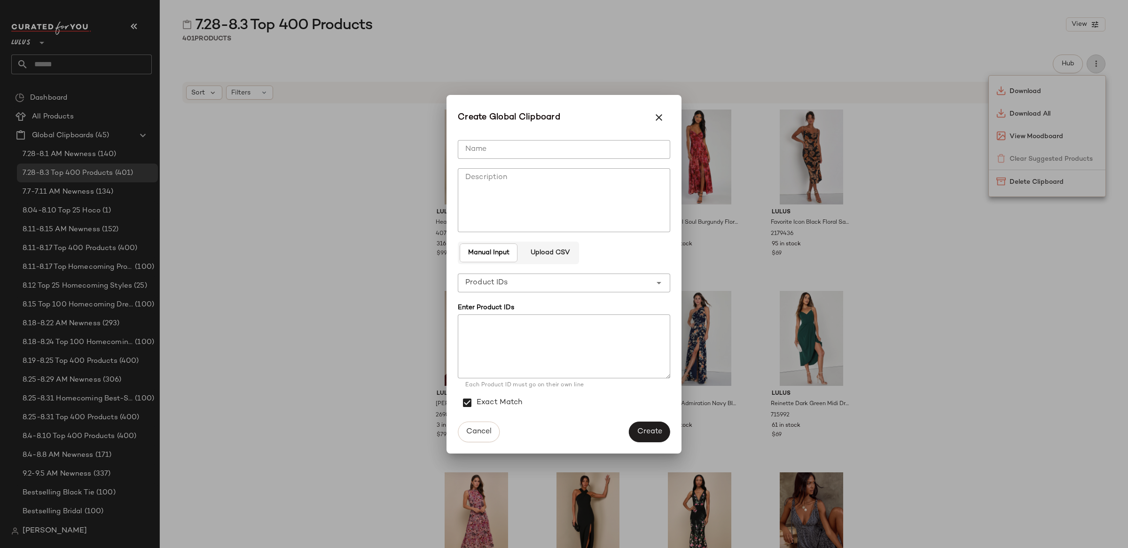
click at [487, 142] on input "Name" at bounding box center [564, 149] width 212 height 19
type input "**********"
click at [659, 438] on button "Create" at bounding box center [649, 432] width 41 height 21
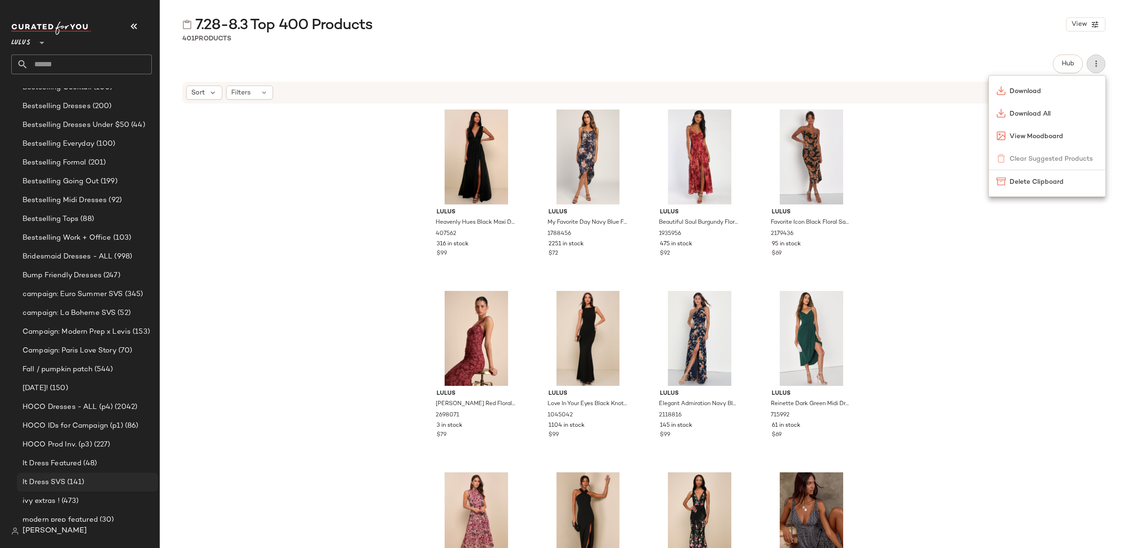
scroll to position [762, 0]
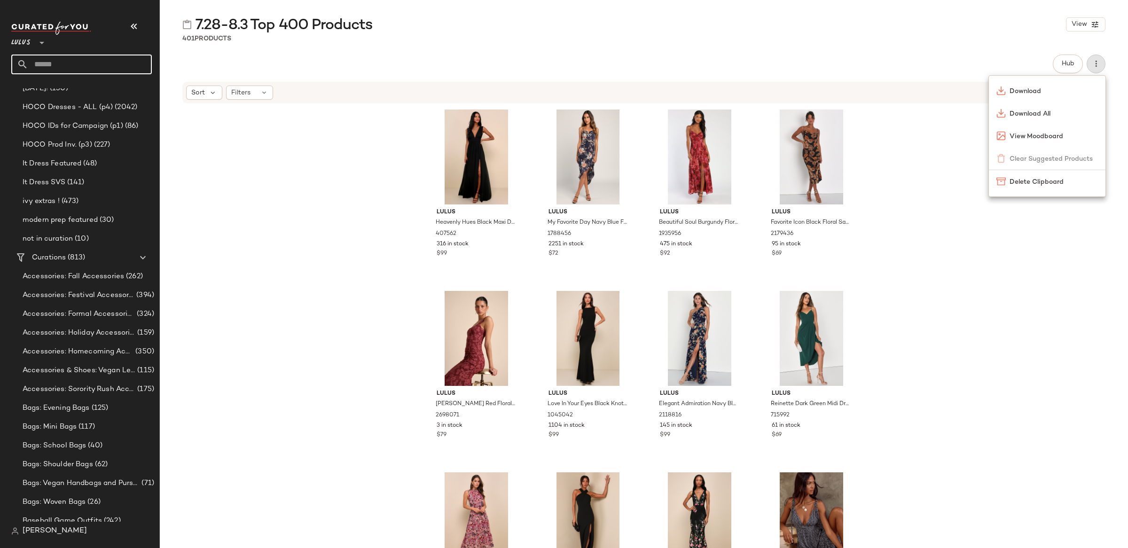
click at [69, 66] on input "text" at bounding box center [90, 65] width 124 height 20
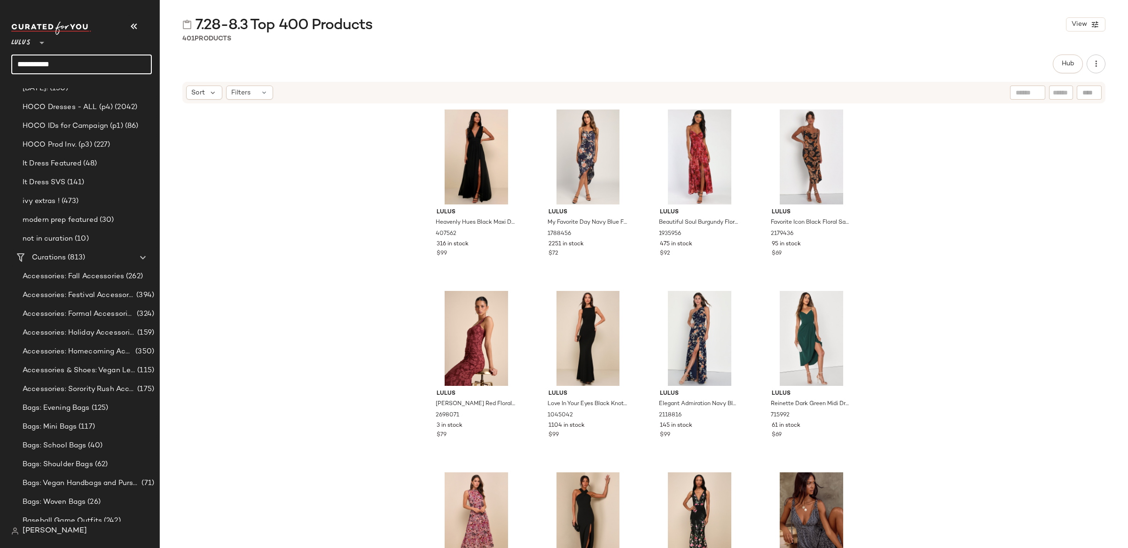
type input "**********"
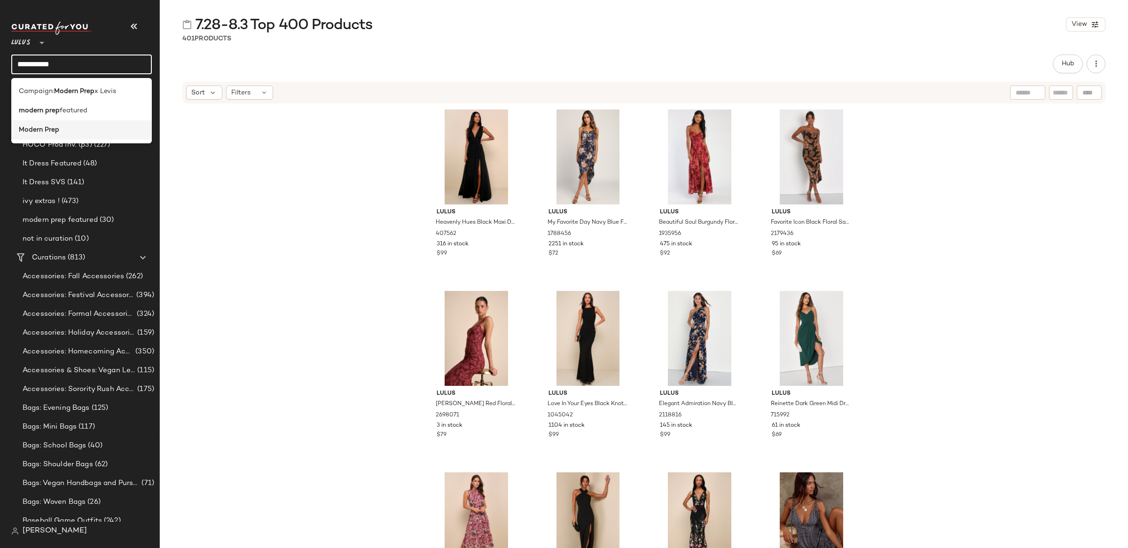
click at [66, 130] on div "Modern Prep" at bounding box center [82, 130] width 126 height 10
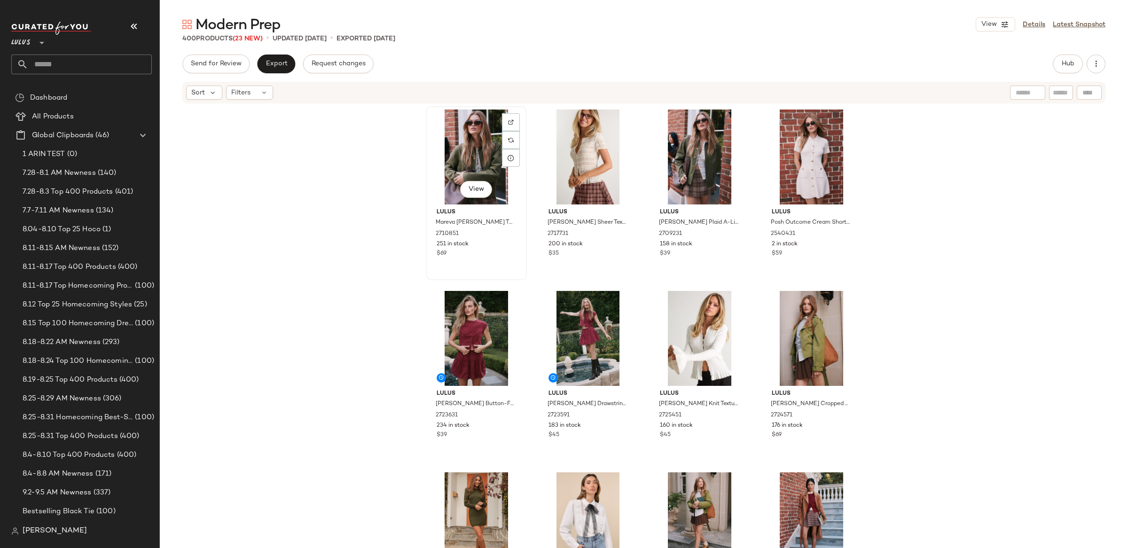
click at [473, 170] on div "View" at bounding box center [476, 157] width 94 height 95
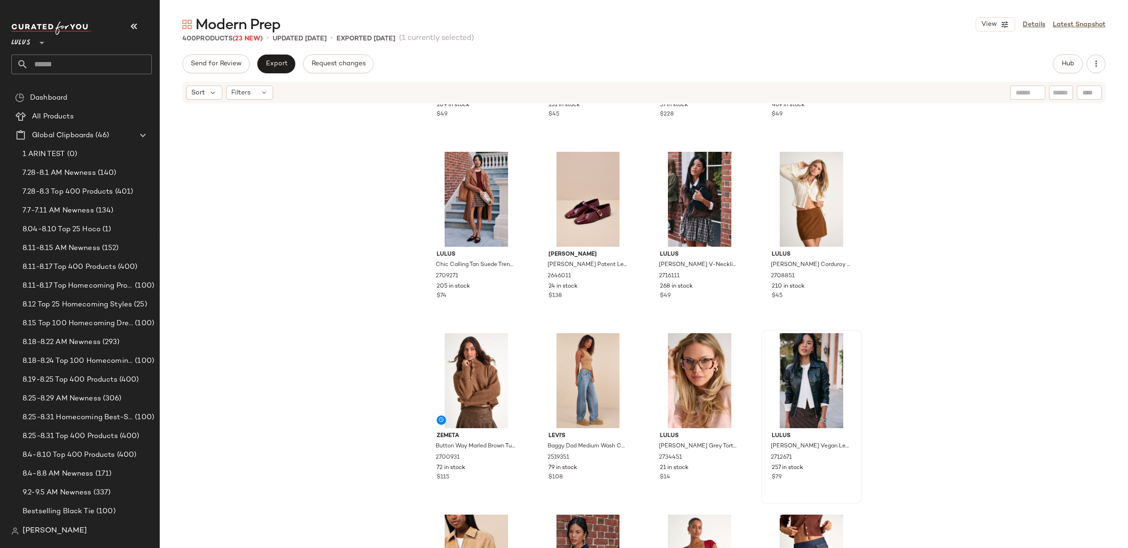
scroll to position [690, 0]
click at [811, 383] on div "View" at bounding box center [811, 381] width 94 height 95
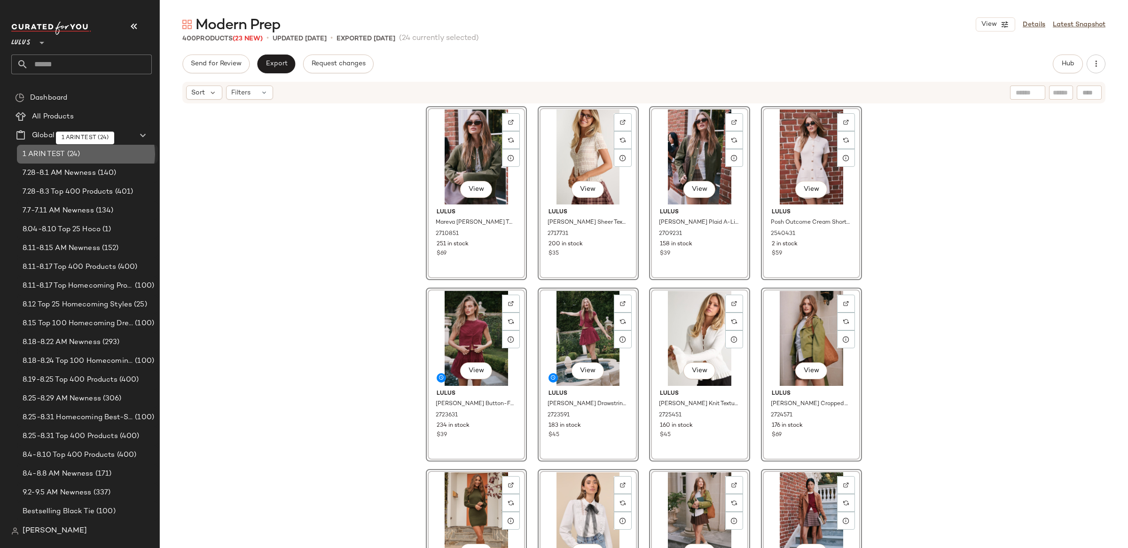
click at [96, 156] on div "1 ARIN TEST (24)" at bounding box center [87, 154] width 134 height 11
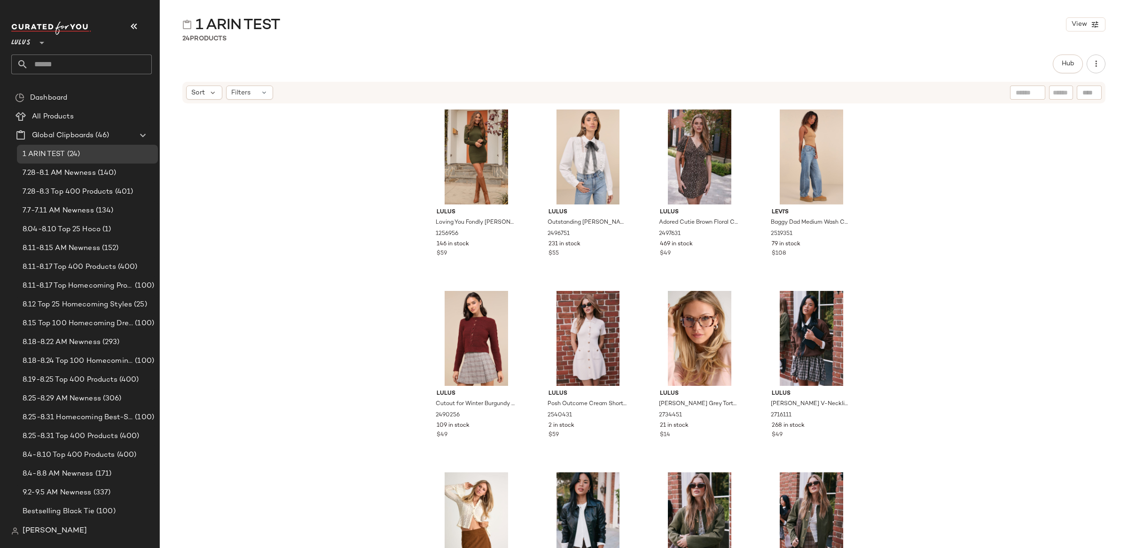
click at [1107, 63] on div "Hub" at bounding box center [644, 64] width 968 height 19
click at [1101, 65] on icon "button" at bounding box center [1096, 63] width 9 height 9
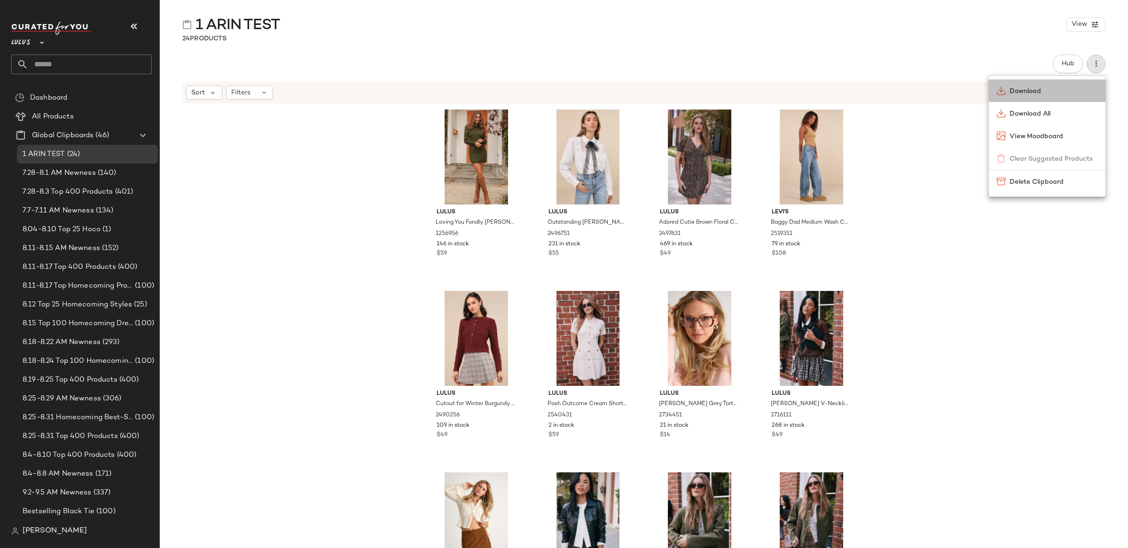
click at [1078, 94] on span "Download" at bounding box center [1054, 92] width 88 height 10
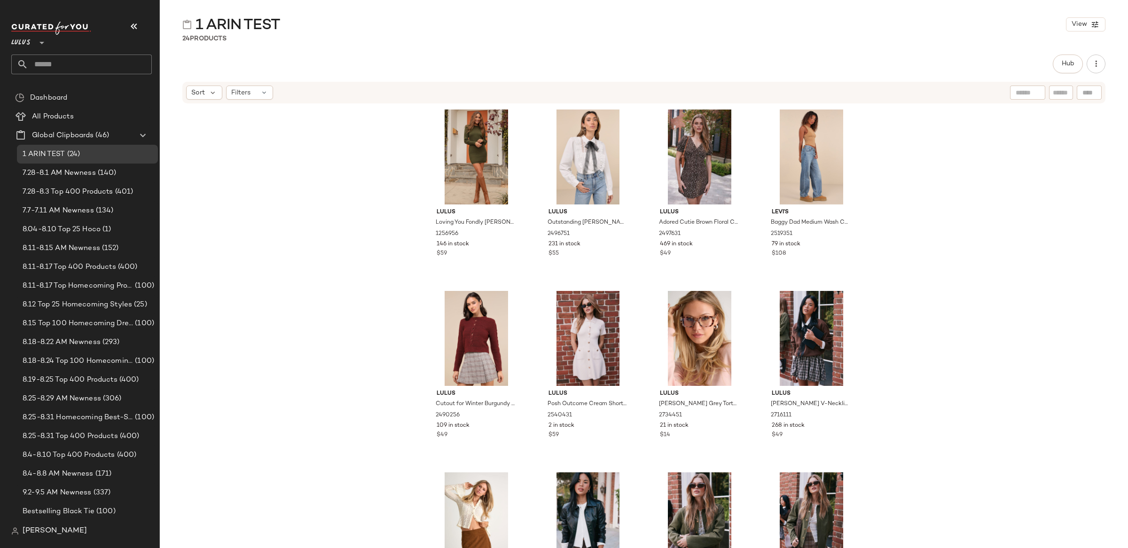
click at [1086, 62] on div "Hub" at bounding box center [1079, 64] width 53 height 19
